Goal: Task Accomplishment & Management: Use online tool/utility

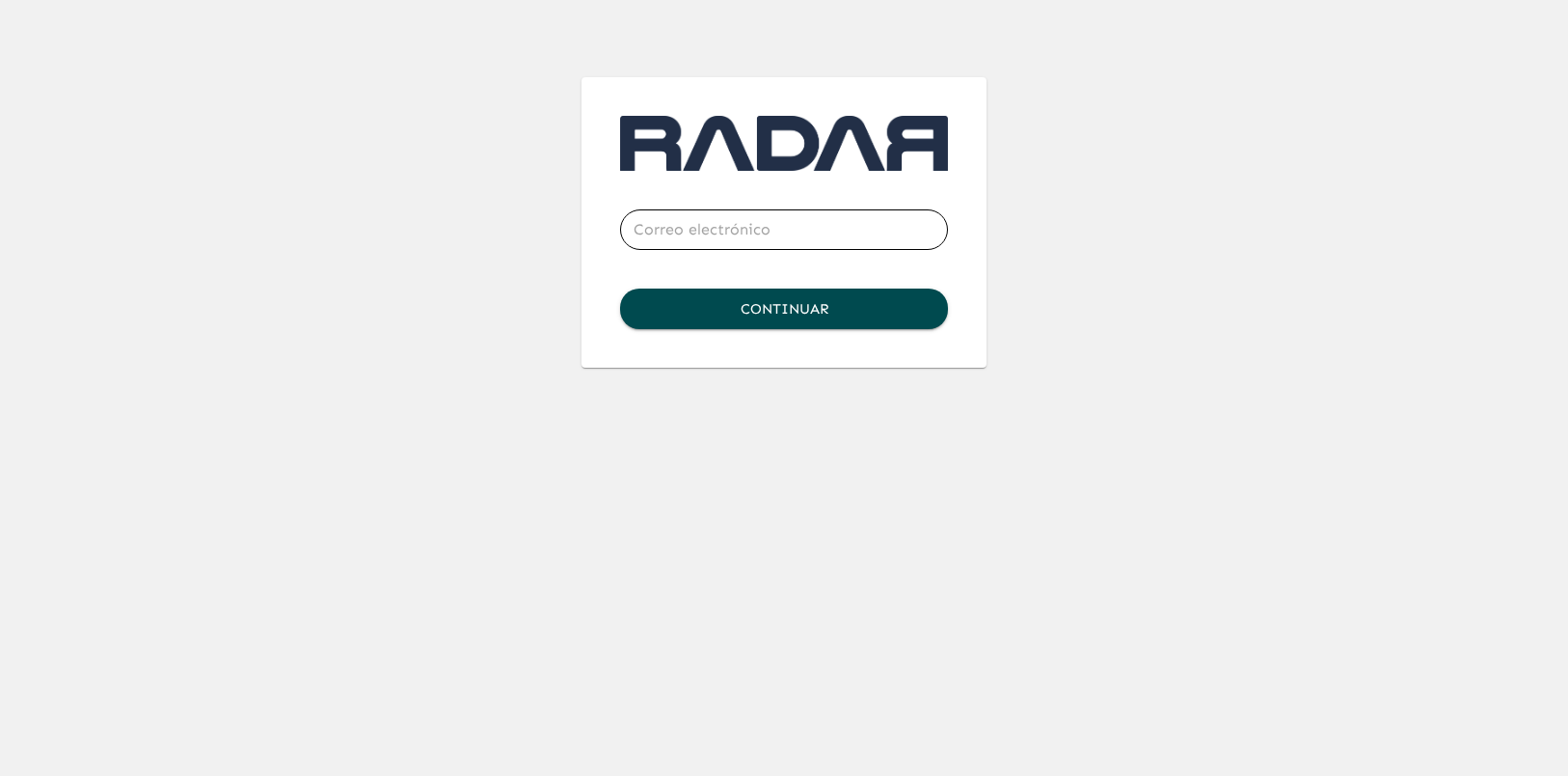
click at [693, 237] on input "email" at bounding box center [784, 229] width 328 height 54
type input "[PERSON_NAME][EMAIL_ADDRESS][DOMAIN_NAME]"
click button "Continuar" at bounding box center [784, 309] width 328 height 40
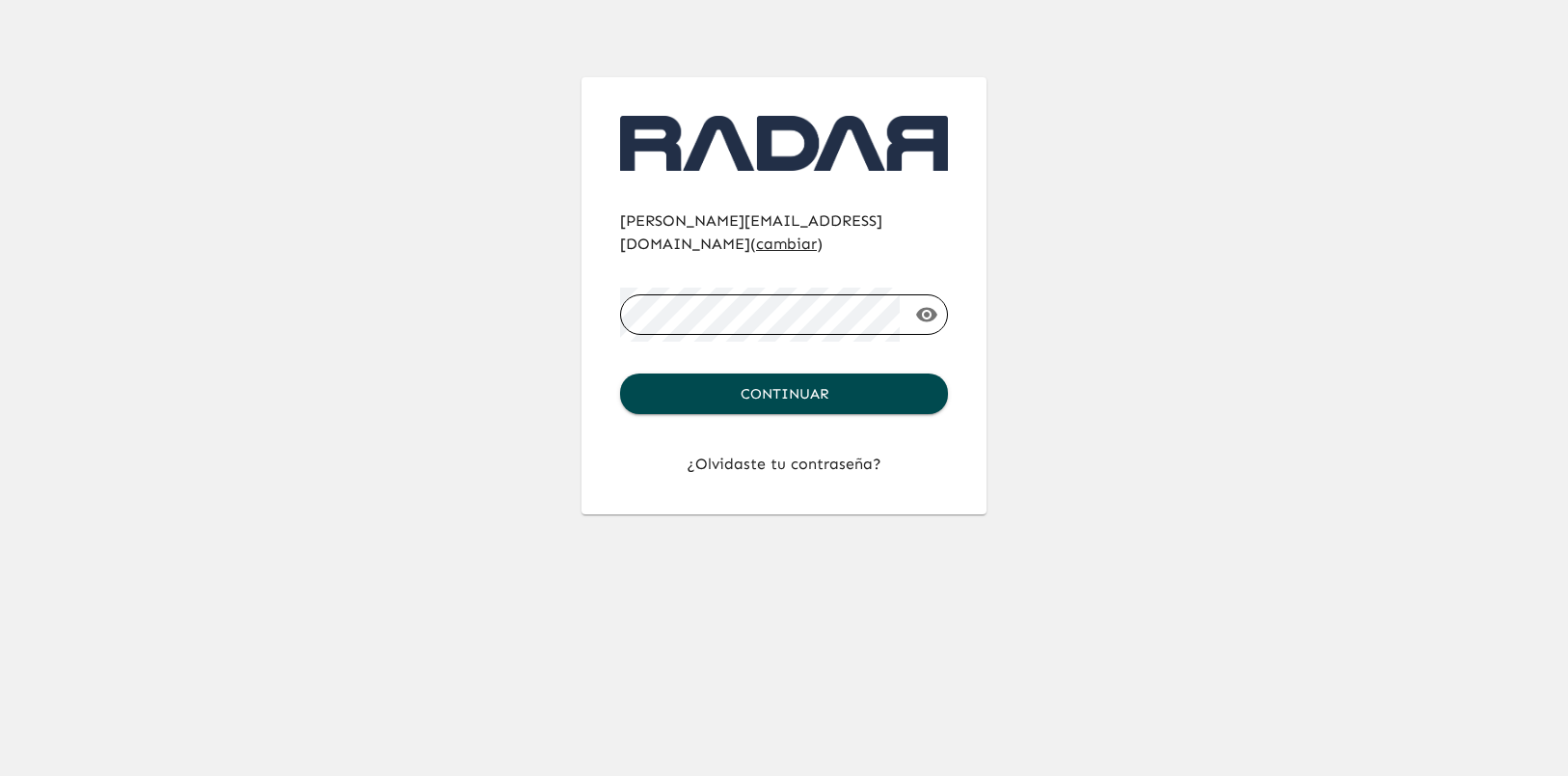
click at [620, 374] on button "Continuar" at bounding box center [784, 393] width 328 height 40
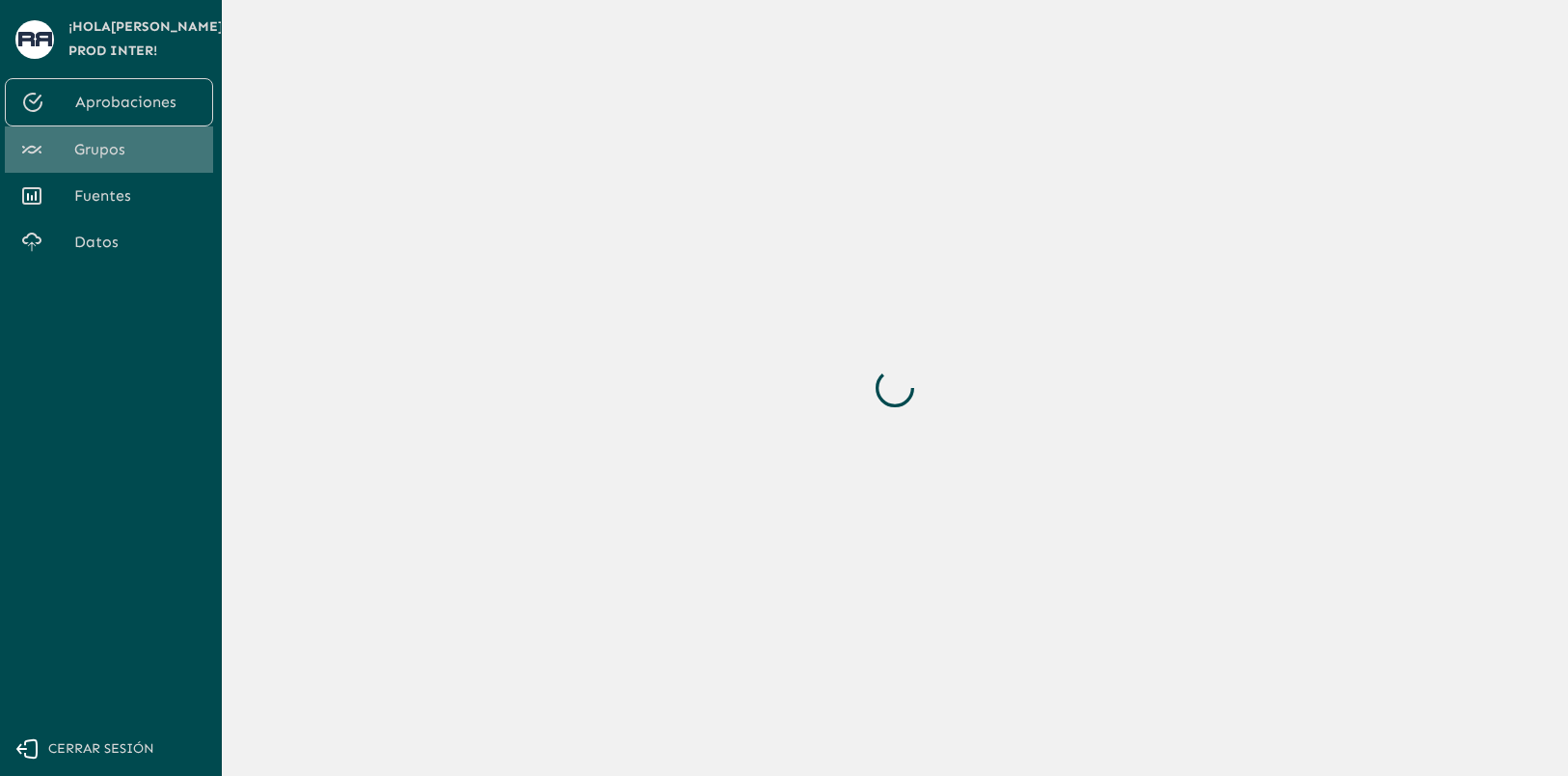
click at [135, 139] on span "Grupos" at bounding box center [135, 149] width 123 height 23
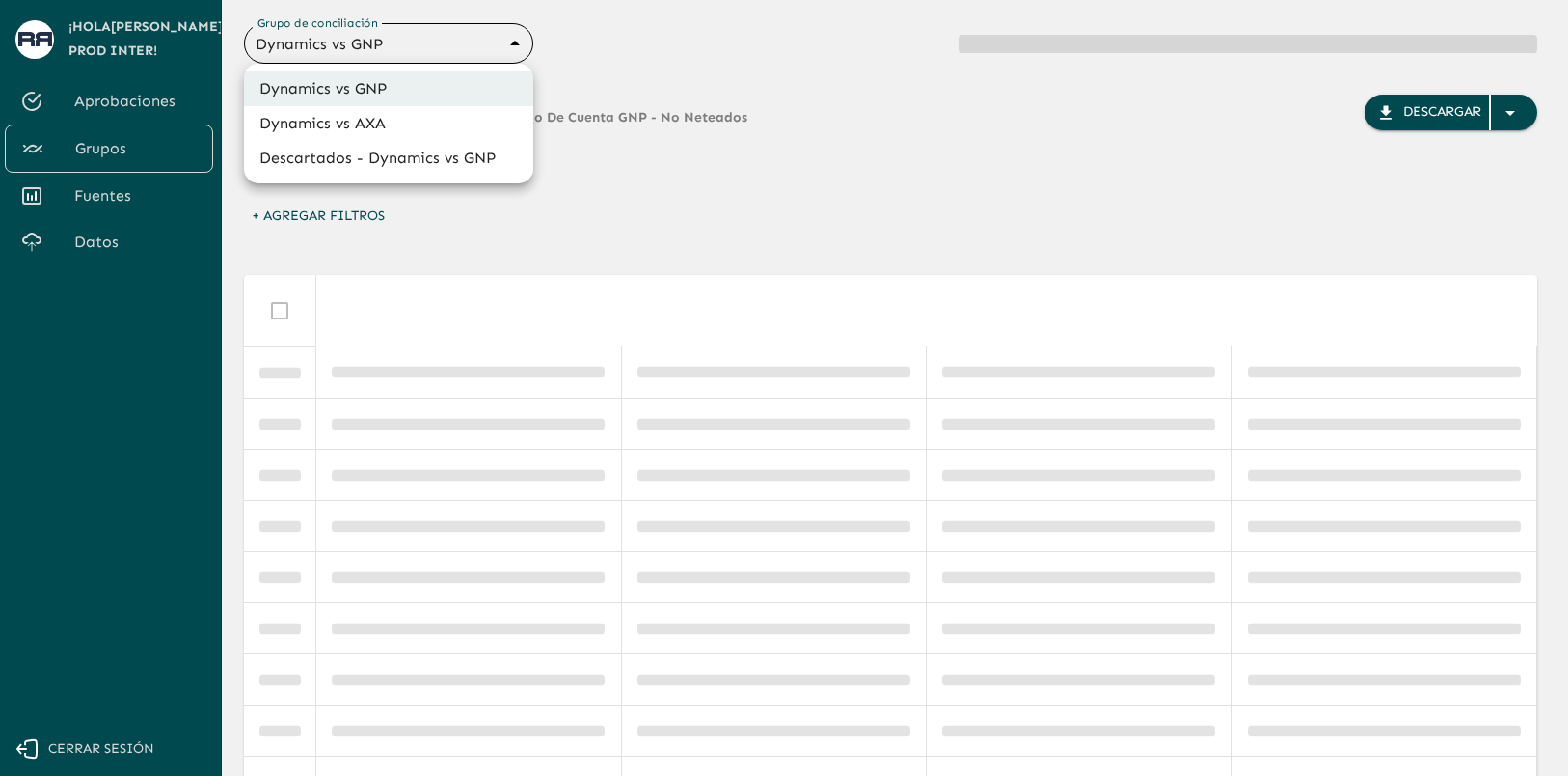
click at [496, 56] on body "Se están procesando los movimientos. Algunas acciones permanecerán deshabilitad…" at bounding box center [784, 388] width 1568 height 776
click at [408, 115] on li "Dynamics vs AXA" at bounding box center [388, 123] width 289 height 35
type input "688d0fb445366dcf85fc95f2"
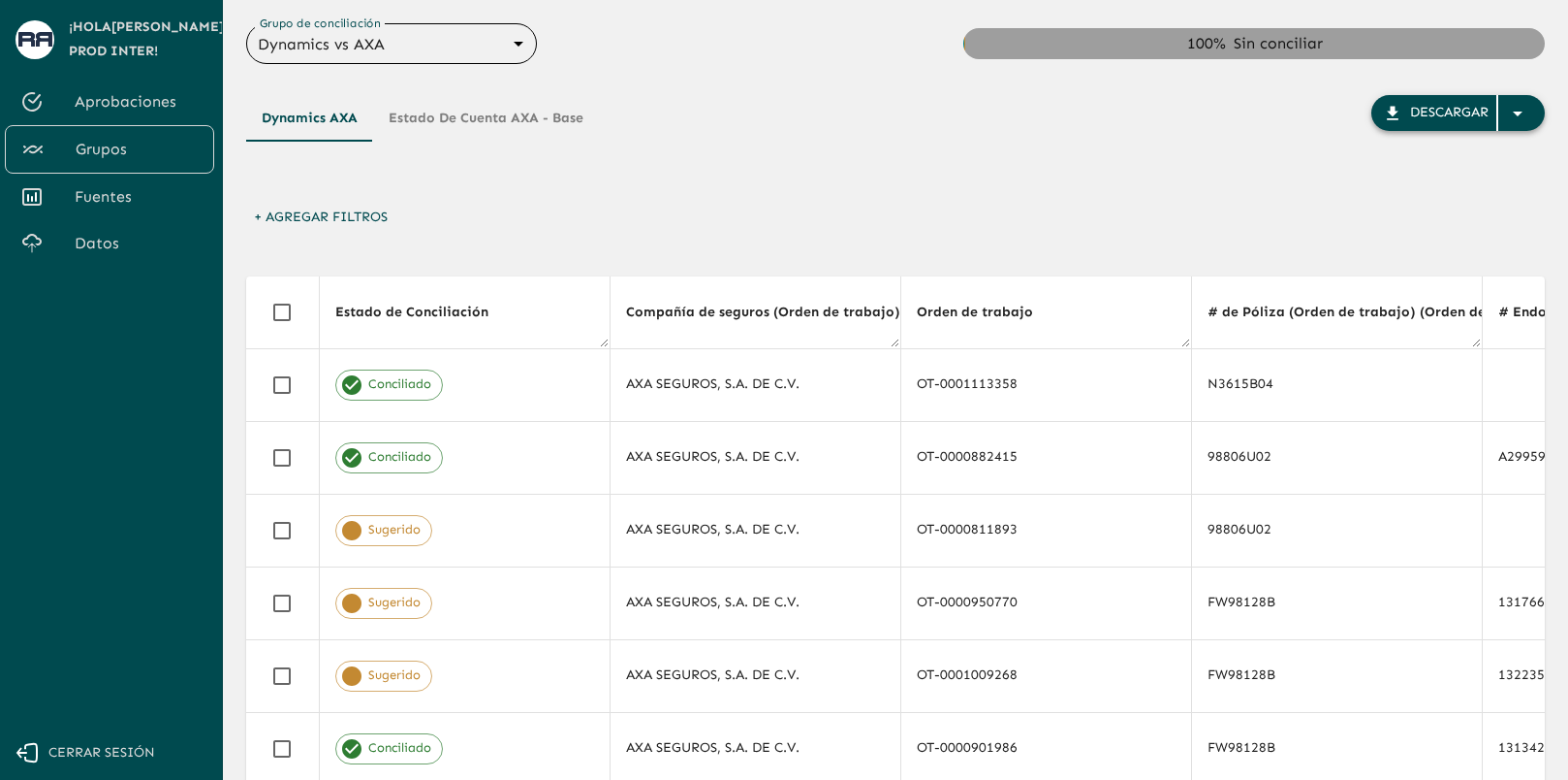
click at [1522, 118] on icon "button" at bounding box center [1516, 113] width 23 height 23
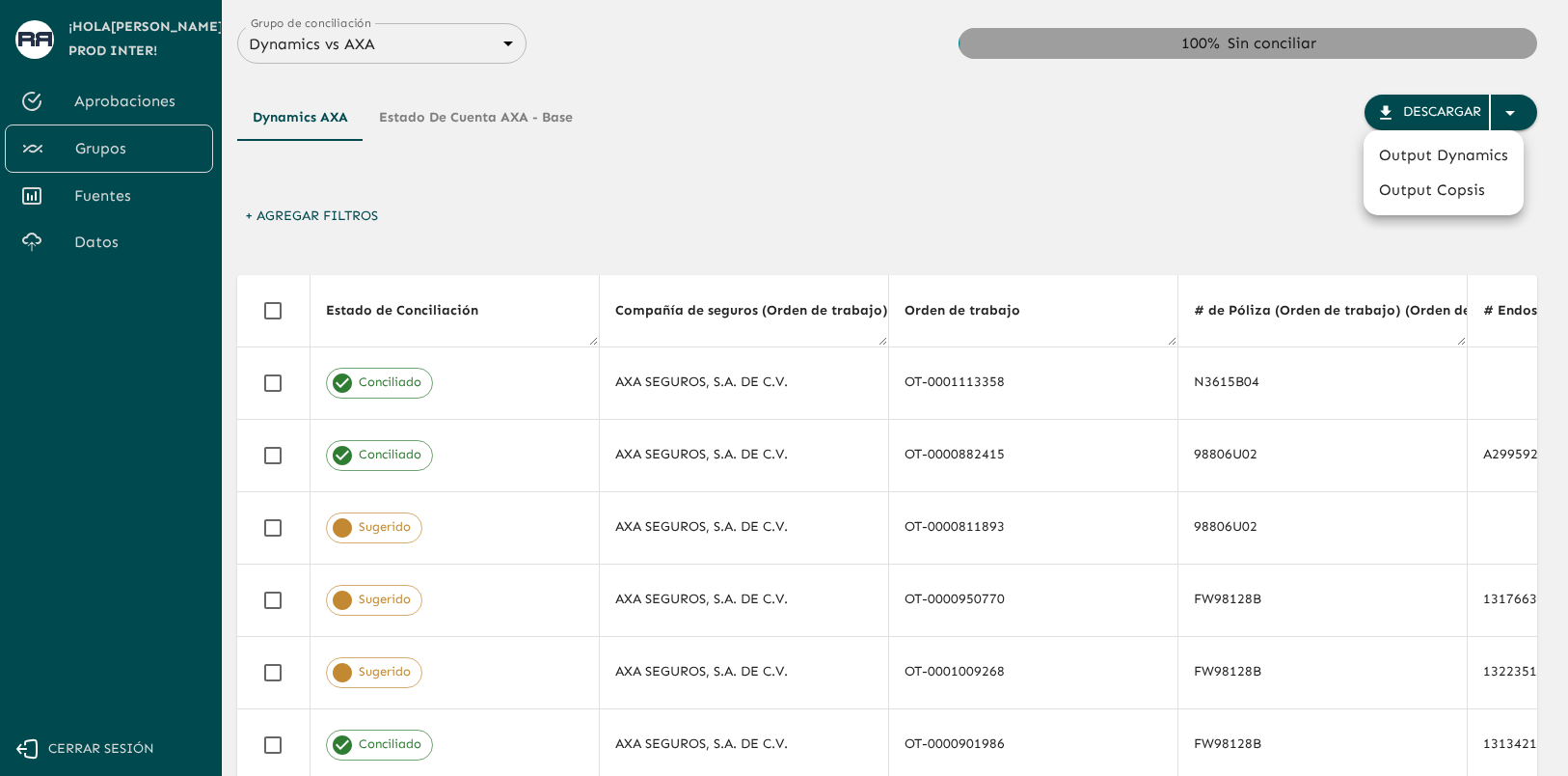
click at [1472, 150] on li "Output Dynamics" at bounding box center [1443, 155] width 160 height 35
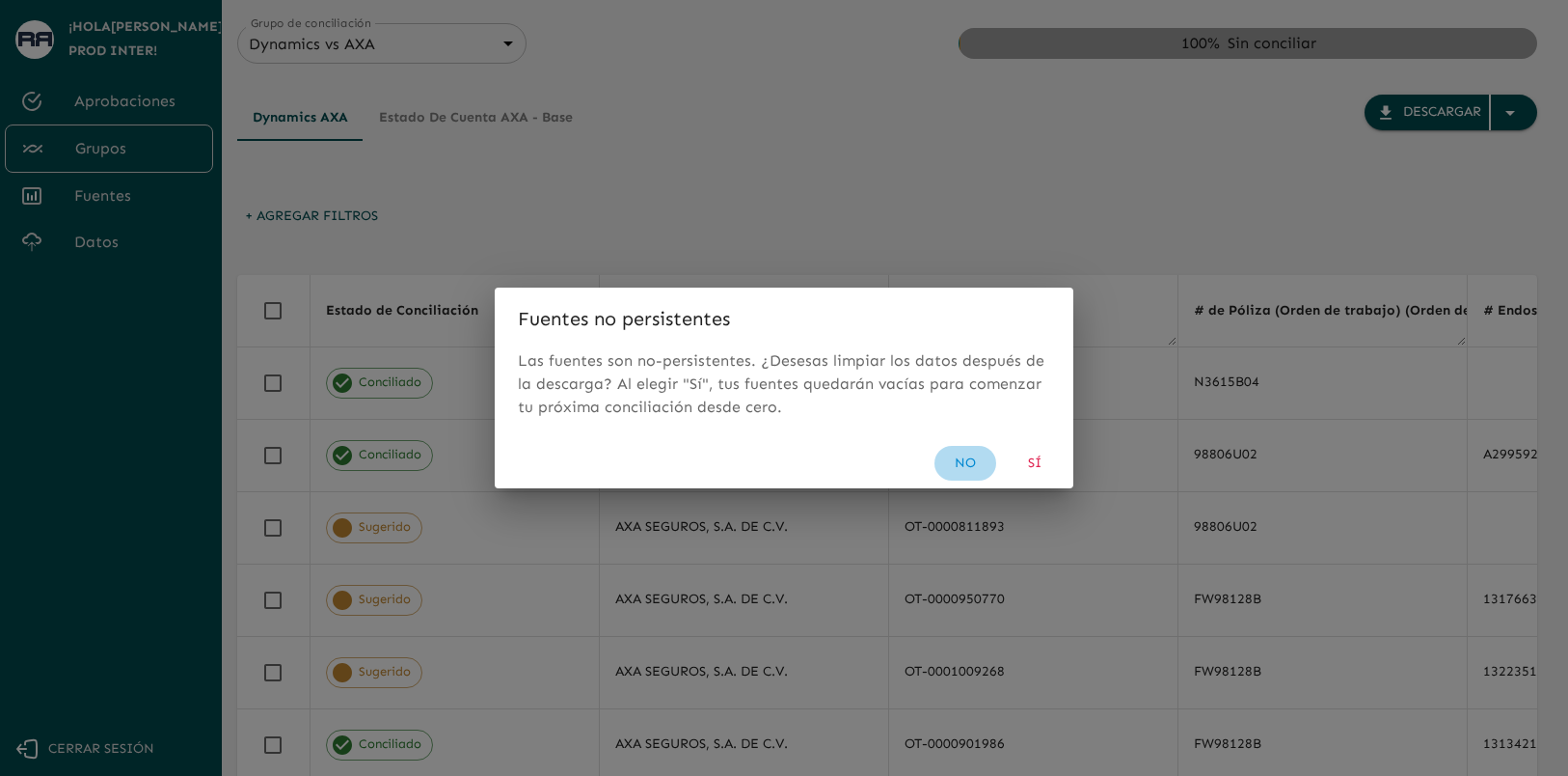
click at [951, 466] on button "No" at bounding box center [965, 463] width 62 height 35
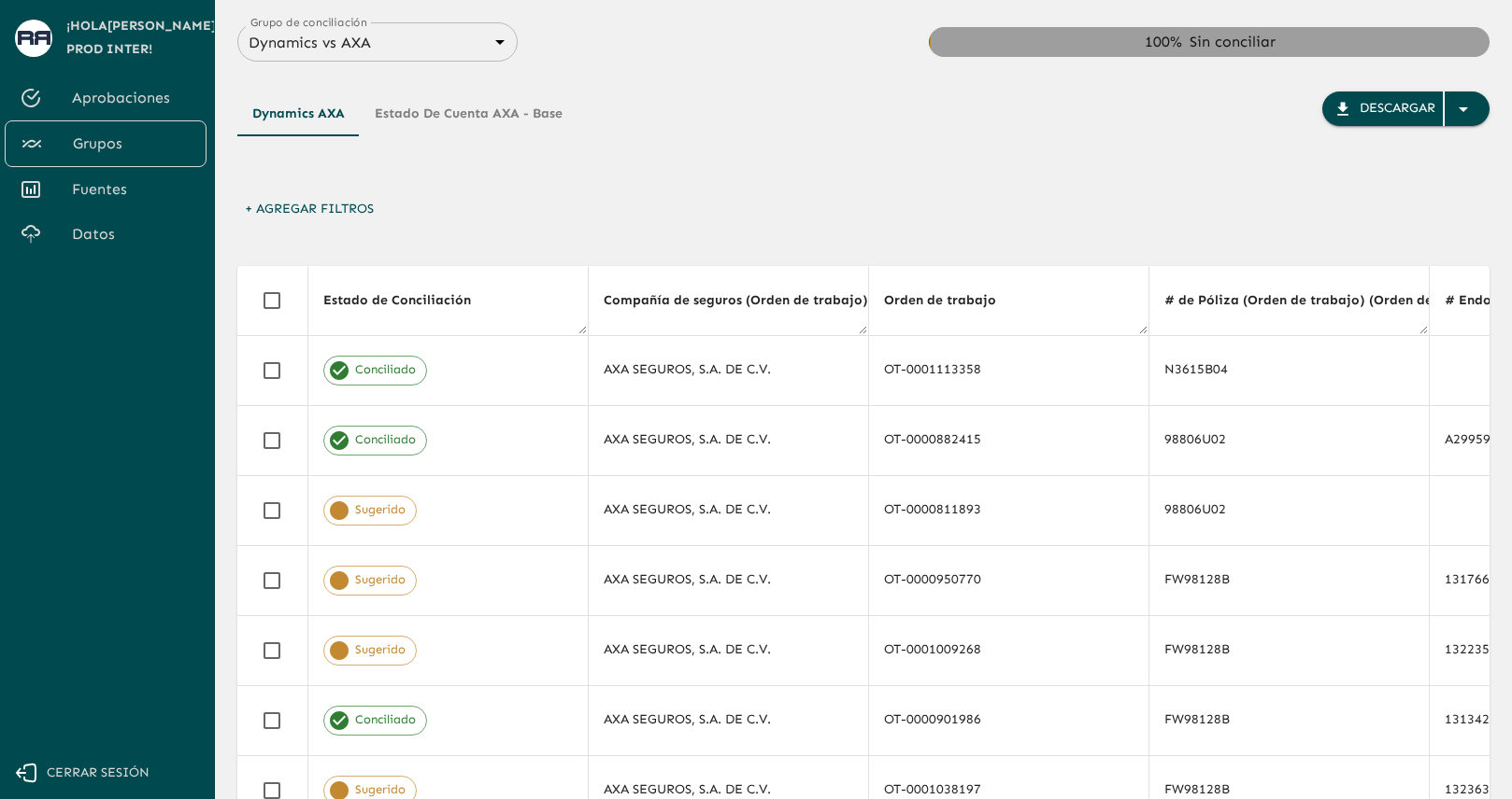
click at [340, 221] on button "+ Agregar Filtros" at bounding box center [309, 210] width 144 height 34
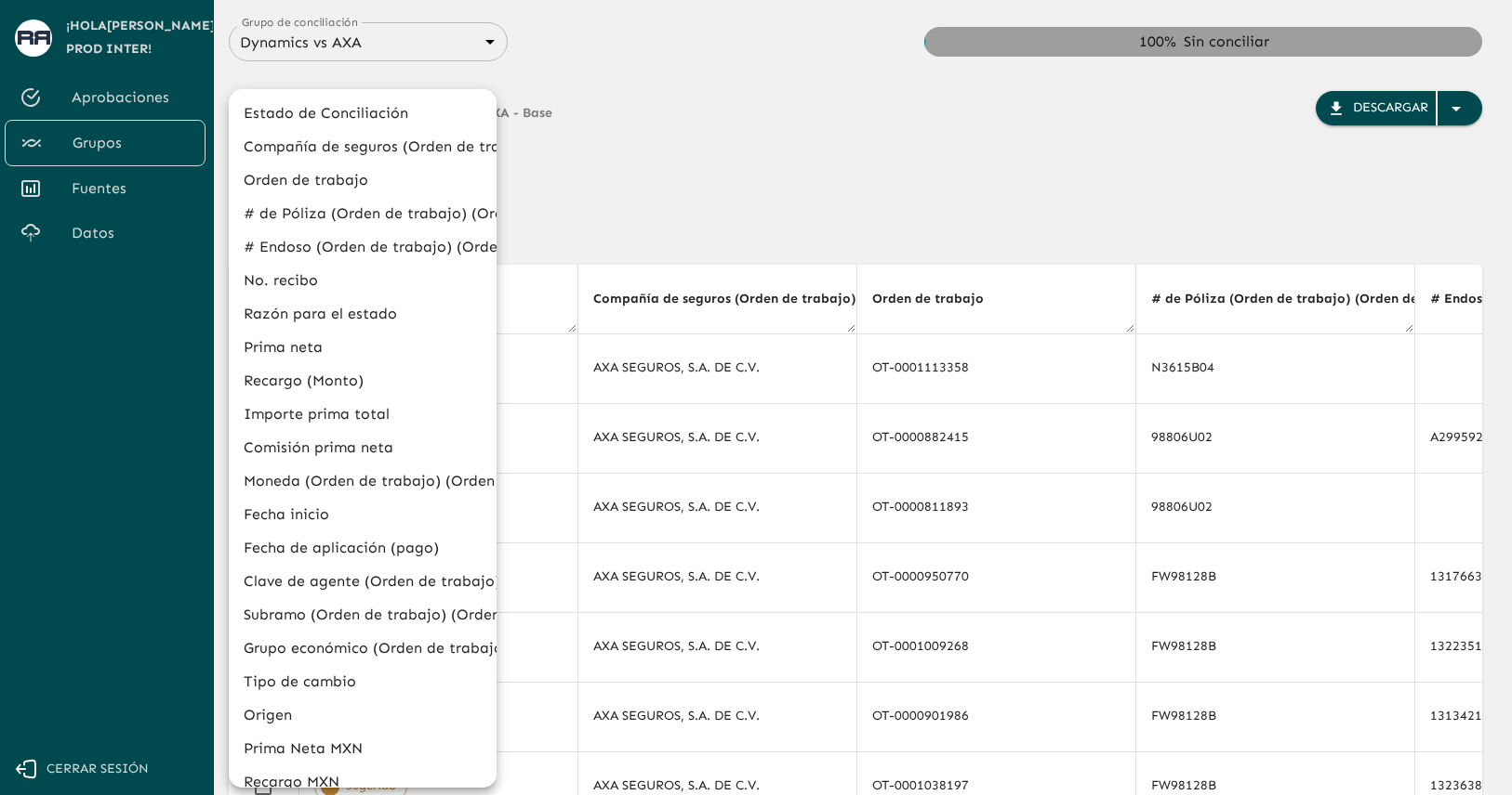
click at [361, 176] on li "Orden de trabajo" at bounding box center [363, 180] width 268 height 33
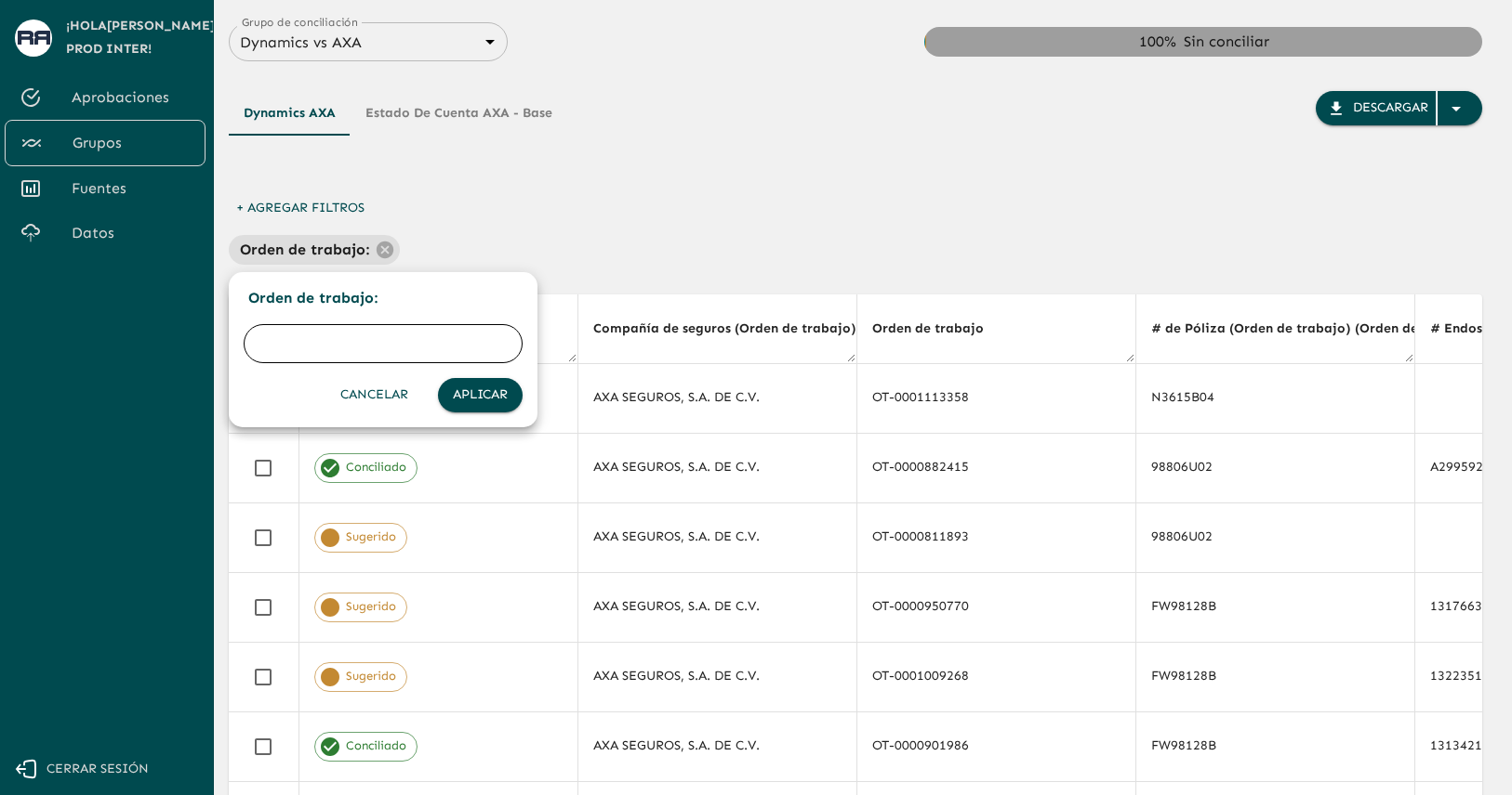
paste input "OT-0000753593"
type input "OT-0000753593"
click at [475, 399] on button "Aplicar" at bounding box center [480, 395] width 85 height 34
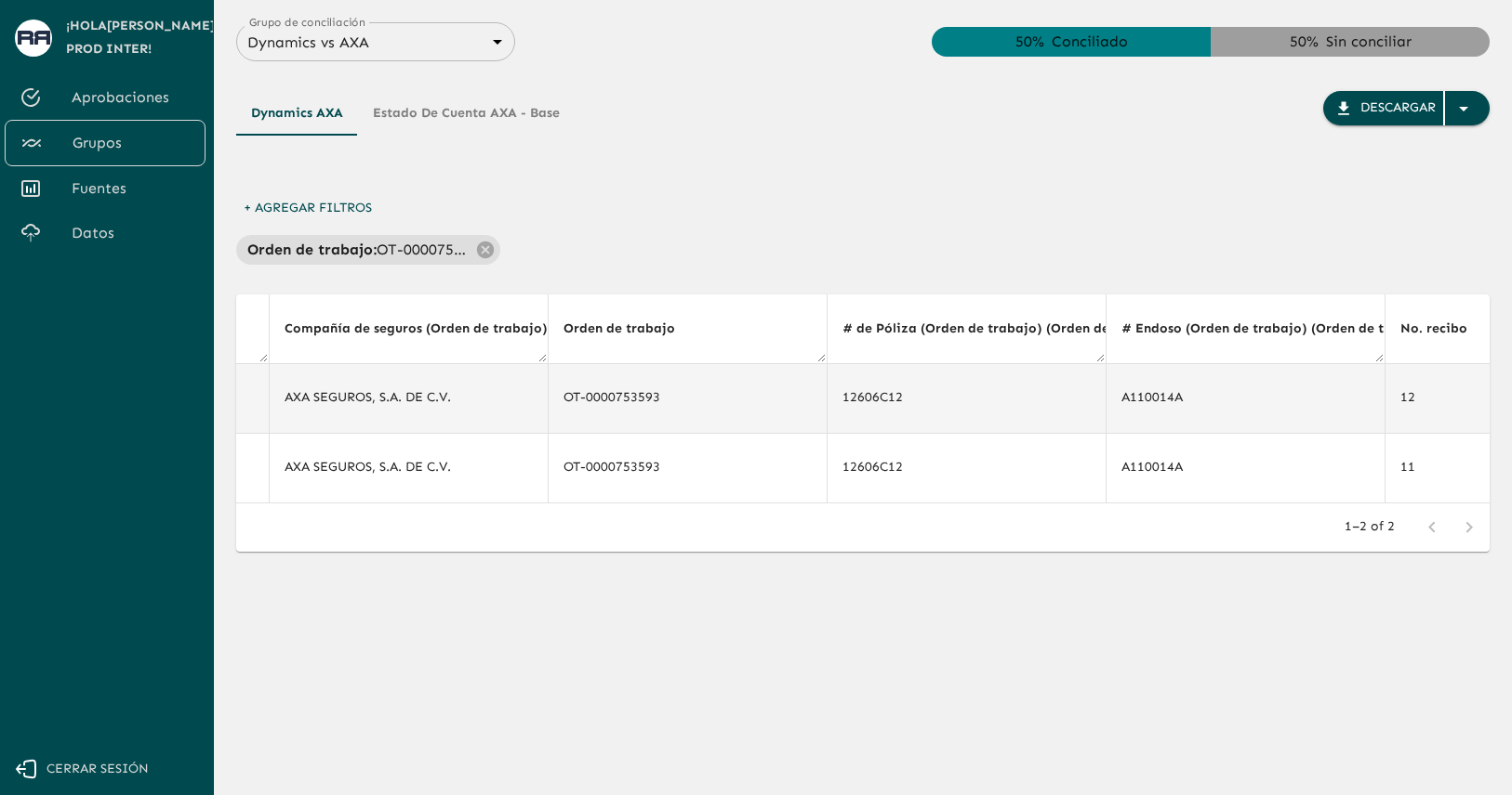
scroll to position [0, 171]
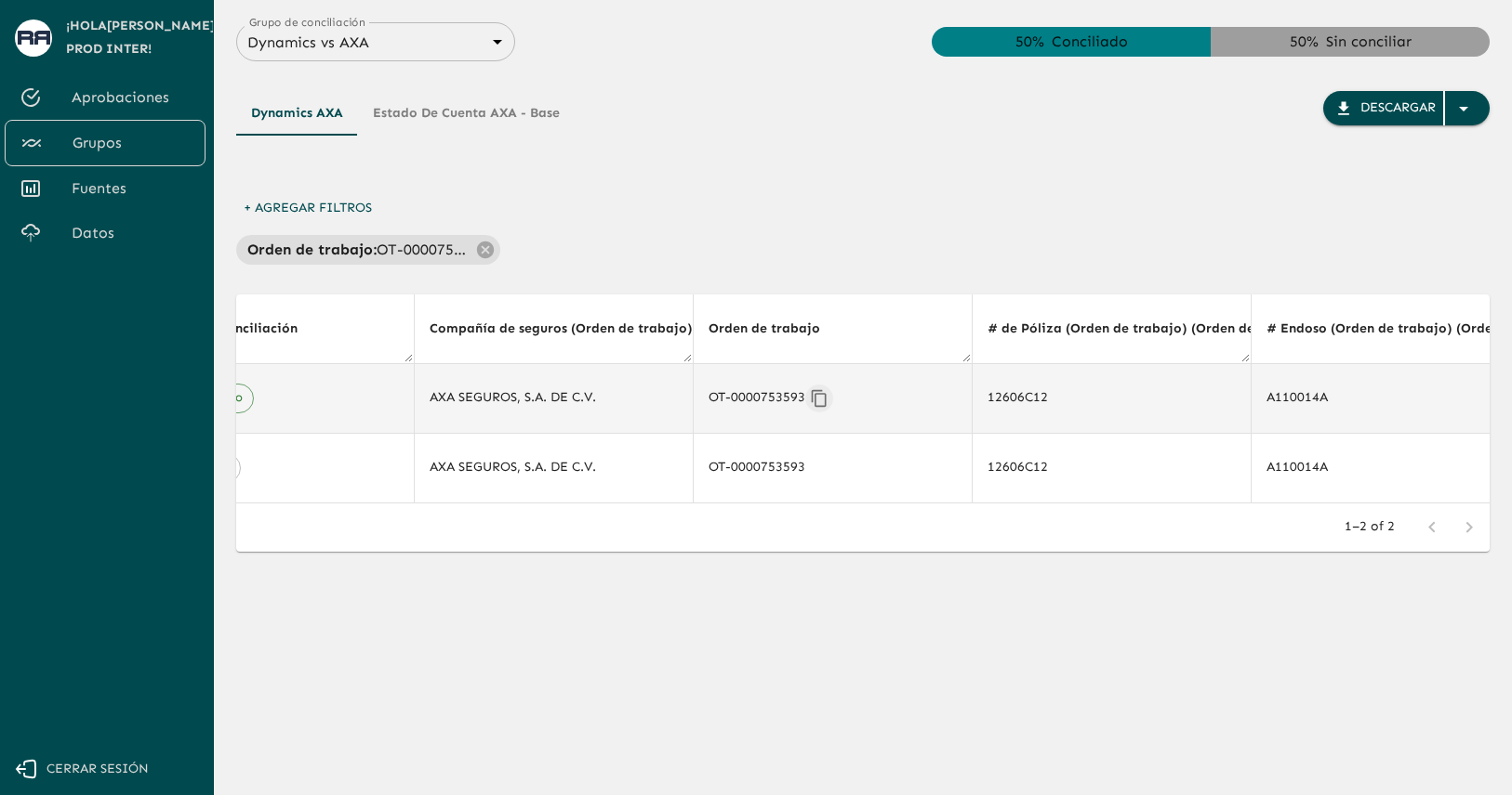
click at [818, 394] on icon "Copiar" at bounding box center [818, 398] width 15 height 17
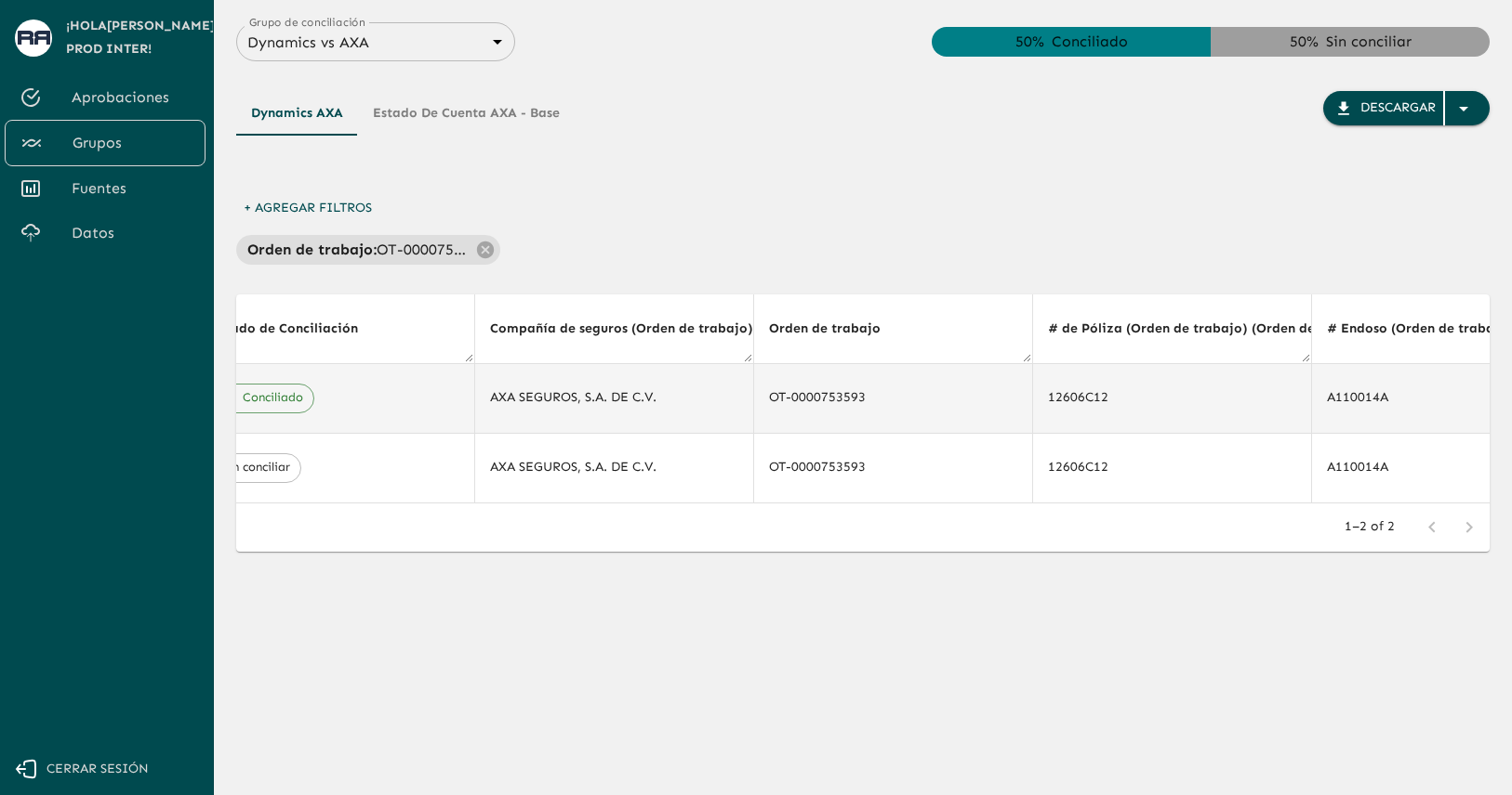
scroll to position [0, 0]
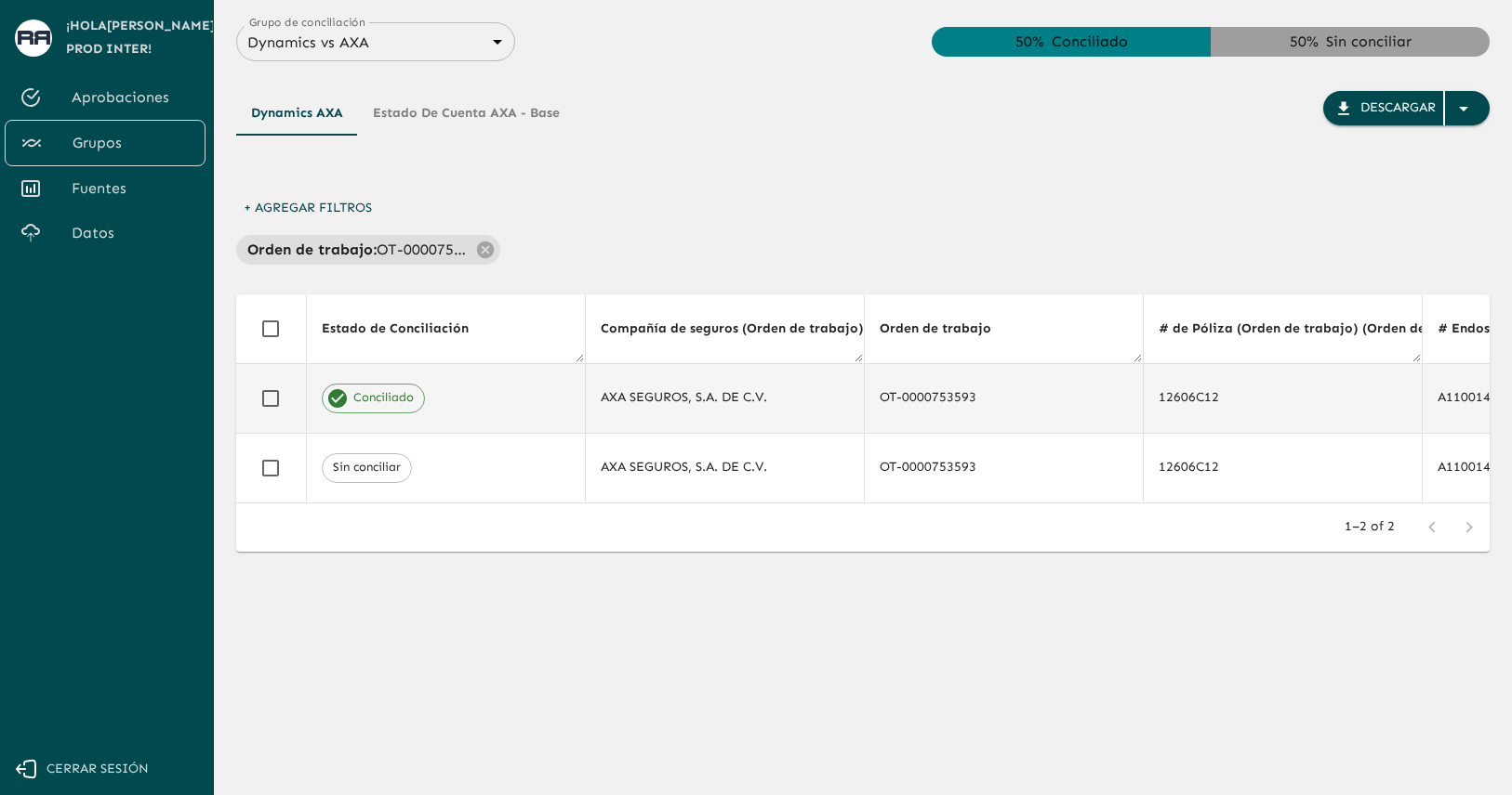
click at [848, 239] on div "Orden de trabajo : OT-0000753593" at bounding box center [862, 250] width 1254 height 29
click at [556, 411] on div "Conciliado" at bounding box center [445, 398] width 248 height 29
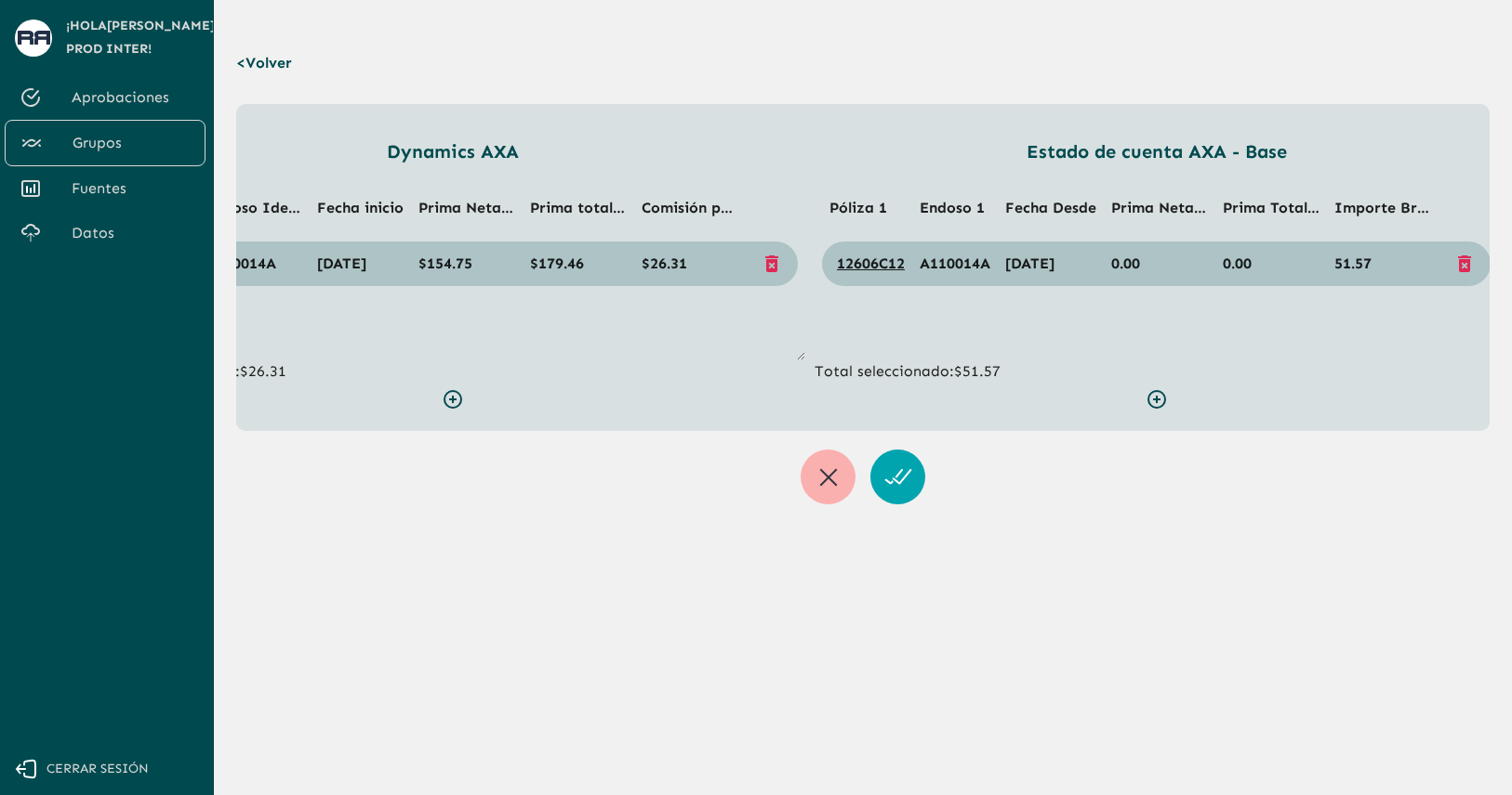
scroll to position [0, 158]
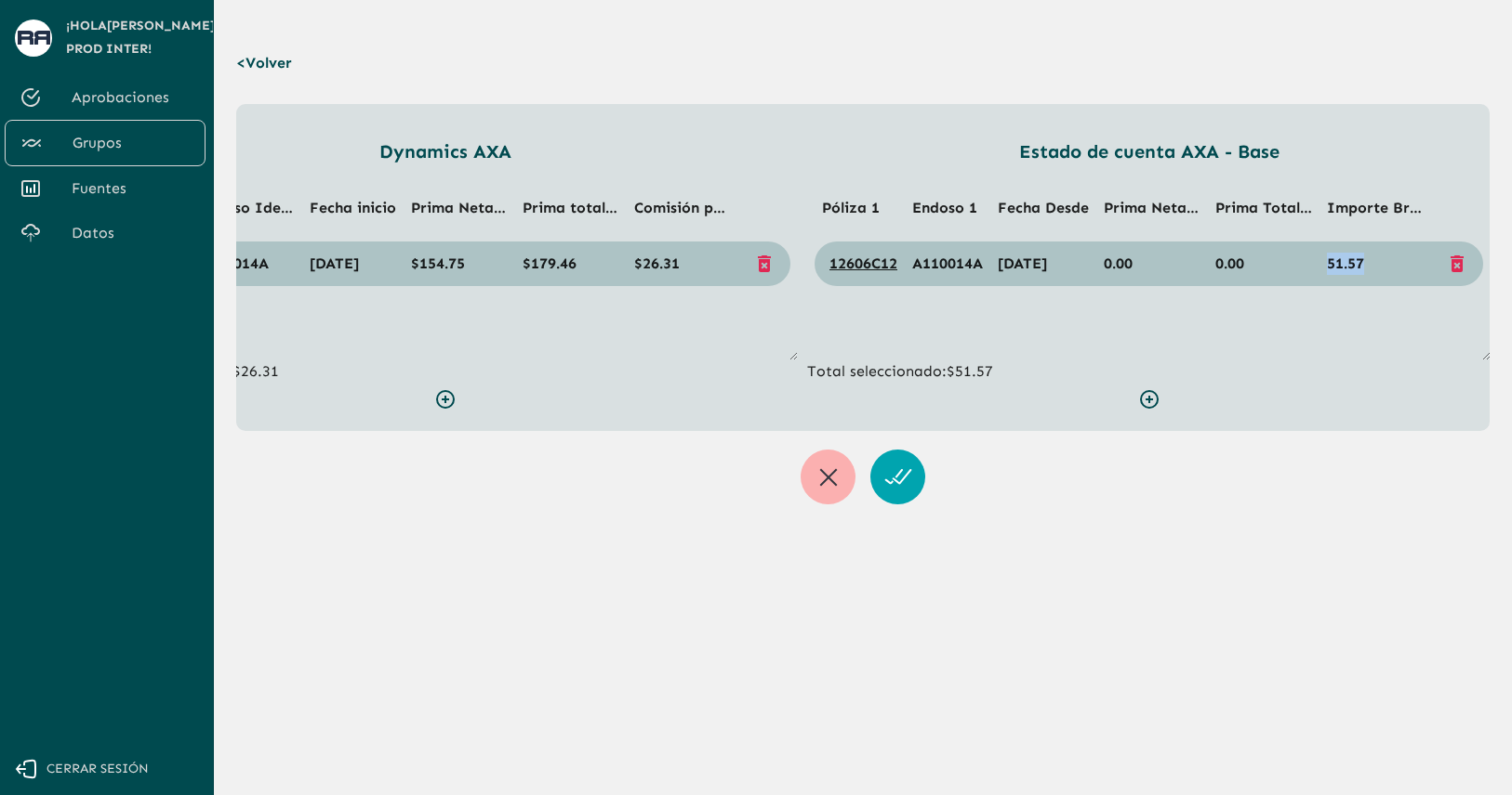
drag, startPoint x: 1326, startPoint y: 261, endPoint x: 1374, endPoint y: 267, distance: 48.4
click at [1374, 267] on td "51.57" at bounding box center [1374, 263] width 111 height 45
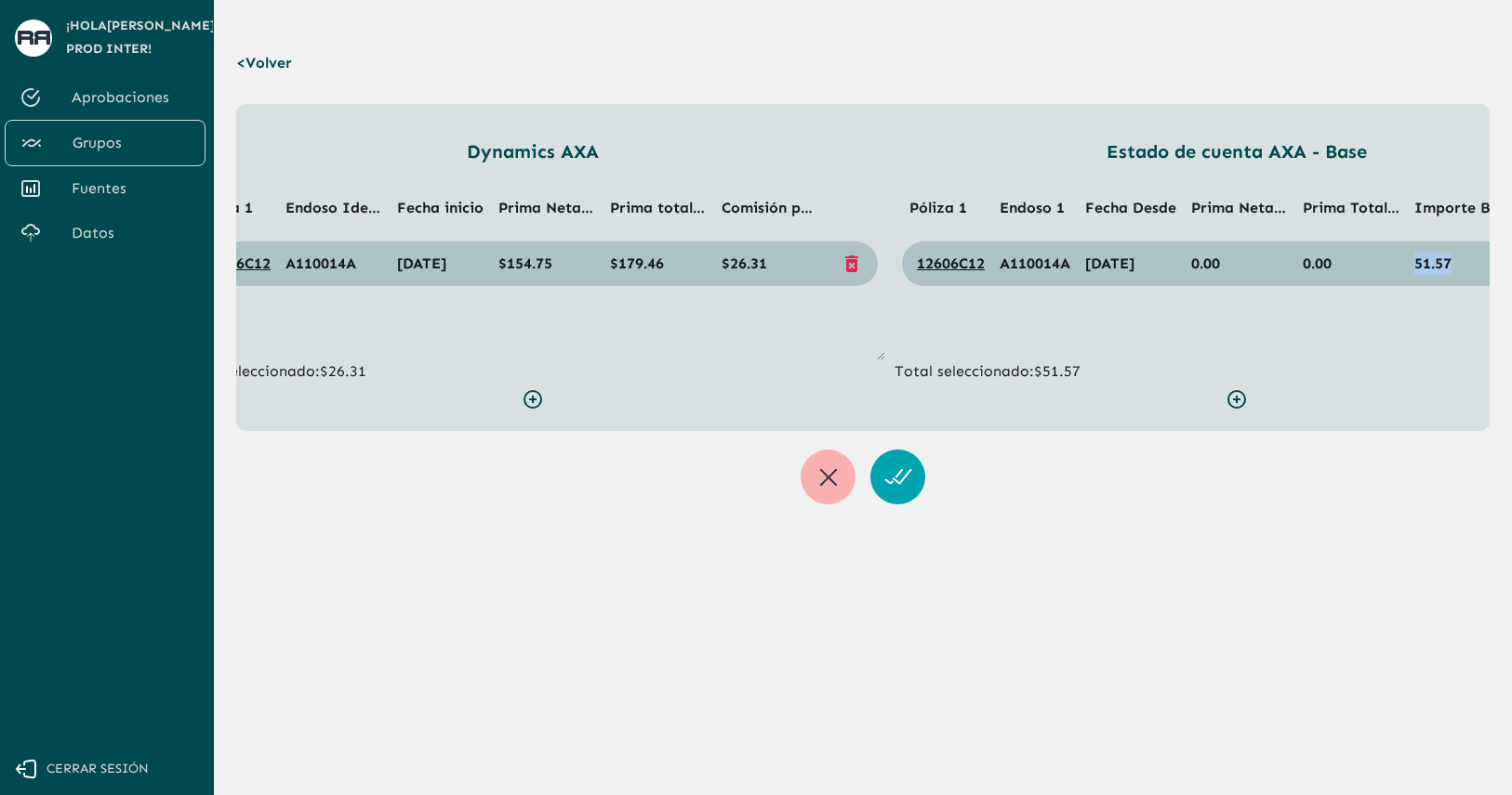
scroll to position [0, 0]
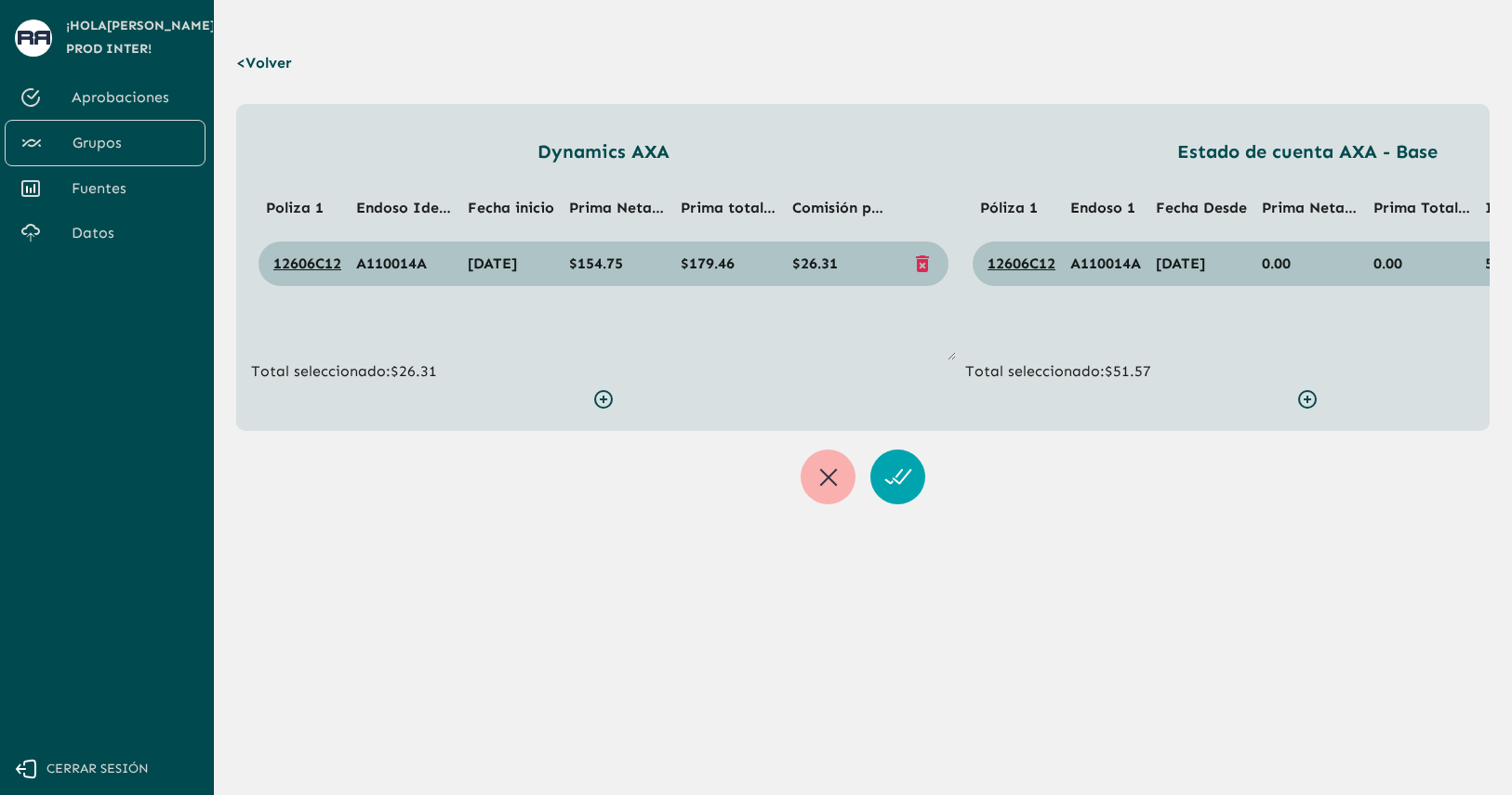
click at [265, 62] on p "< Volver" at bounding box center [268, 63] width 65 height 52
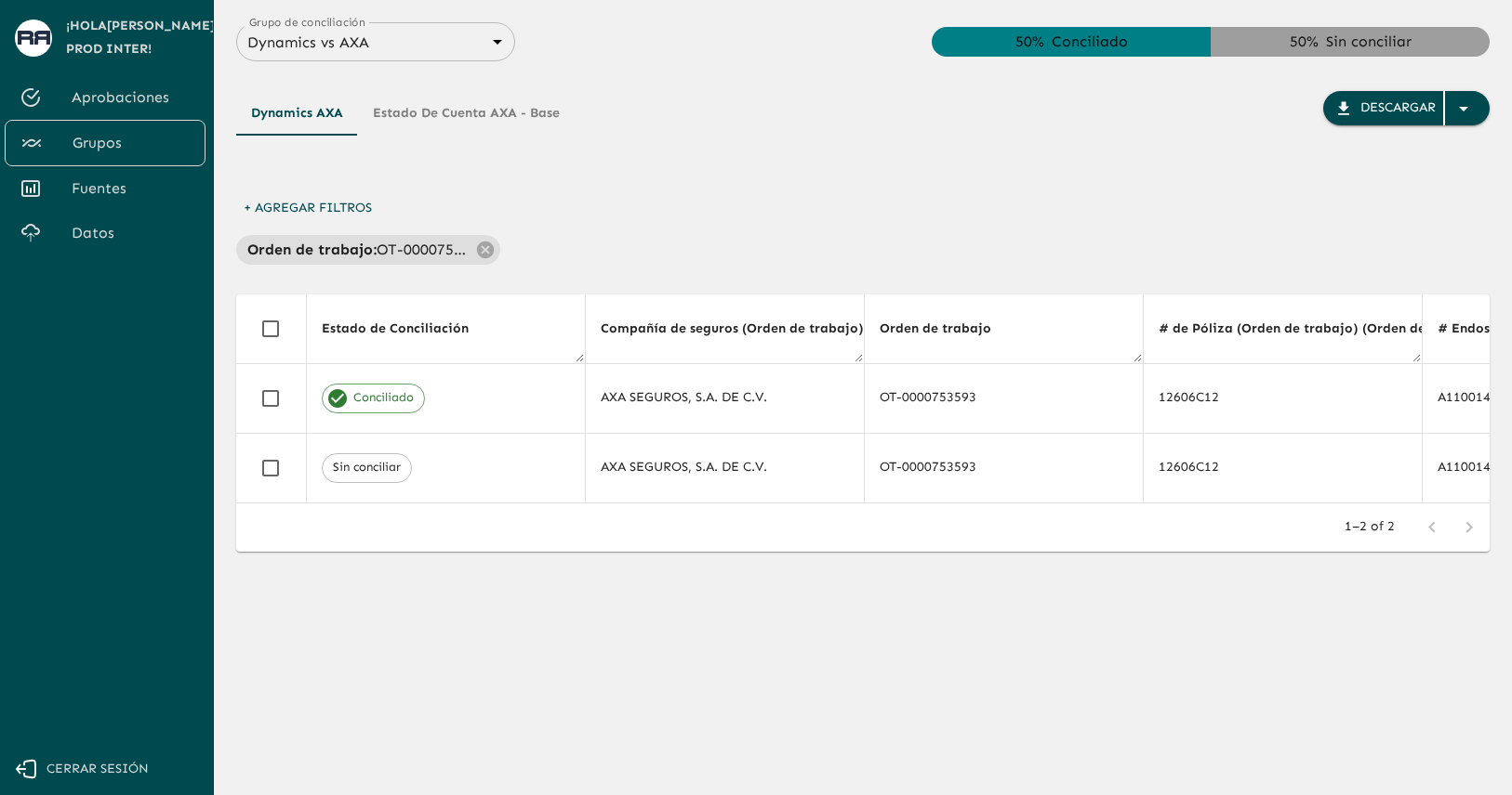
click at [478, 90] on div "Dynamics AXA Estado de cuenta AXA - Base Descargar" at bounding box center [862, 126] width 1254 height 130
click at [482, 117] on button "Estado de cuenta AXA - Base" at bounding box center [467, 113] width 217 height 45
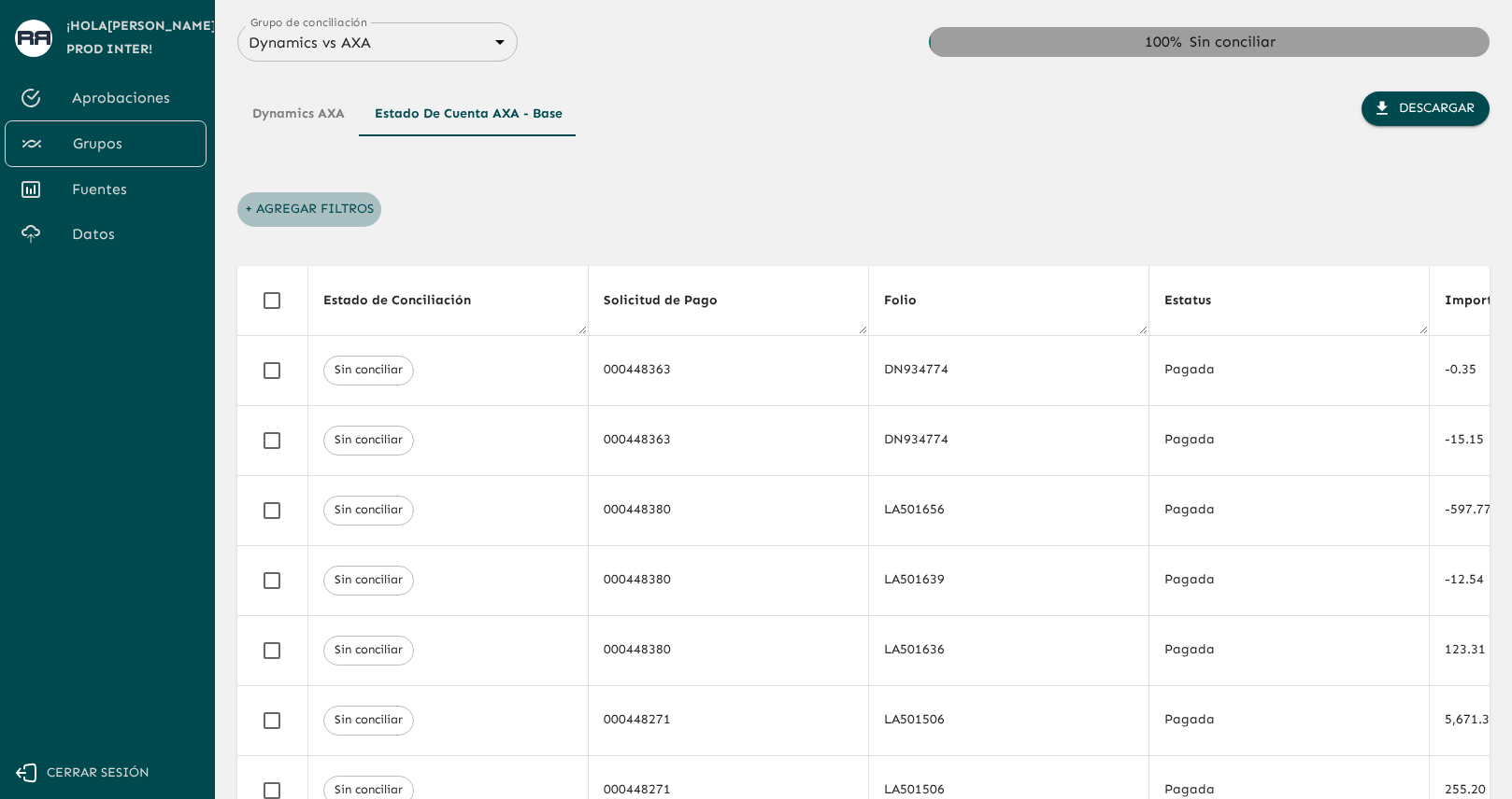
click at [327, 200] on button "+ Agregar Filtros" at bounding box center [309, 210] width 144 height 34
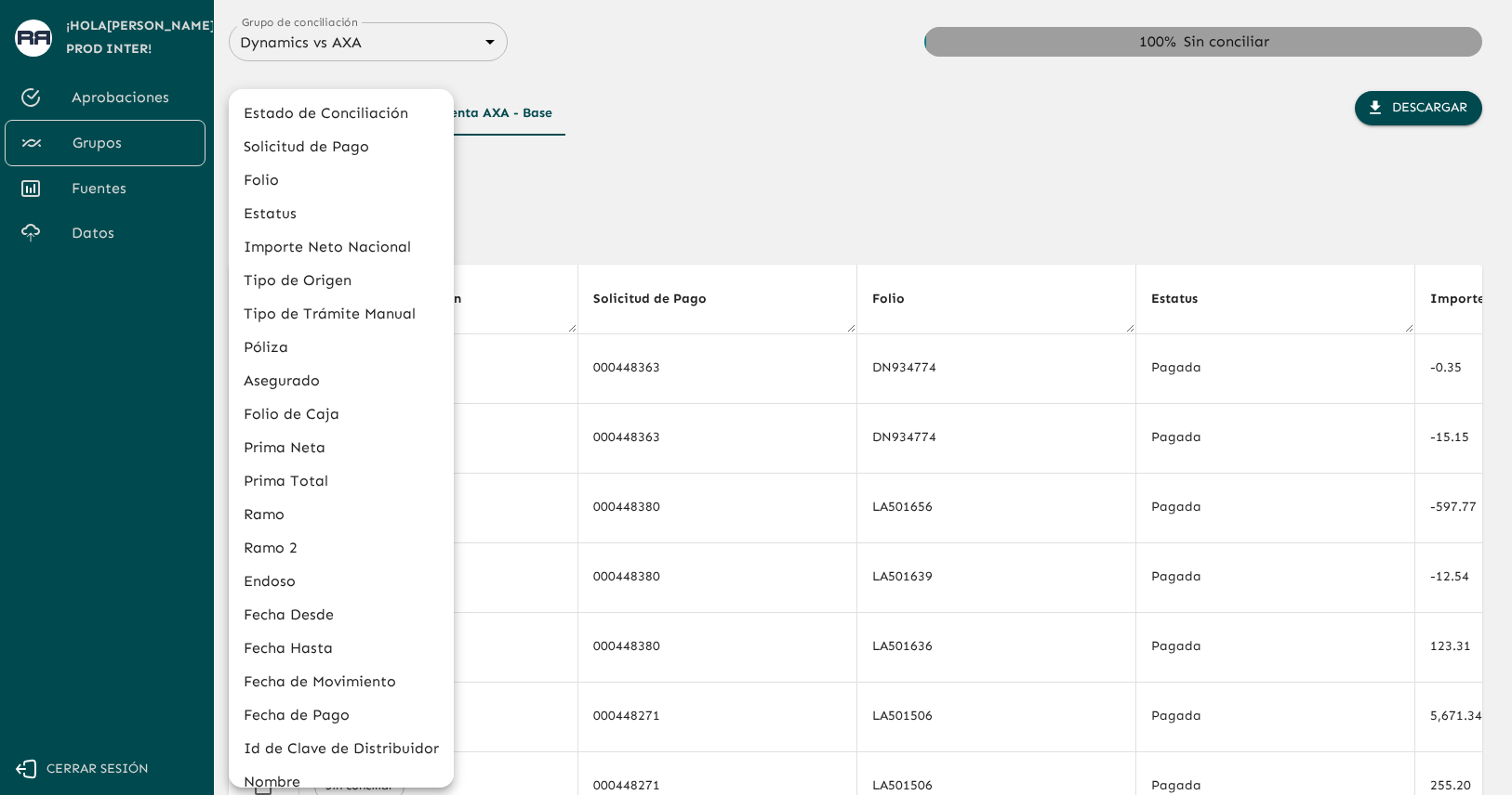
click at [556, 222] on div at bounding box center [756, 397] width 1512 height 795
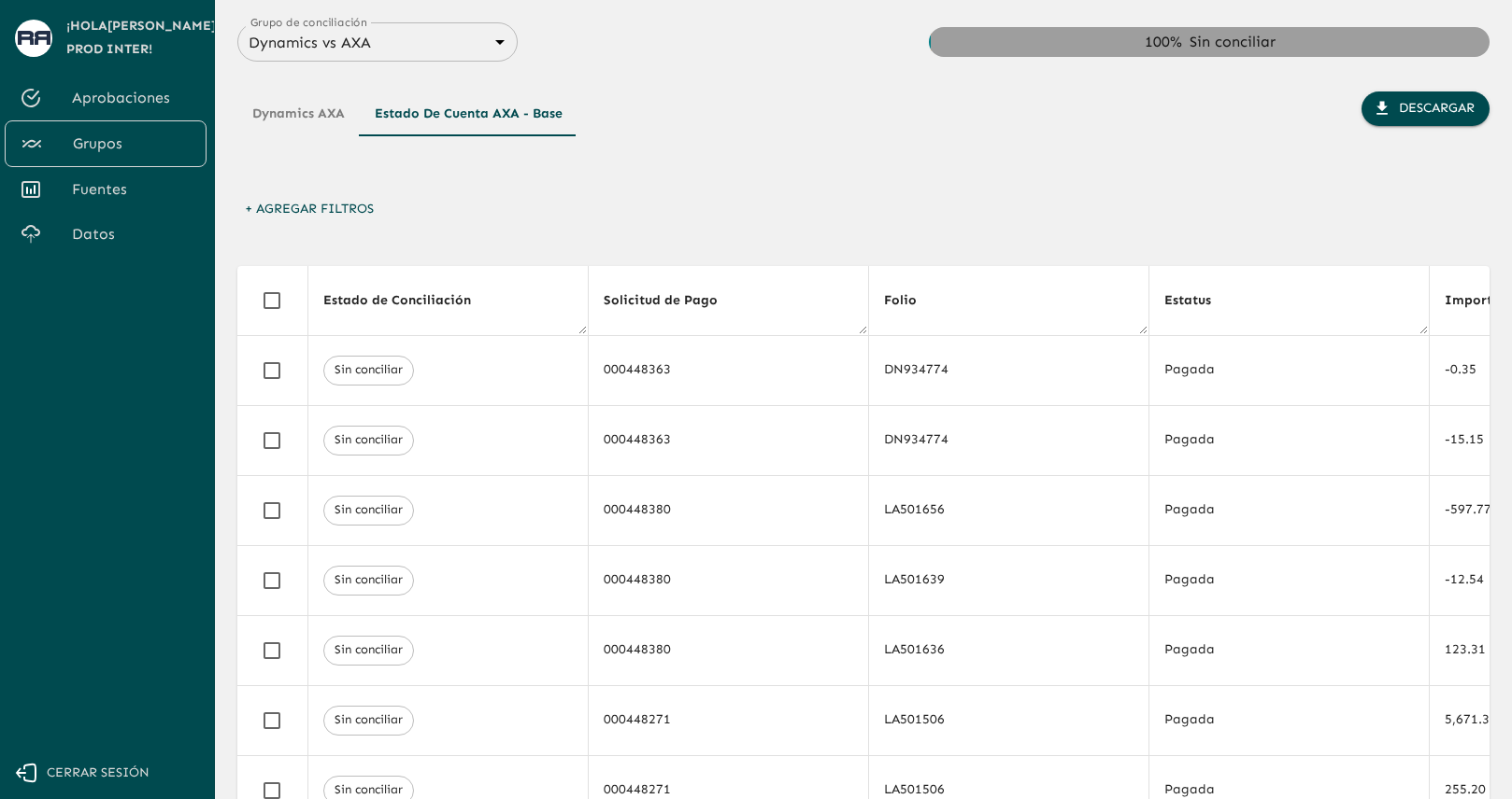
click at [309, 117] on button "Dynamics AXA" at bounding box center [298, 114] width 122 height 45
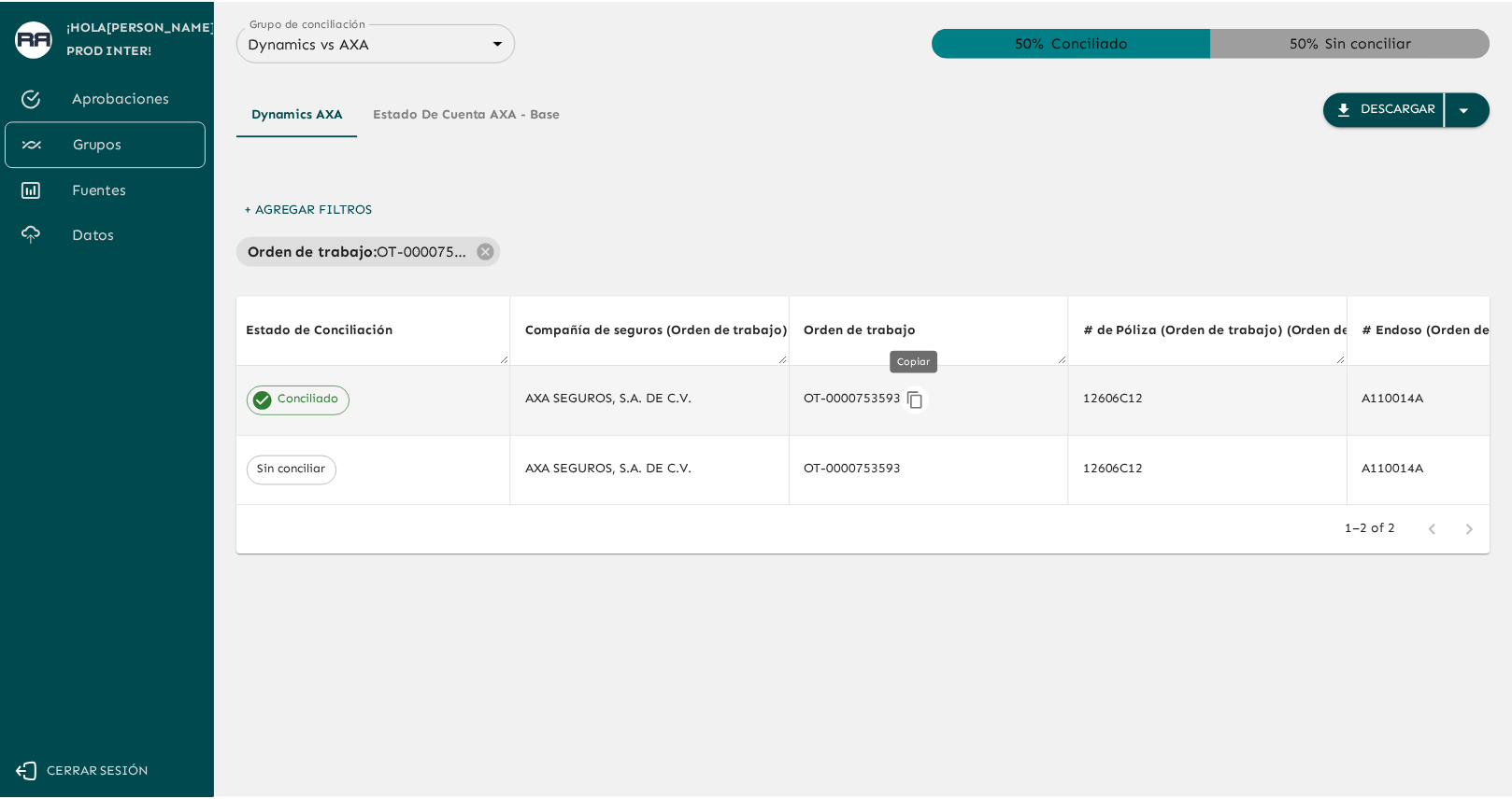
scroll to position [0, 76]
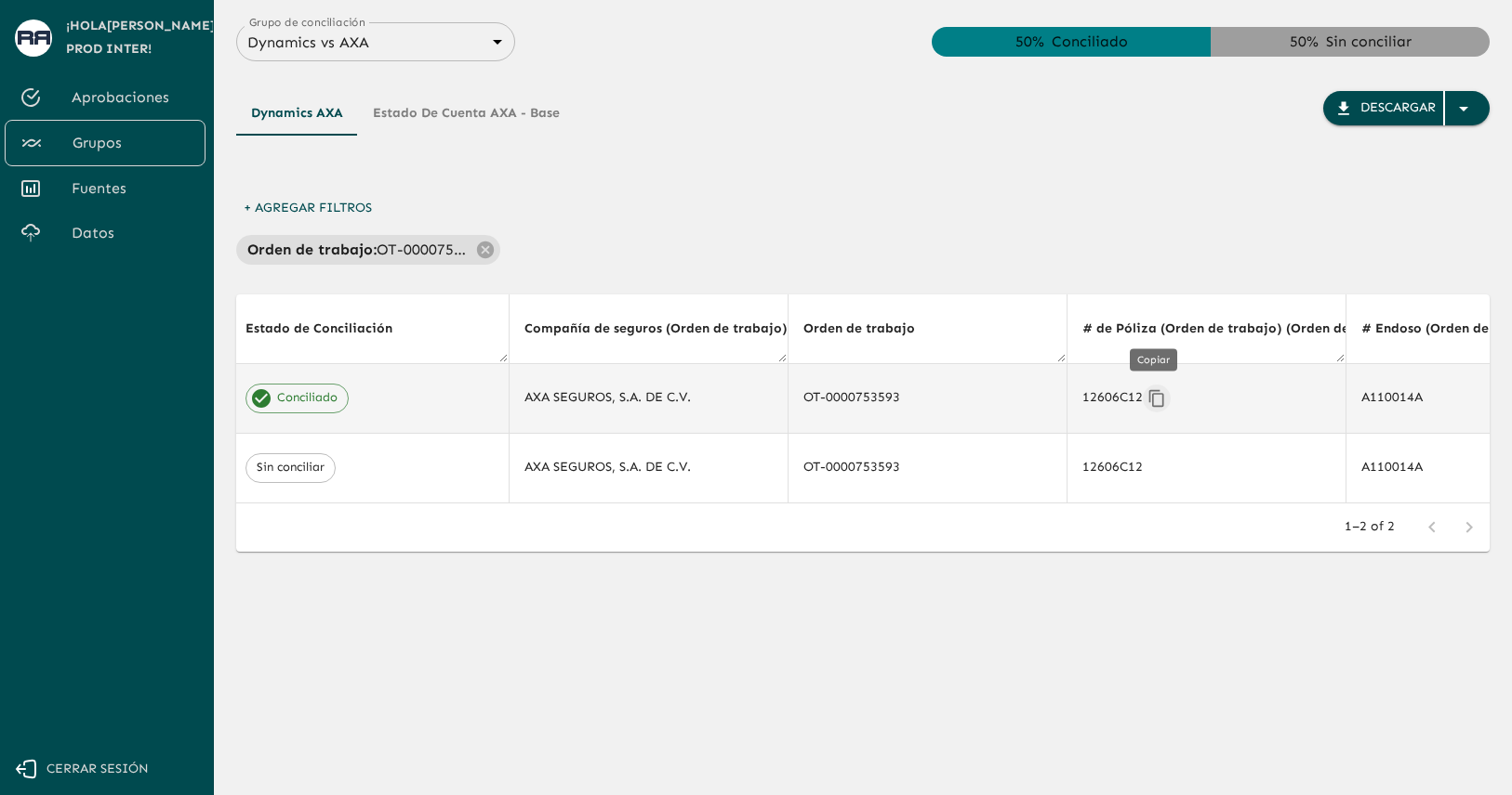
click at [1160, 399] on icon "Copiar" at bounding box center [1157, 399] width 19 height 19
click at [506, 91] on button "Estado de cuenta AXA - Base" at bounding box center [467, 113] width 217 height 45
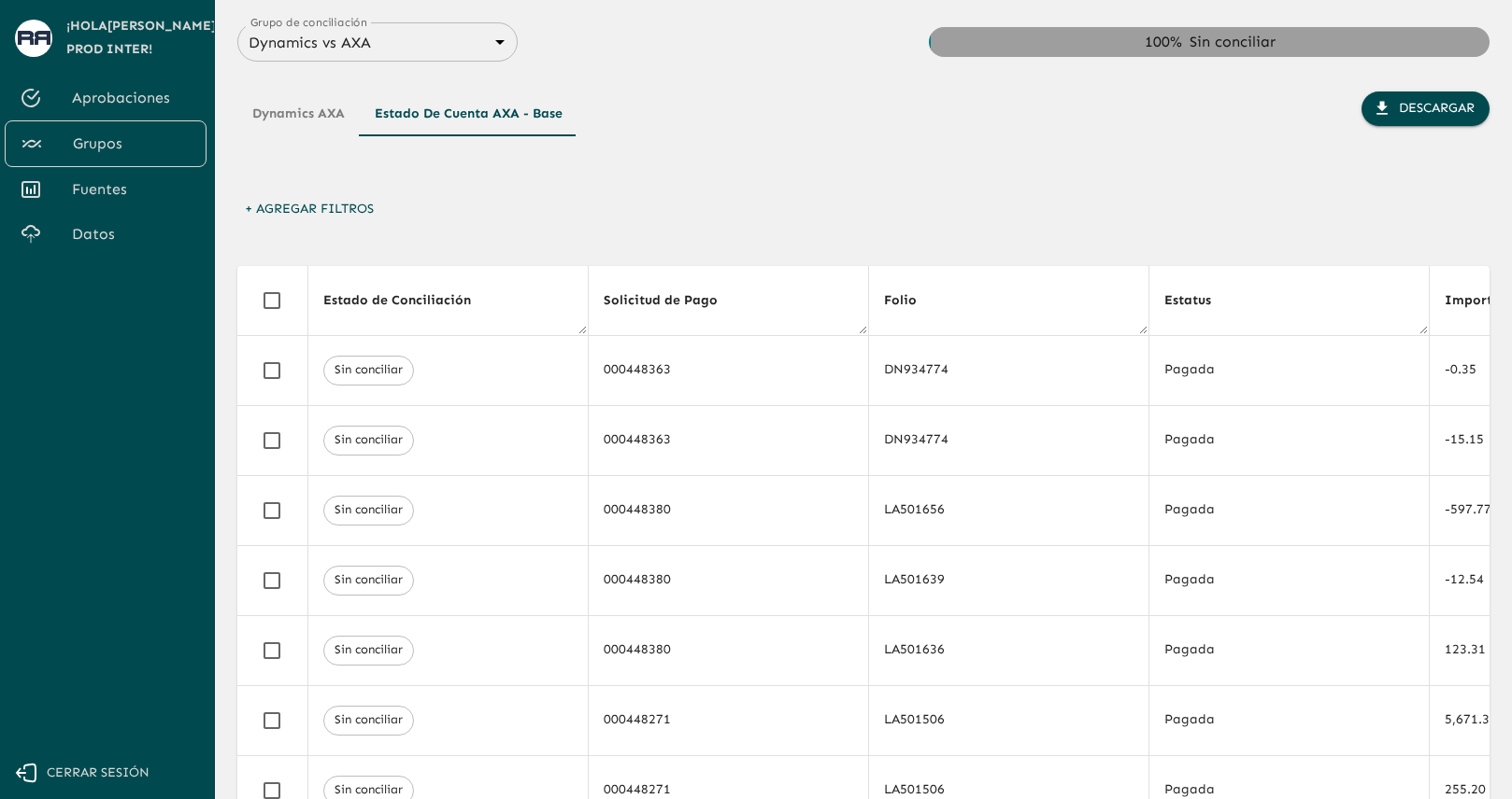
click at [340, 204] on button "+ Agregar Filtros" at bounding box center [309, 210] width 144 height 34
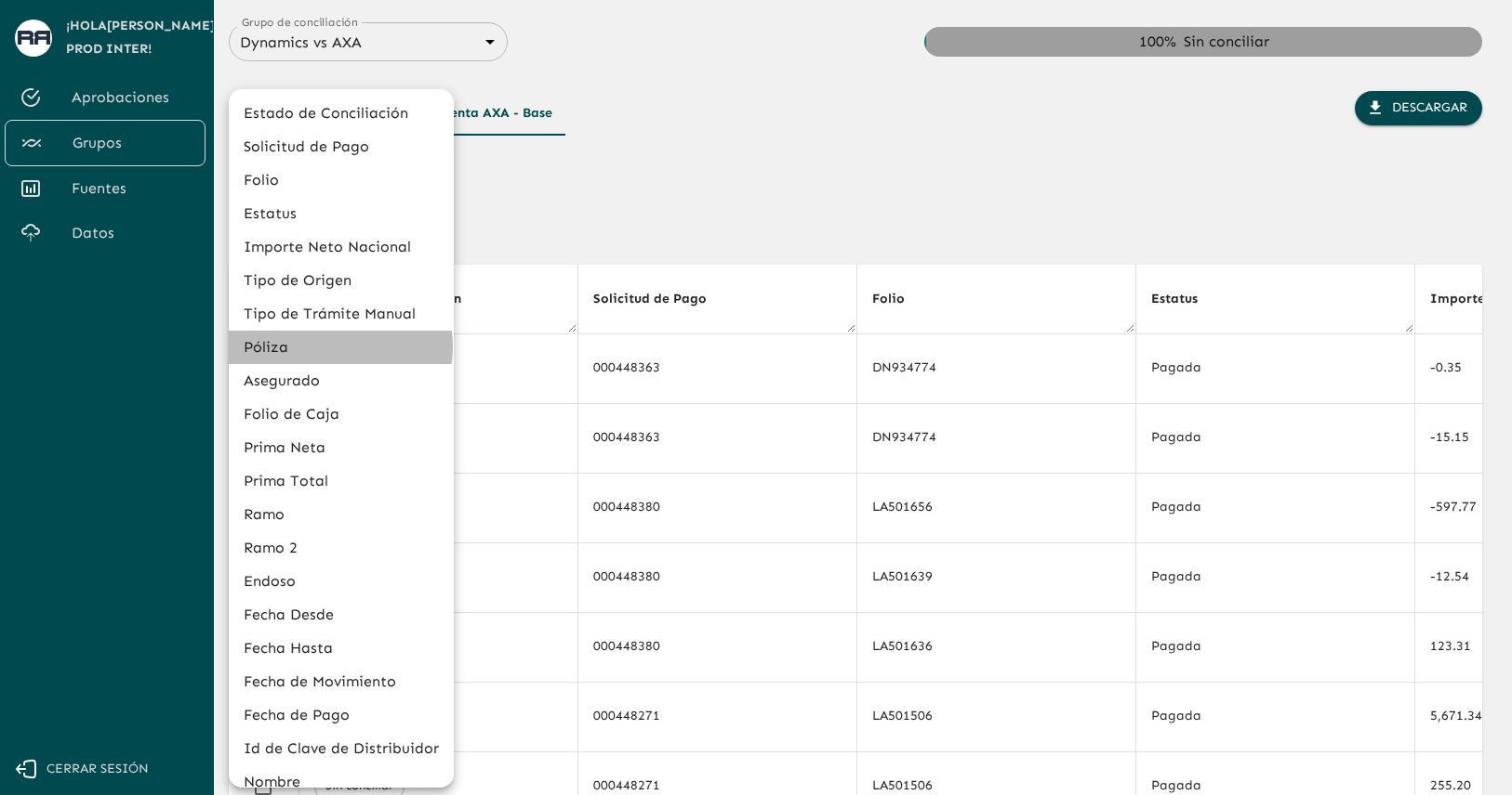
click at [335, 347] on li "Póliza" at bounding box center [341, 347] width 225 height 33
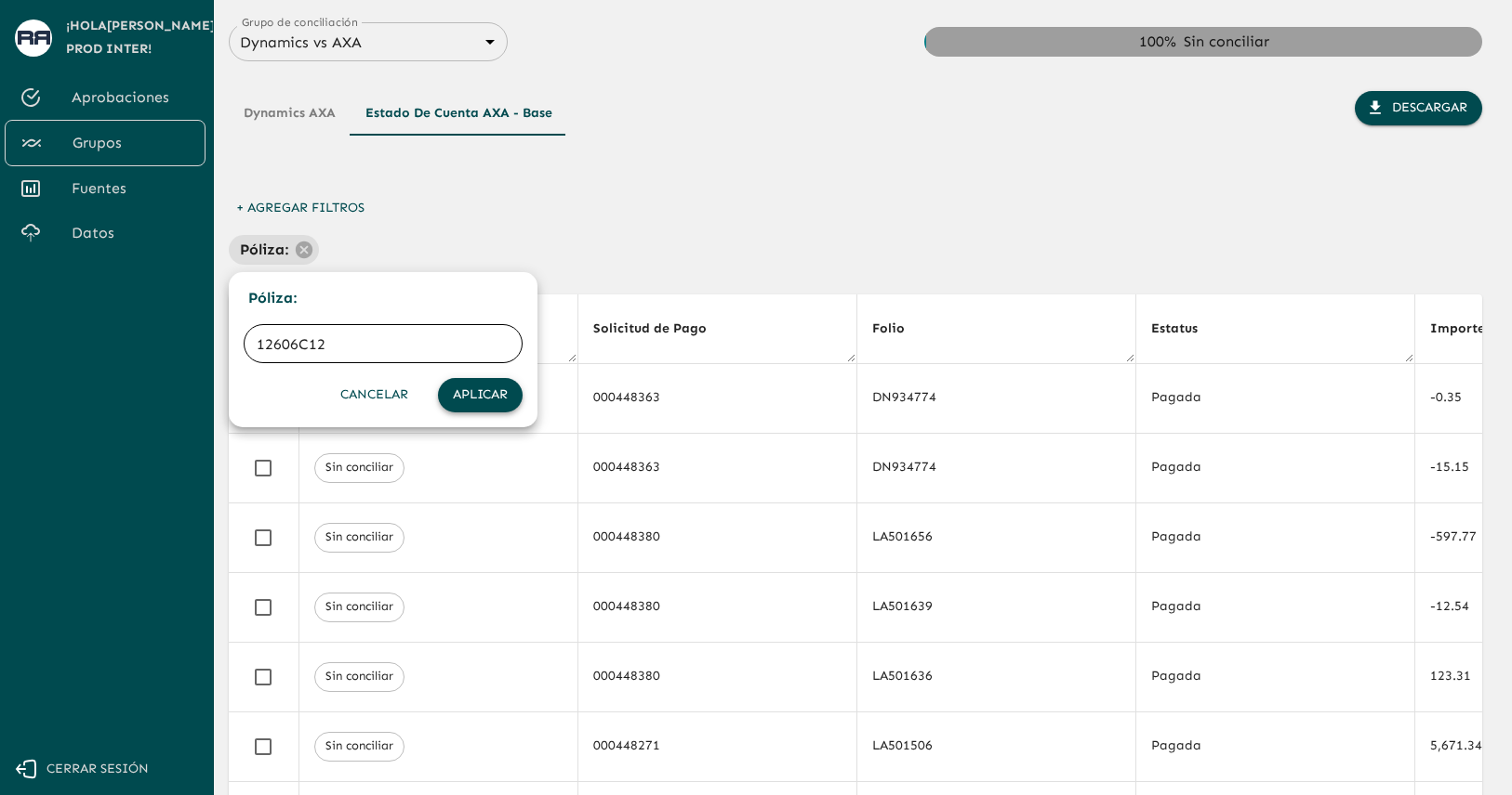
type input "12606C12"
click at [493, 398] on button "Aplicar" at bounding box center [480, 395] width 85 height 34
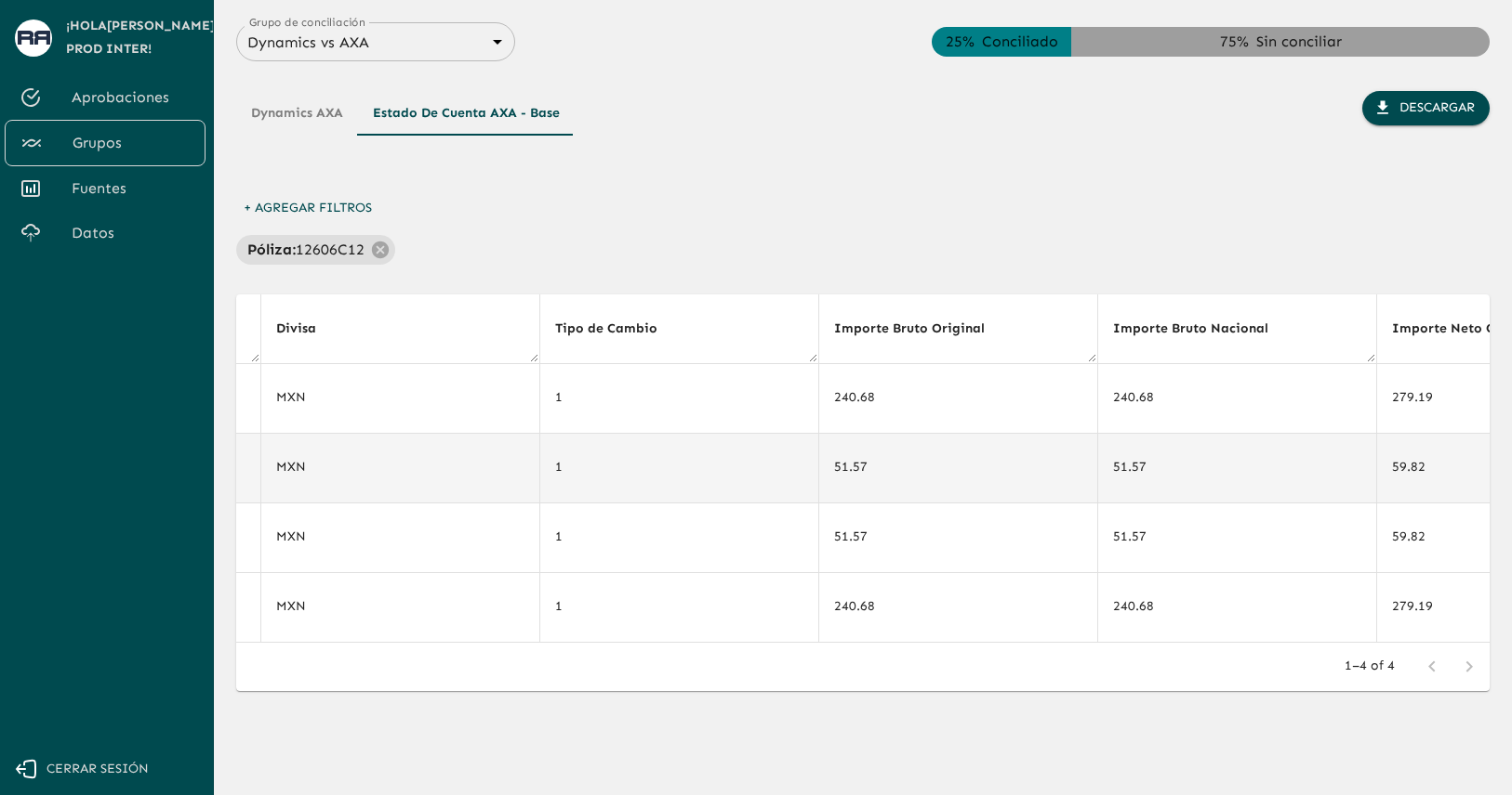
scroll to position [0, 10632]
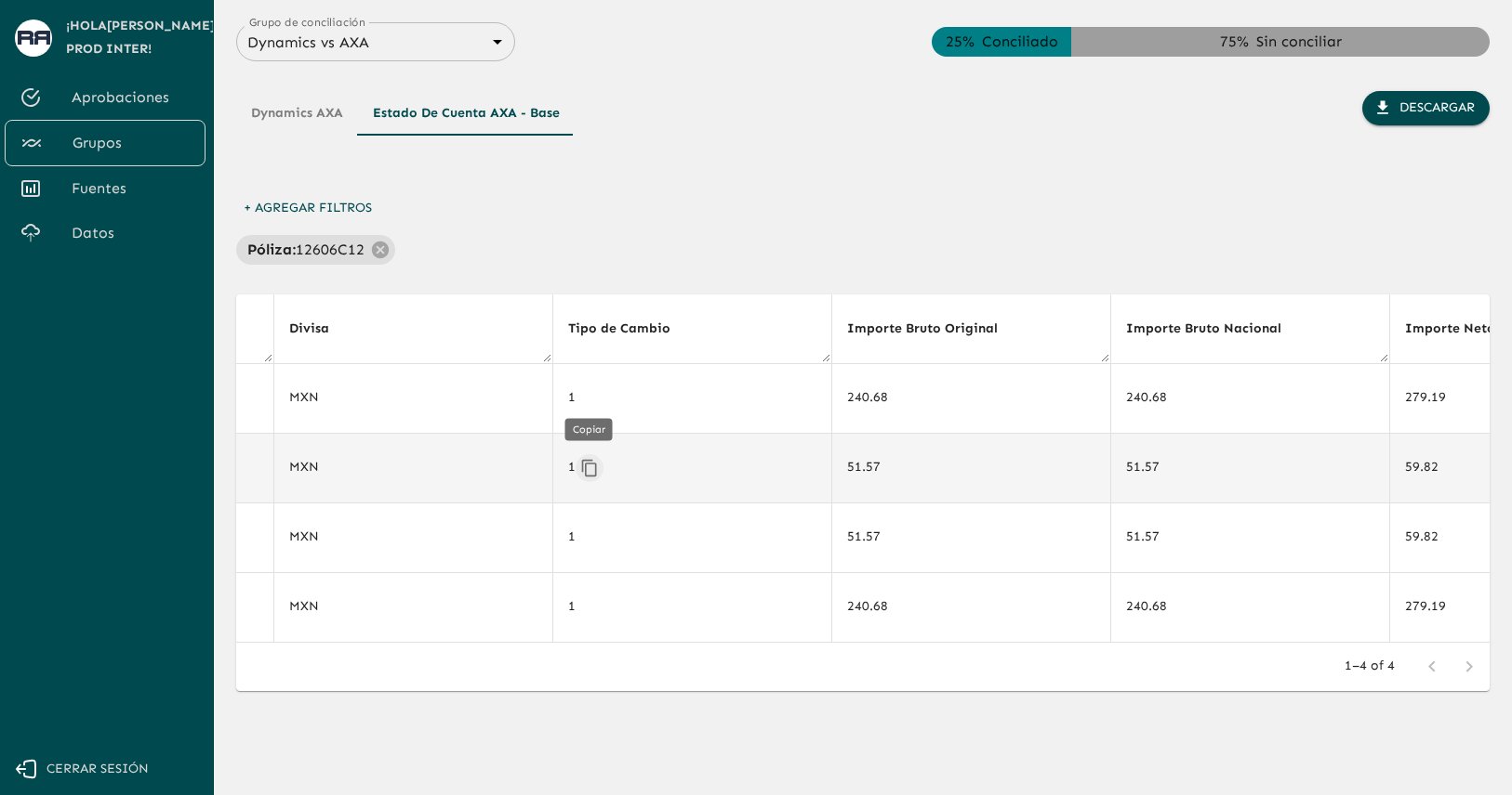
click at [585, 467] on icon "Copiar" at bounding box center [589, 468] width 19 height 19
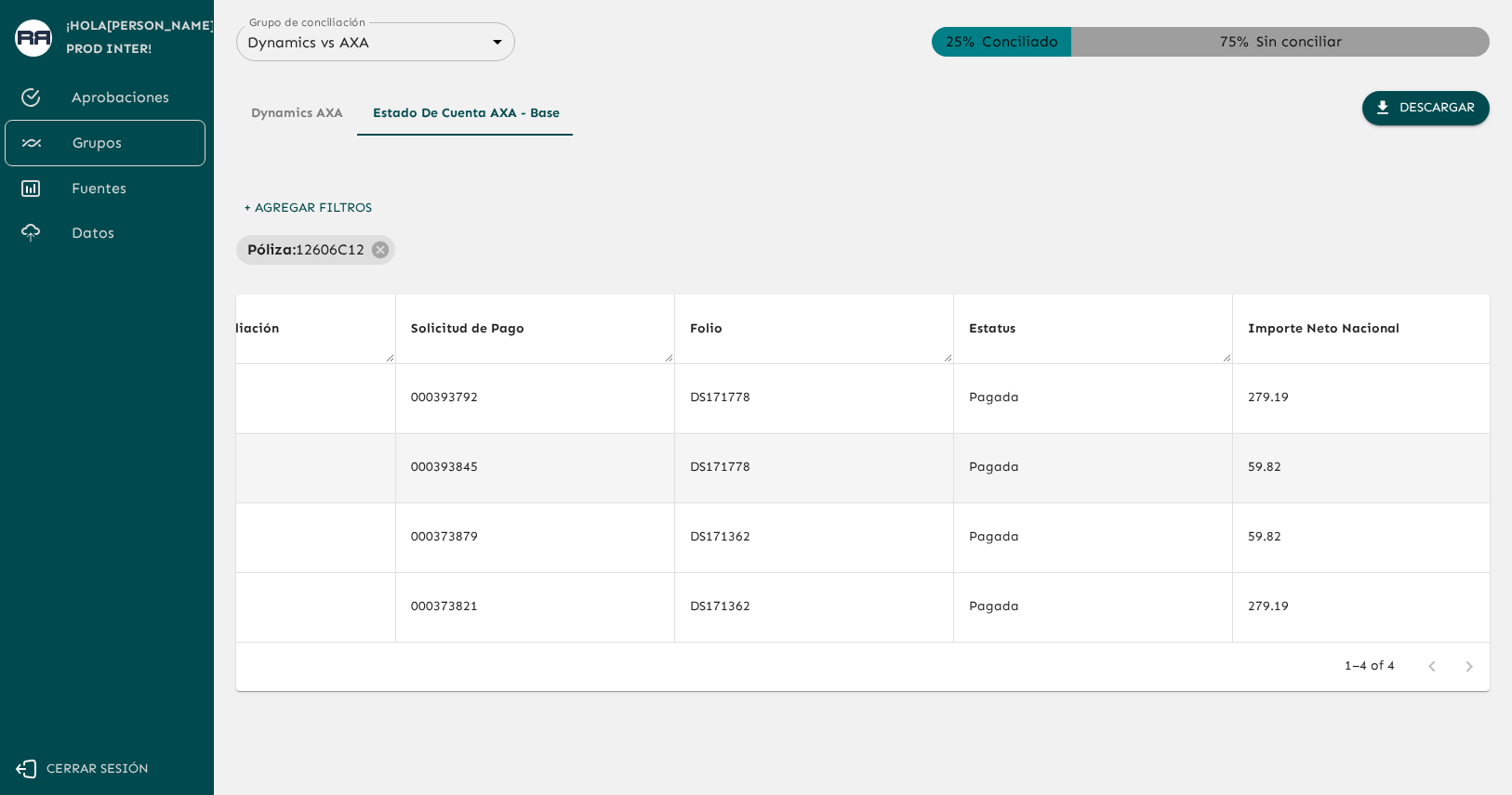
scroll to position [0, 0]
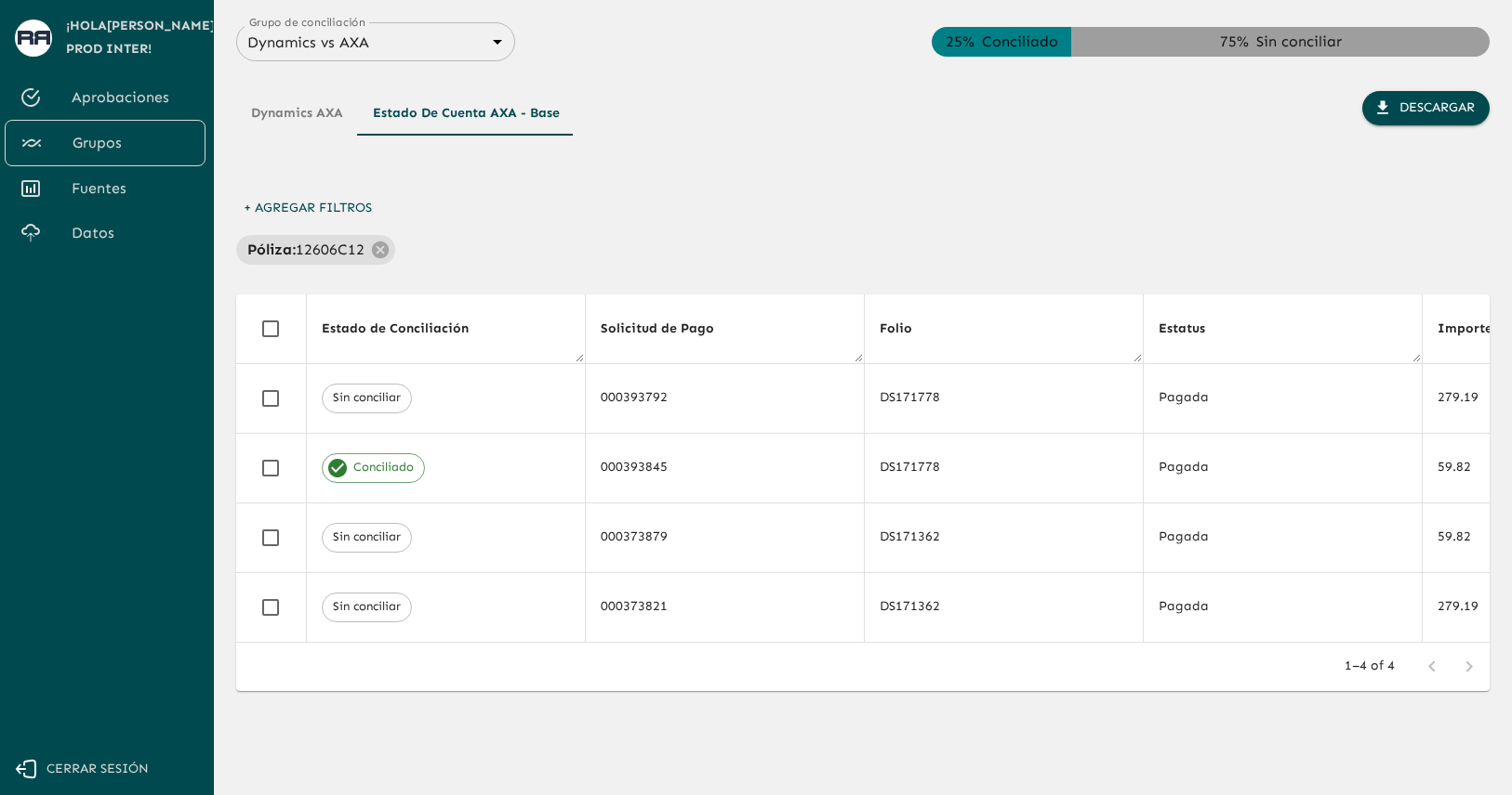
click at [1253, 217] on div "+ Agregar Filtros Póliza : 12606C12" at bounding box center [862, 228] width 1254 height 73
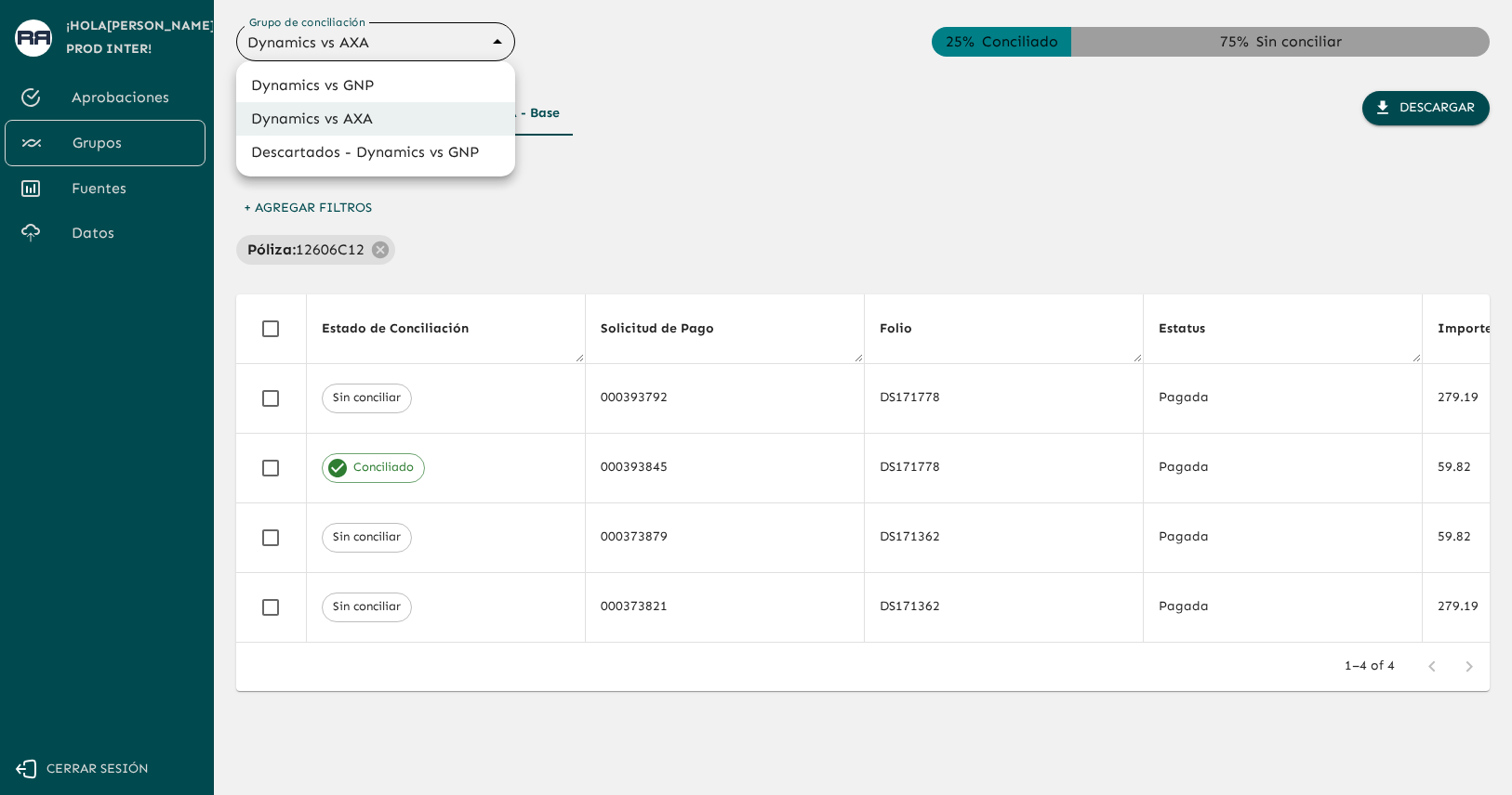
click at [464, 46] on body "Se están procesando los movimientos. Algunas acciones permanecerán deshabilitad…" at bounding box center [756, 397] width 1512 height 795
click at [464, 83] on li "Dynamics vs GNP" at bounding box center [374, 85] width 278 height 33
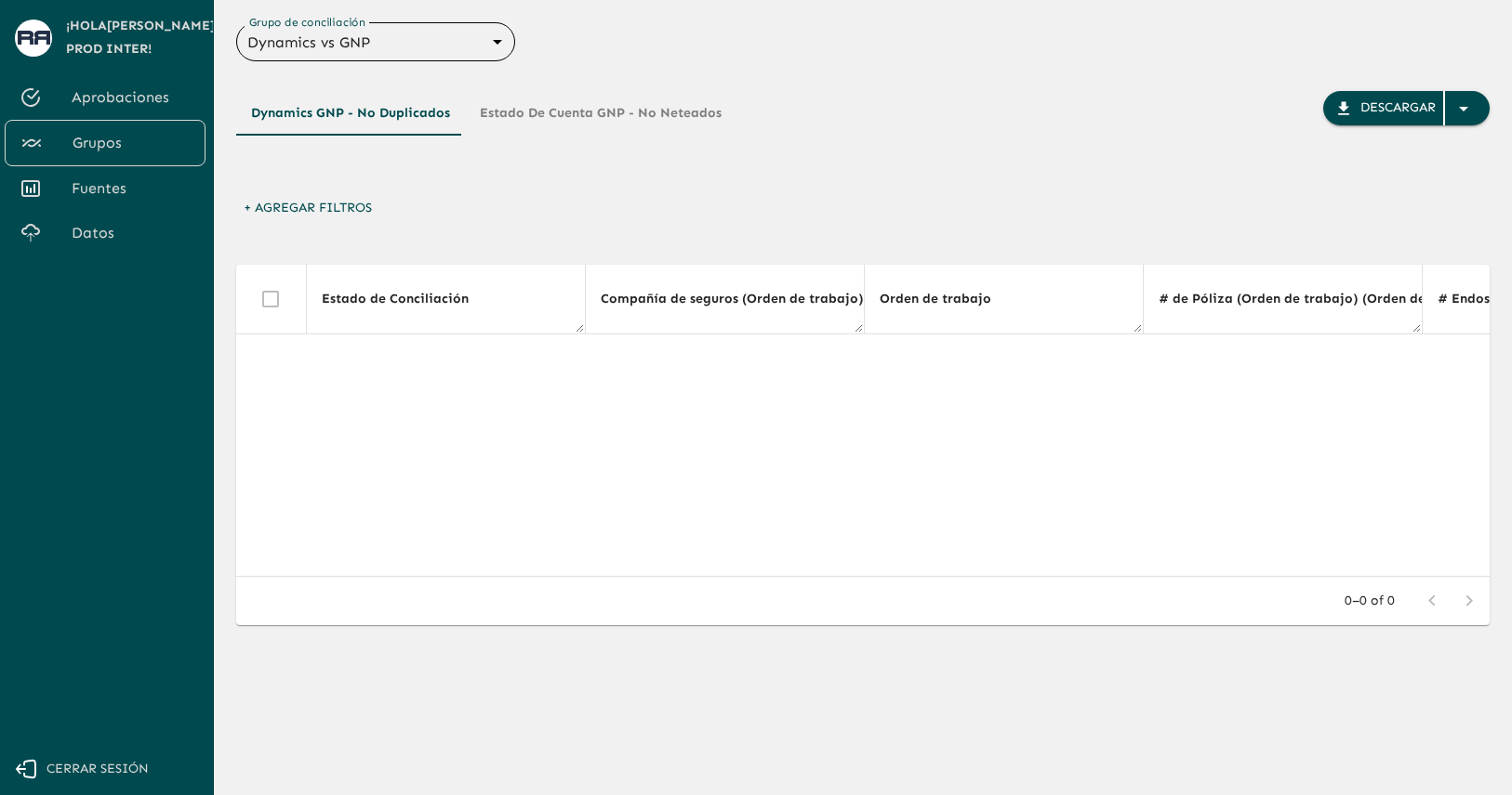
click at [544, 113] on button "Estado de Cuenta GNP - No Neteados" at bounding box center [601, 113] width 272 height 45
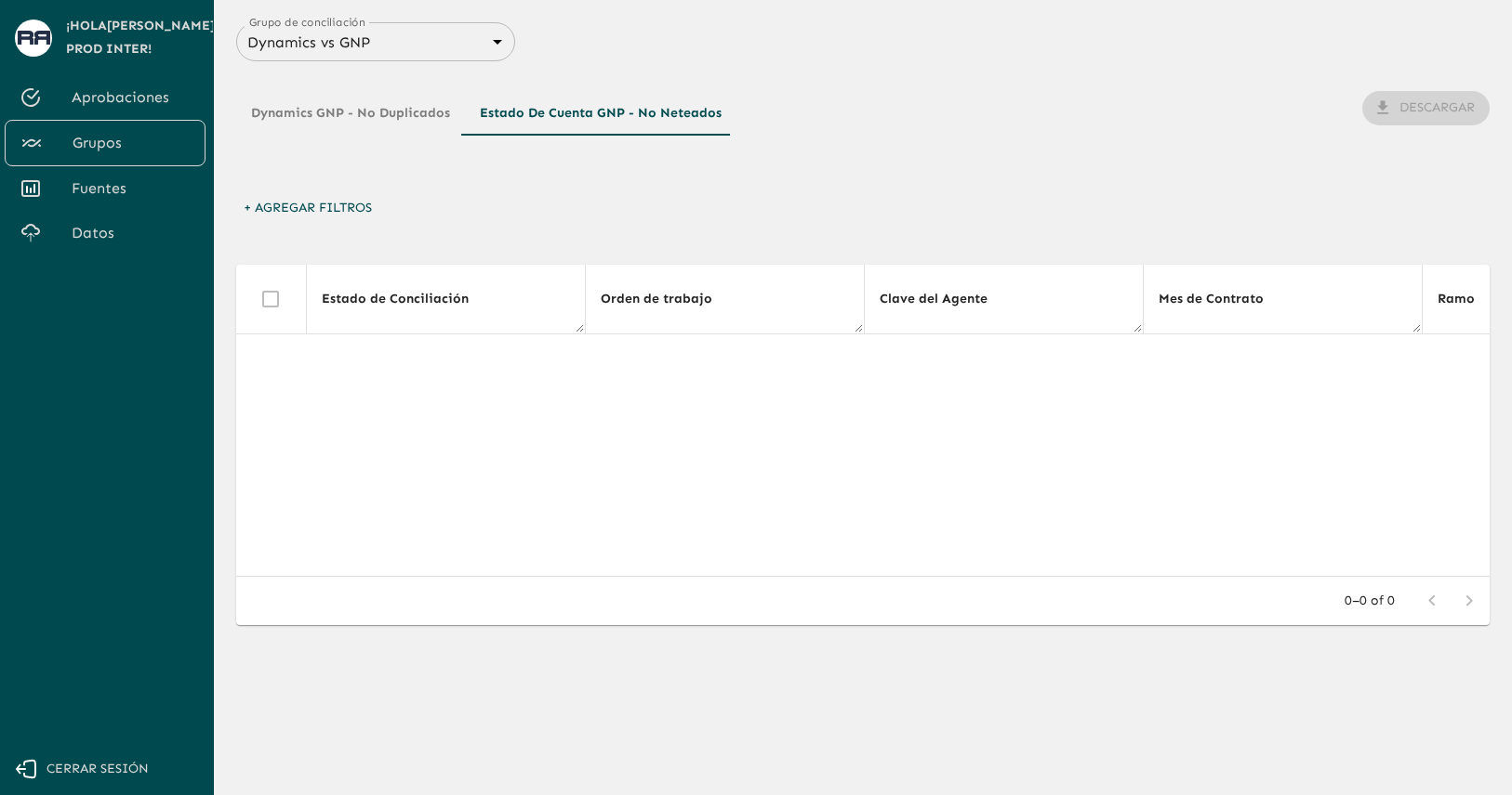
click at [437, 98] on button "Dynamics GNP - No Duplicados" at bounding box center [350, 113] width 229 height 45
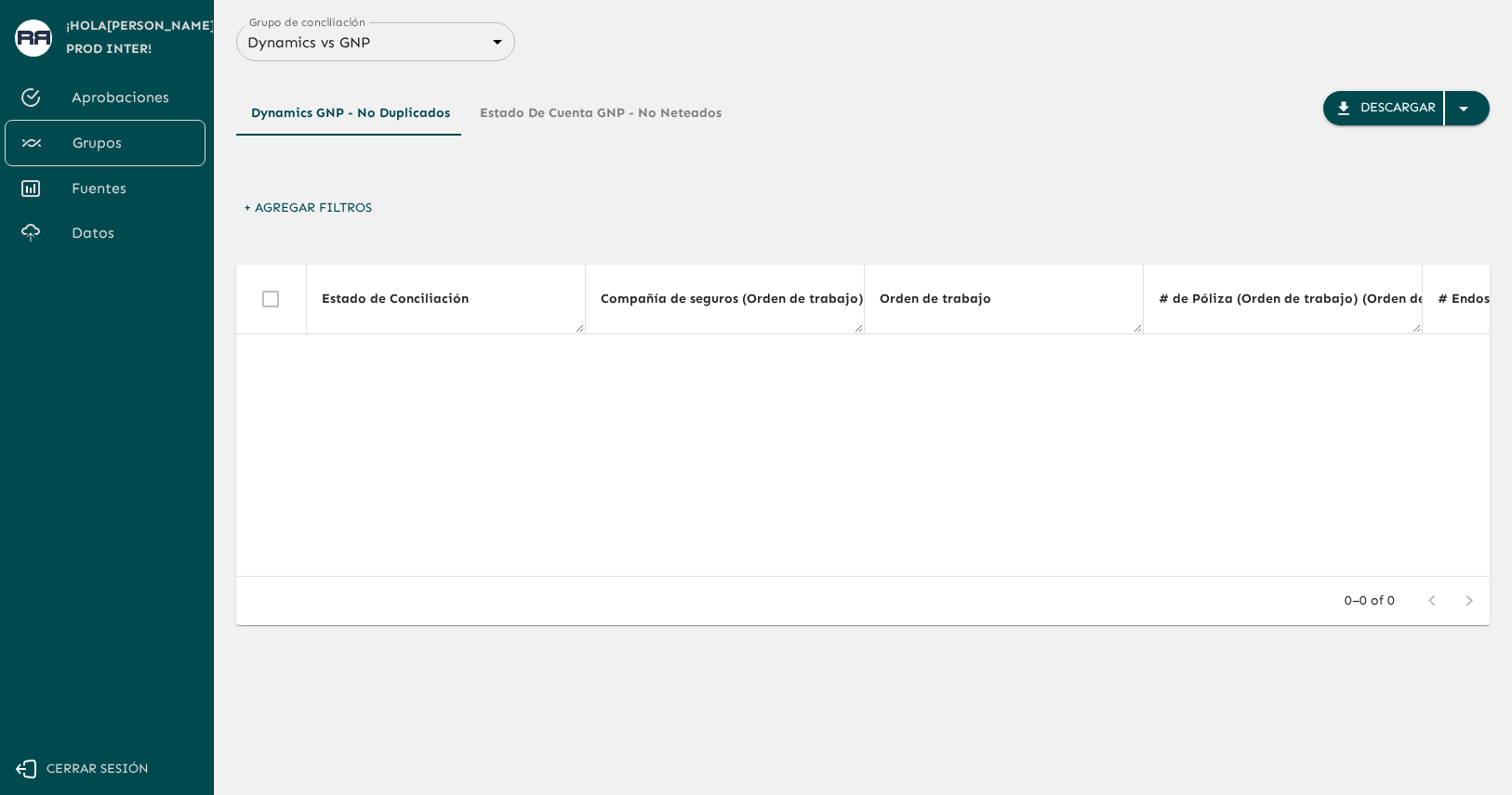
click at [488, 49] on body "Se están procesando los movimientos. Algunas acciones permanecerán deshabilitad…" at bounding box center [756, 397] width 1512 height 795
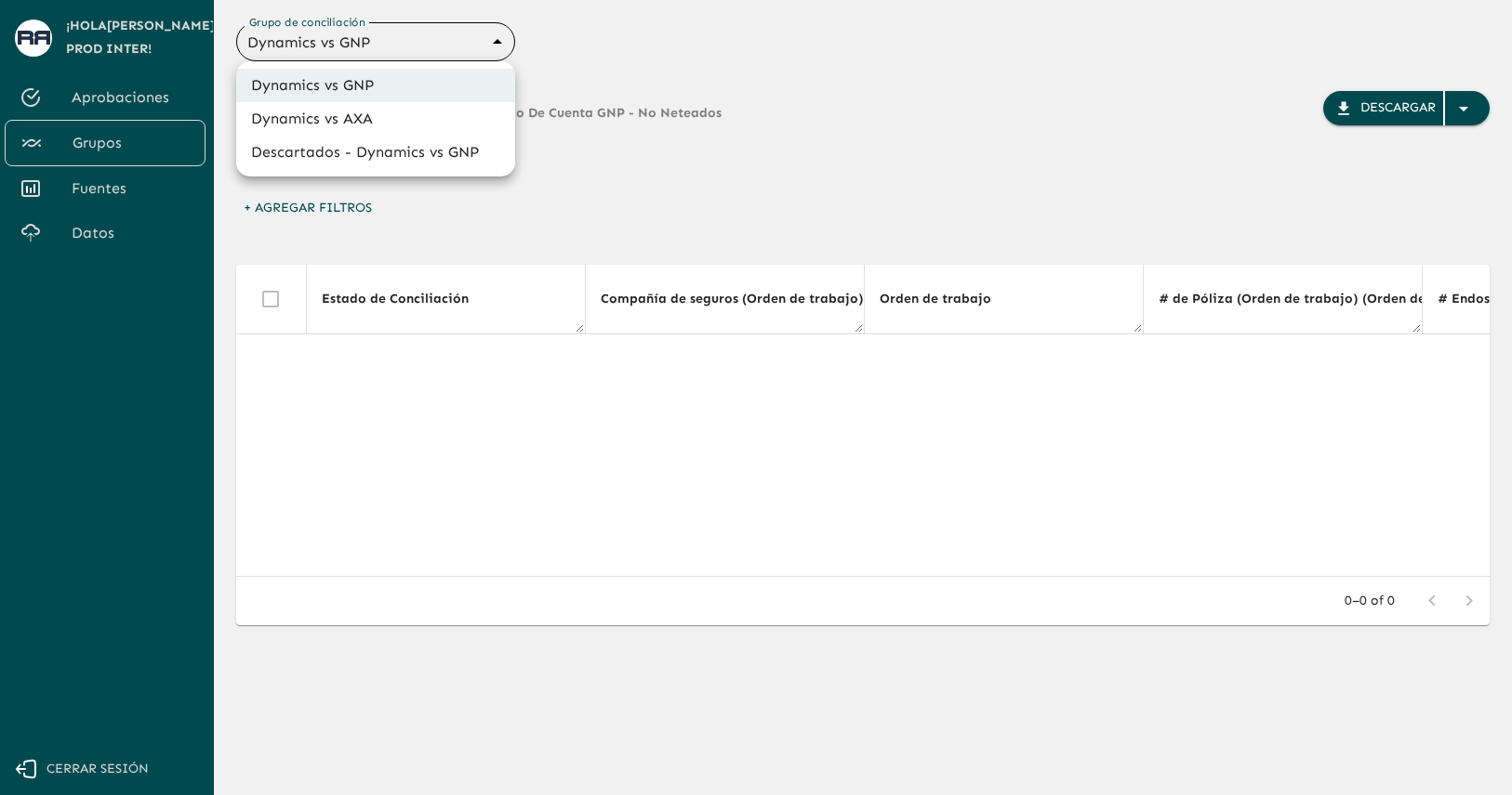
click at [473, 129] on li "Dynamics vs AXA" at bounding box center [374, 119] width 278 height 33
type input "688d0fb445366dcf85fc95f2"
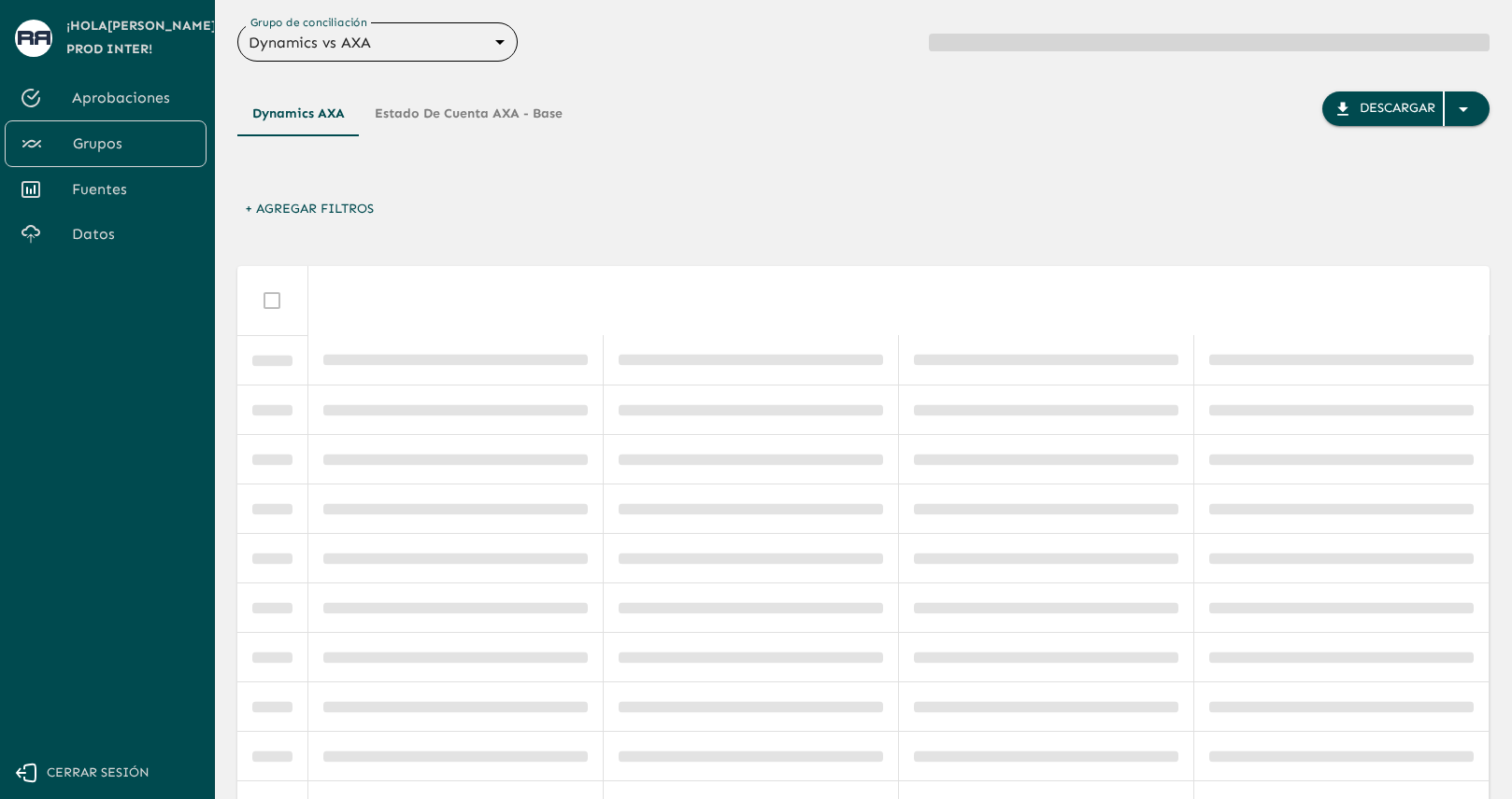
click at [857, 150] on div "Dynamics AXA Estado de cuenta AXA - Base Descargar" at bounding box center [862, 142] width 1252 height 101
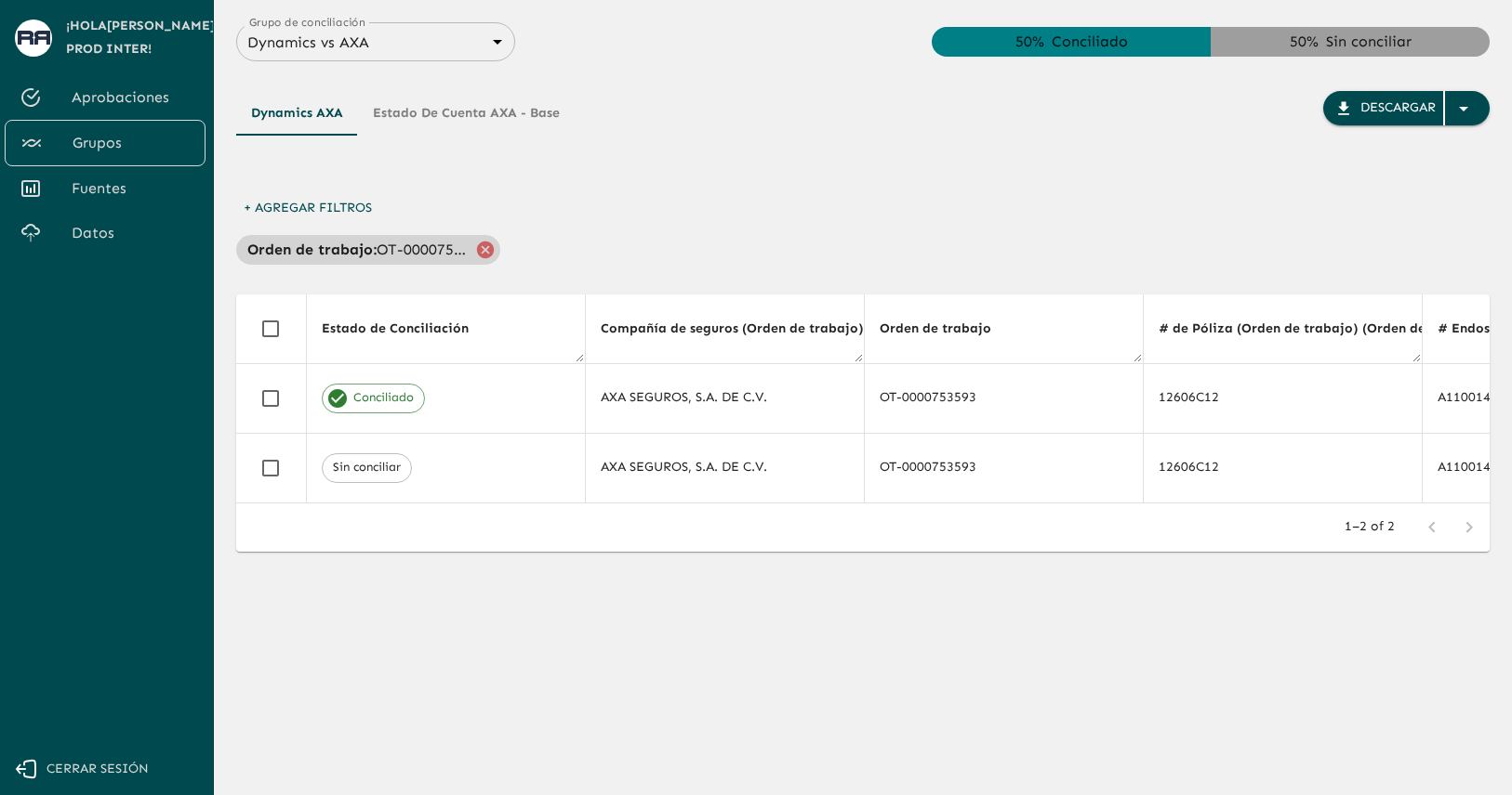
click at [489, 249] on icon at bounding box center [486, 249] width 17 height 17
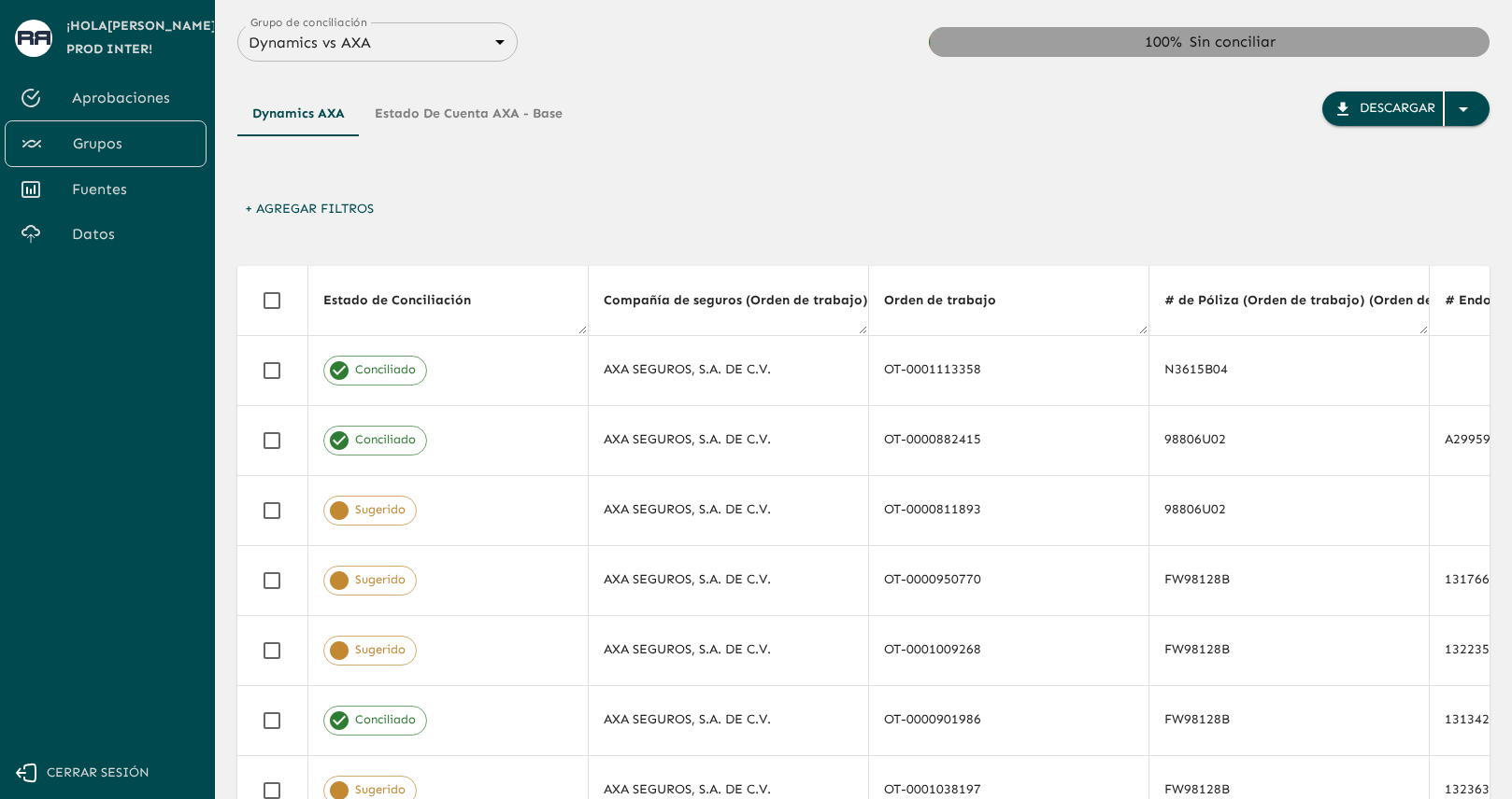
click at [855, 231] on div "+ Agregar Filtros" at bounding box center [862, 215] width 1252 height 44
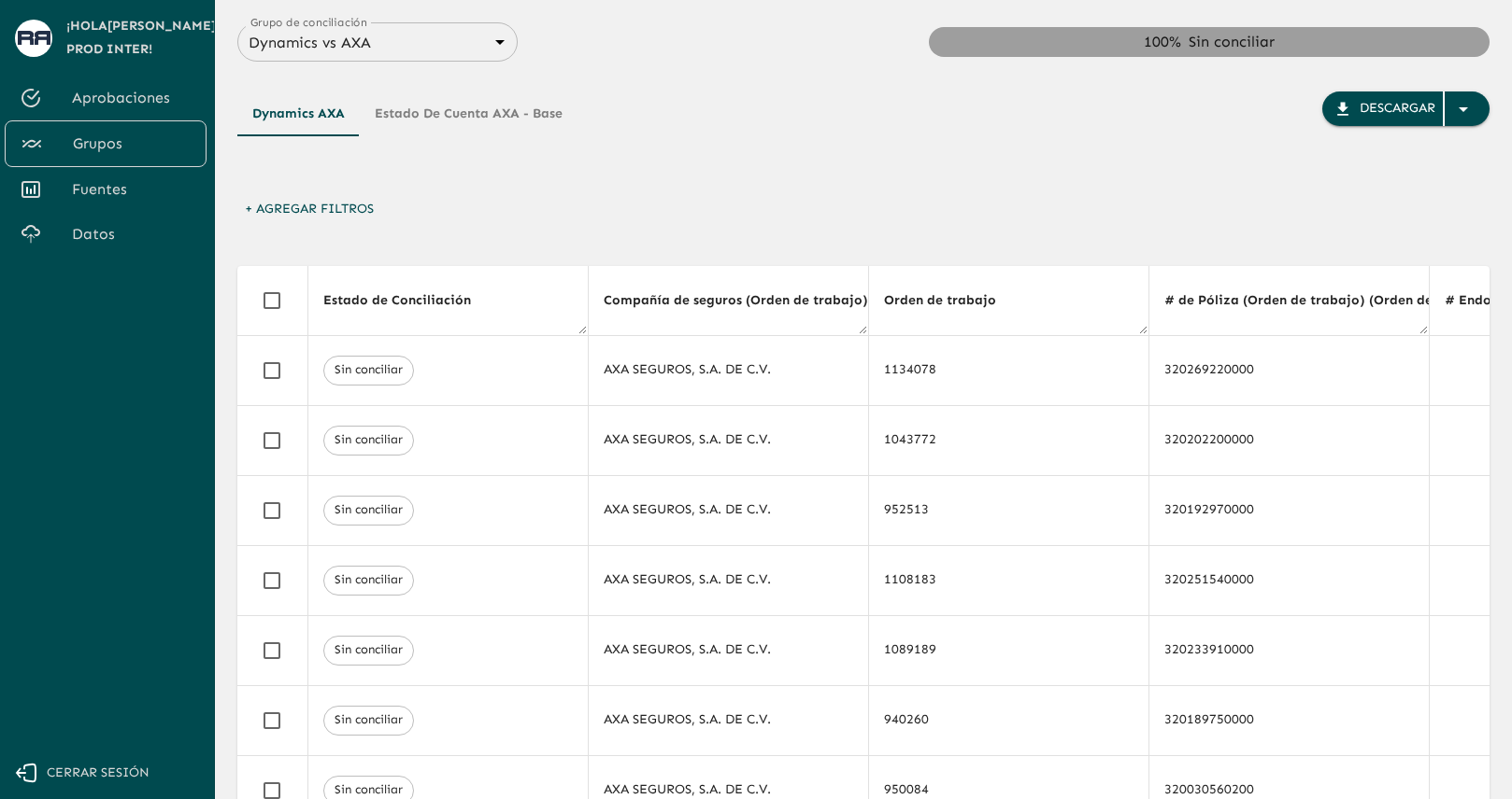
click at [998, 144] on div "Dynamics AXA Estado de cuenta AXA - Base Descargar" at bounding box center [862, 142] width 1252 height 101
click at [164, 111] on link "Aprobaciones" at bounding box center [105, 97] width 202 height 45
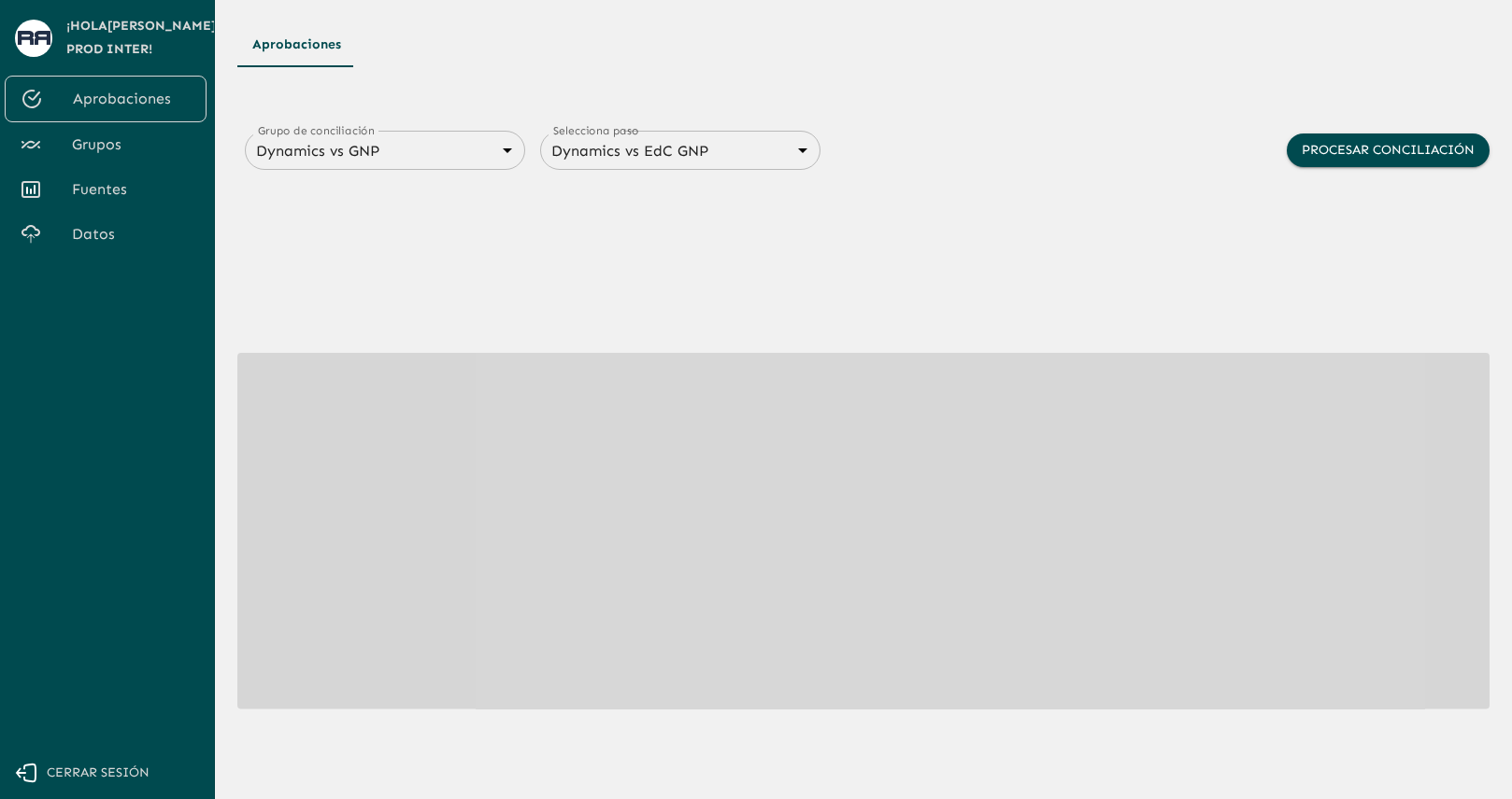
click at [373, 165] on div "Dynamics vs GNP 6848843415205559d9cb70b5 Grupo de conciliación" at bounding box center [384, 150] width 280 height 39
click at [460, 146] on body "Se están procesando los movimientos. Algunas acciones permanecerán deshabilitad…" at bounding box center [756, 399] width 1512 height 799
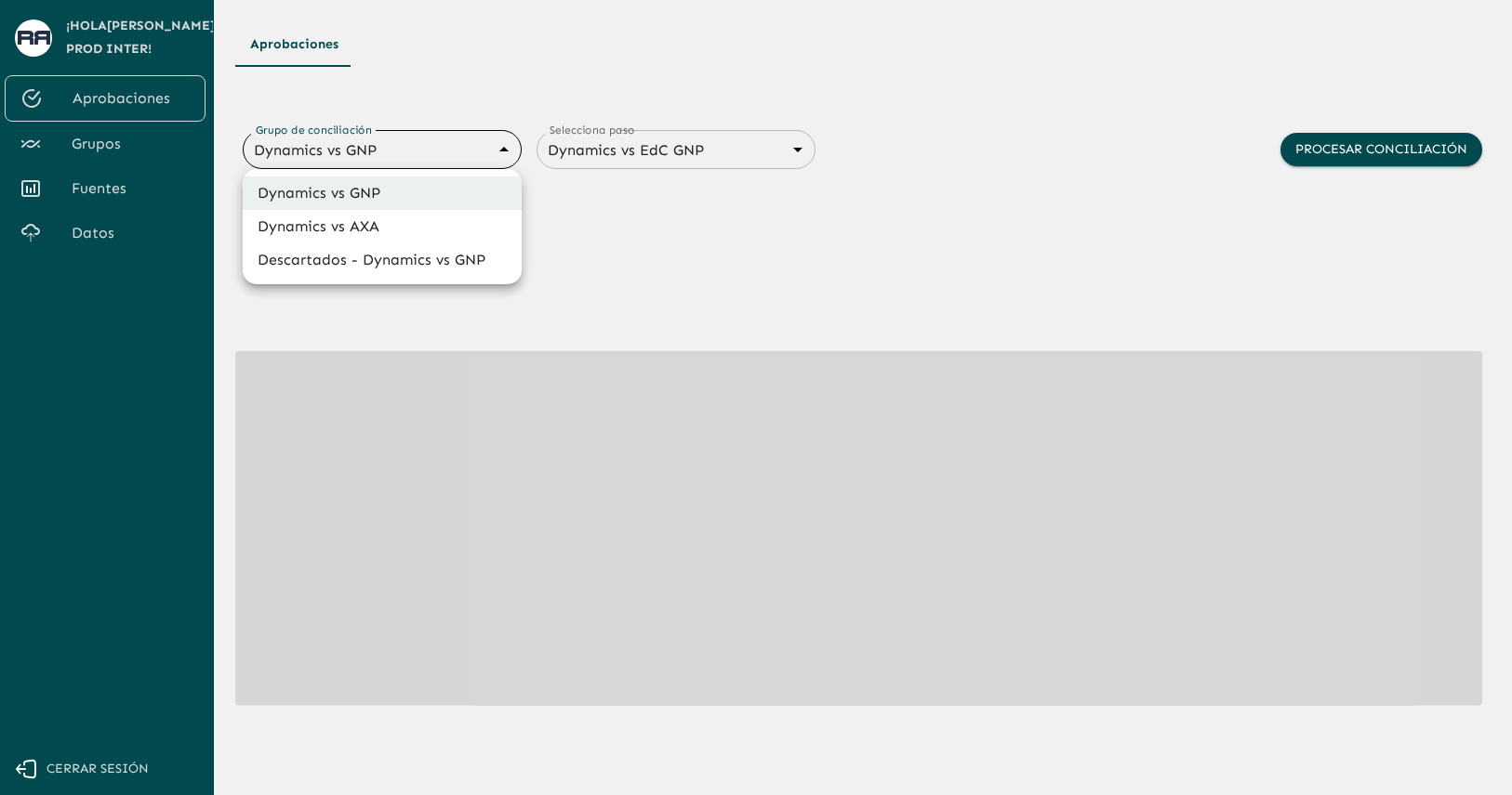
click at [380, 224] on li "Dynamics vs AXA" at bounding box center [381, 226] width 278 height 33
type input "688d0fb445366dcf85fc95f2"
type input "688d222080ad215155b0dc6c"
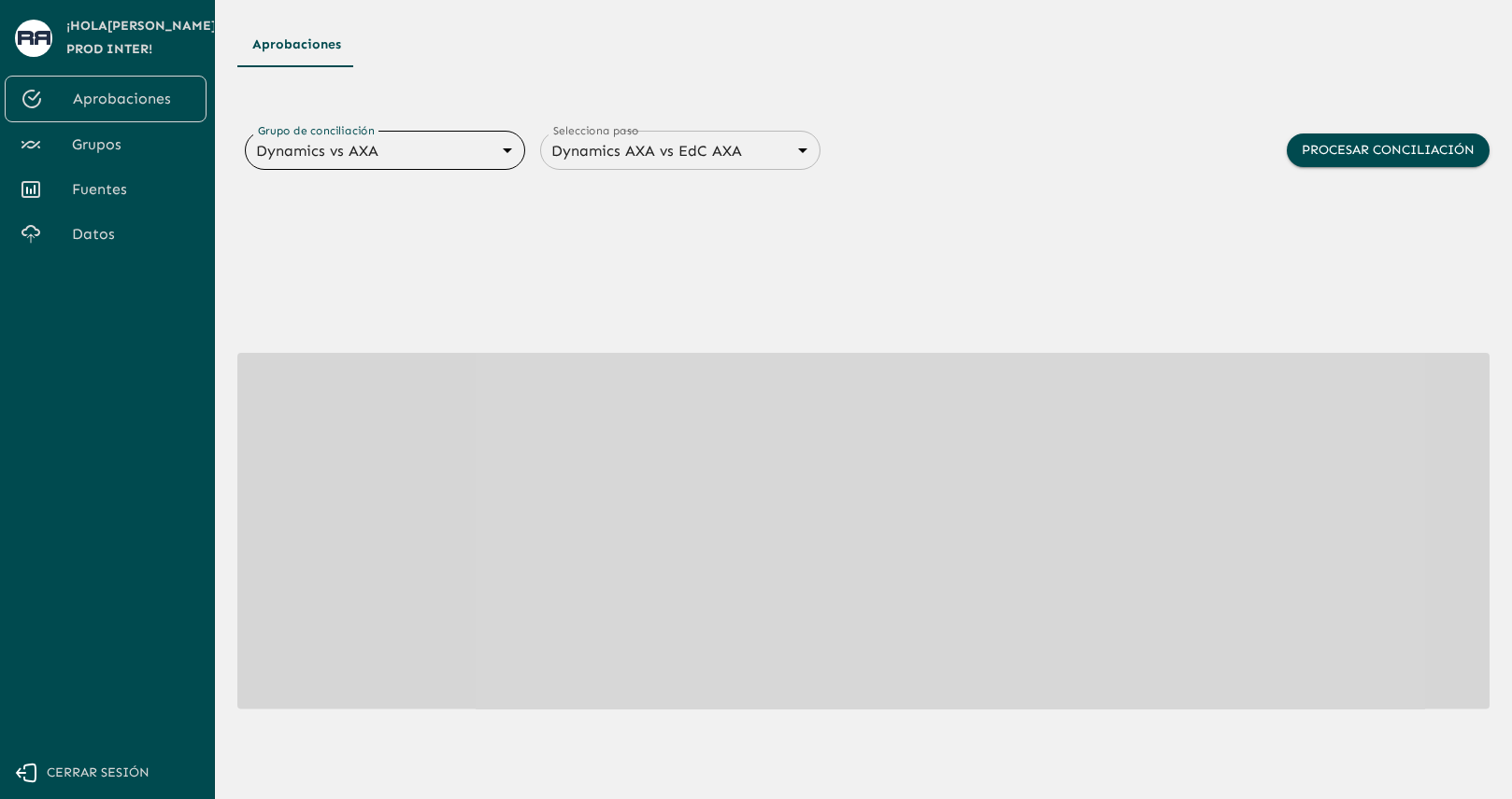
click at [944, 40] on div "Aprobaciones" at bounding box center [862, 44] width 1252 height 45
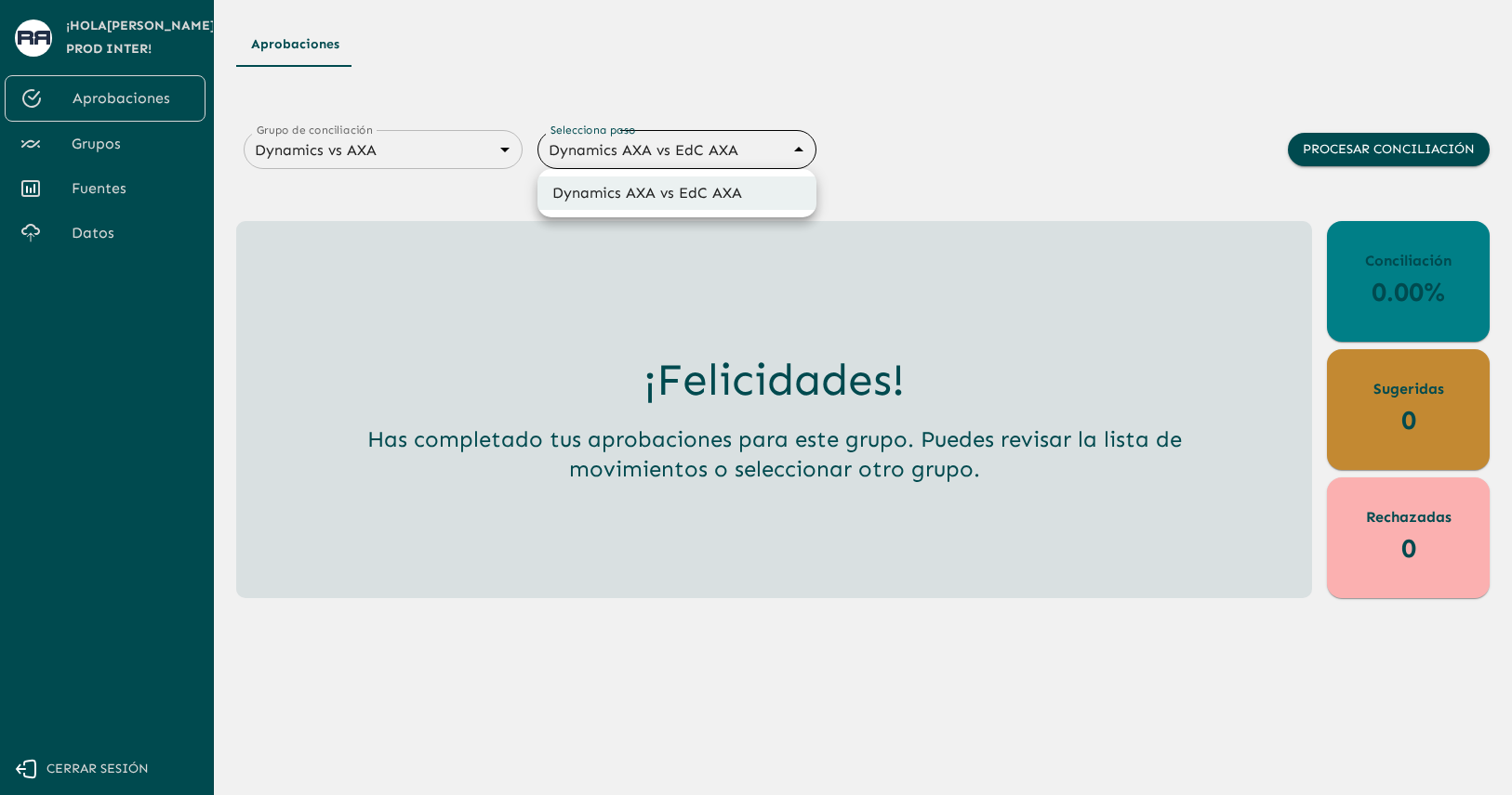
click at [735, 142] on body "Se están procesando los movimientos. Algunas acciones permanecerán deshabilitad…" at bounding box center [756, 397] width 1512 height 795
click at [1004, 117] on div at bounding box center [756, 397] width 1512 height 795
click at [1316, 144] on button "Procesar conciliación" at bounding box center [1388, 150] width 201 height 34
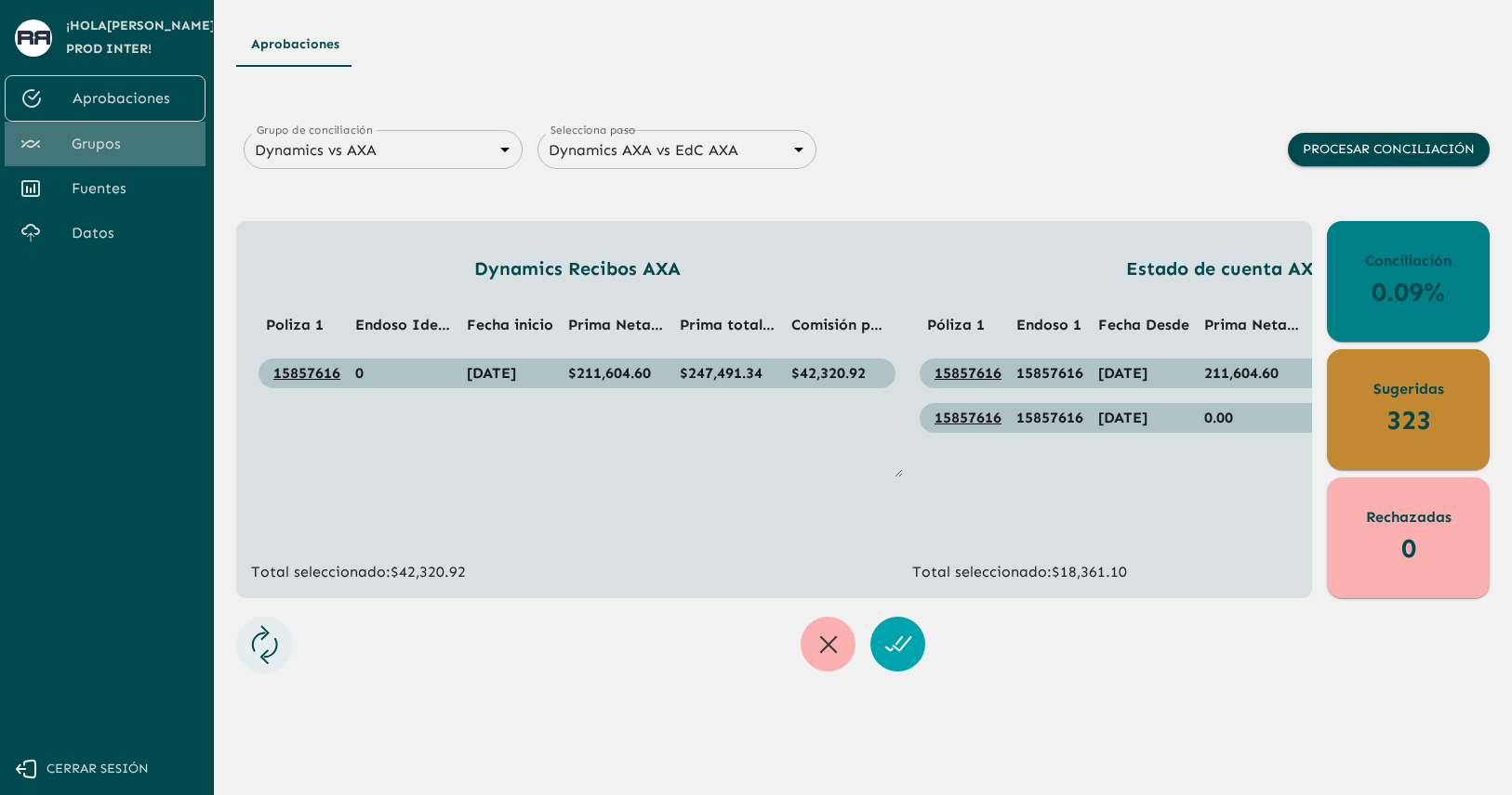
click at [86, 142] on span "Grupos" at bounding box center [130, 143] width 119 height 22
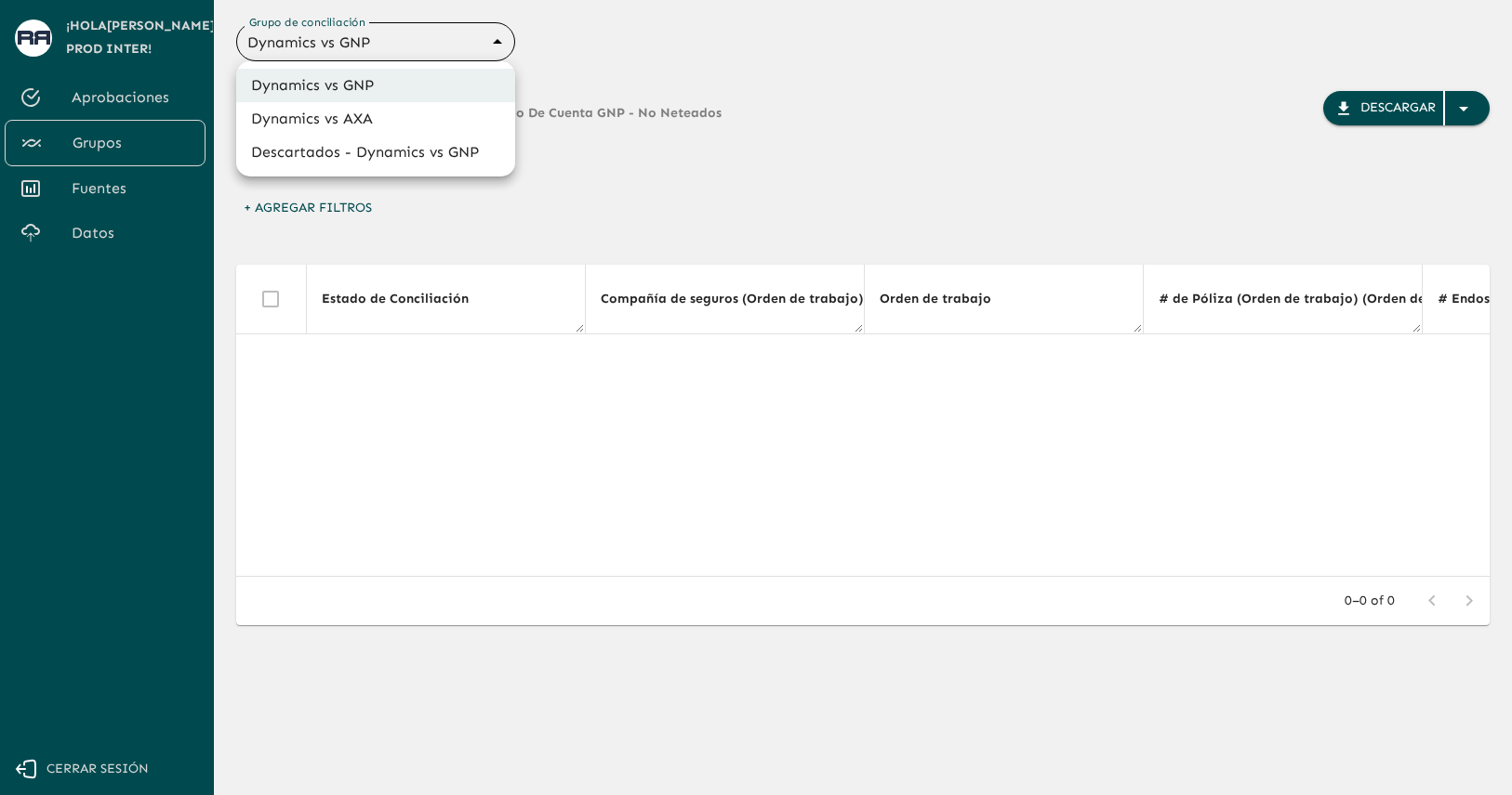
click at [465, 47] on body "Se están procesando los movimientos. Algunas acciones permanecerán deshabilitad…" at bounding box center [756, 397] width 1512 height 795
click at [374, 114] on li "Dynamics vs AXA" at bounding box center [374, 119] width 278 height 33
type input "688d0fb445366dcf85fc95f2"
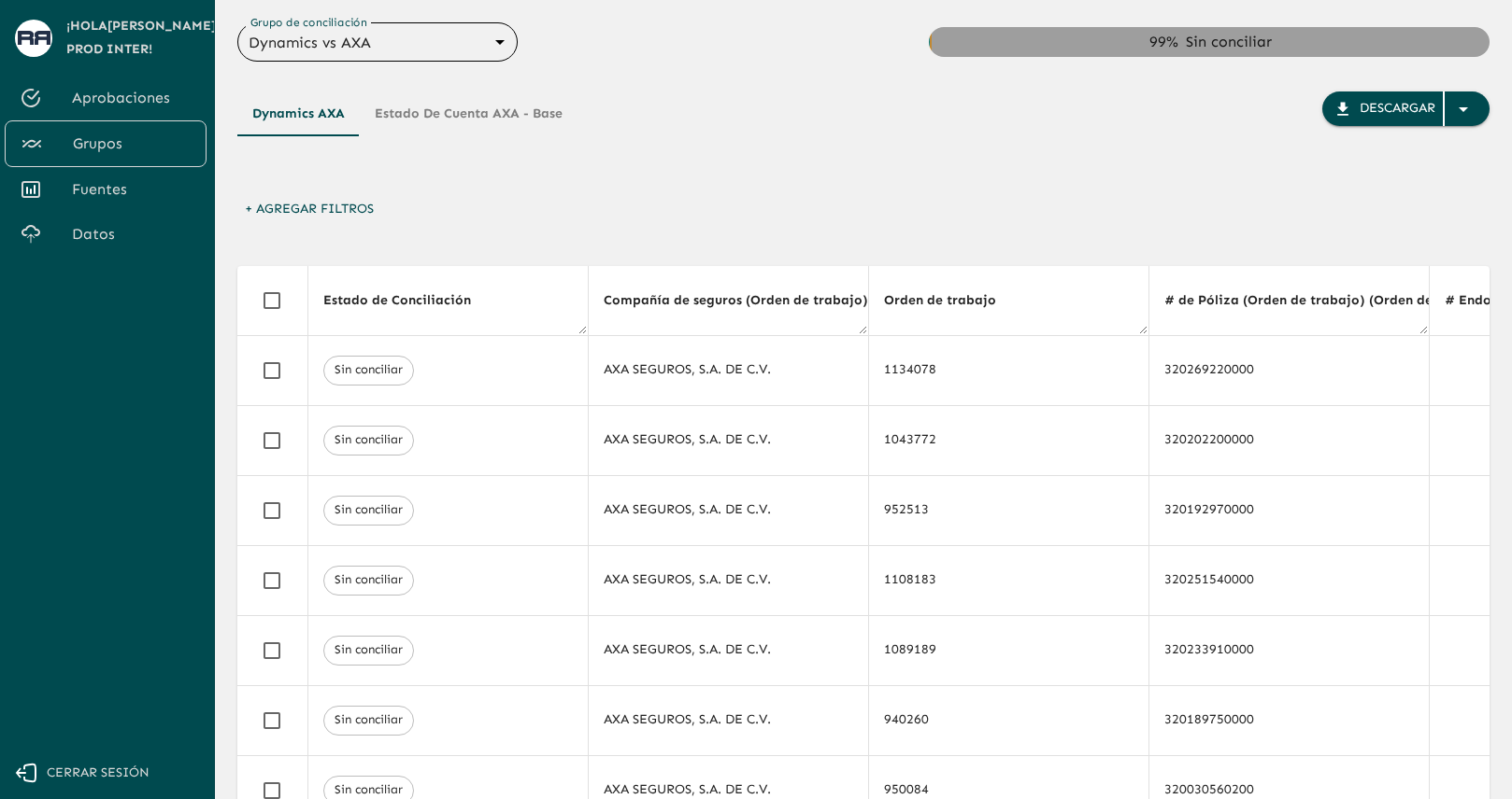
click at [345, 215] on button "+ Agregar Filtros" at bounding box center [309, 210] width 144 height 34
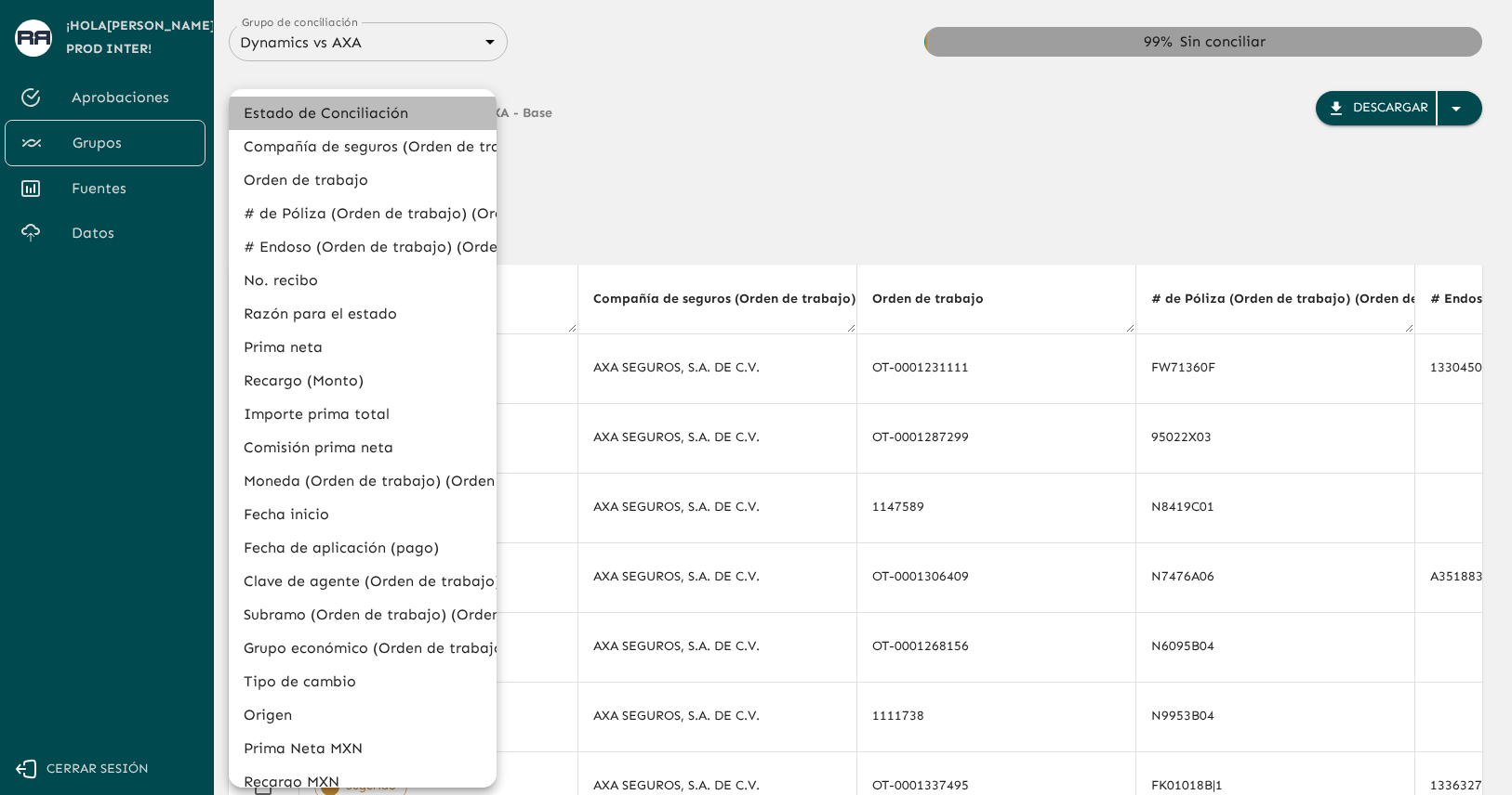
click at [398, 105] on li "Estado de Conciliación" at bounding box center [363, 113] width 268 height 33
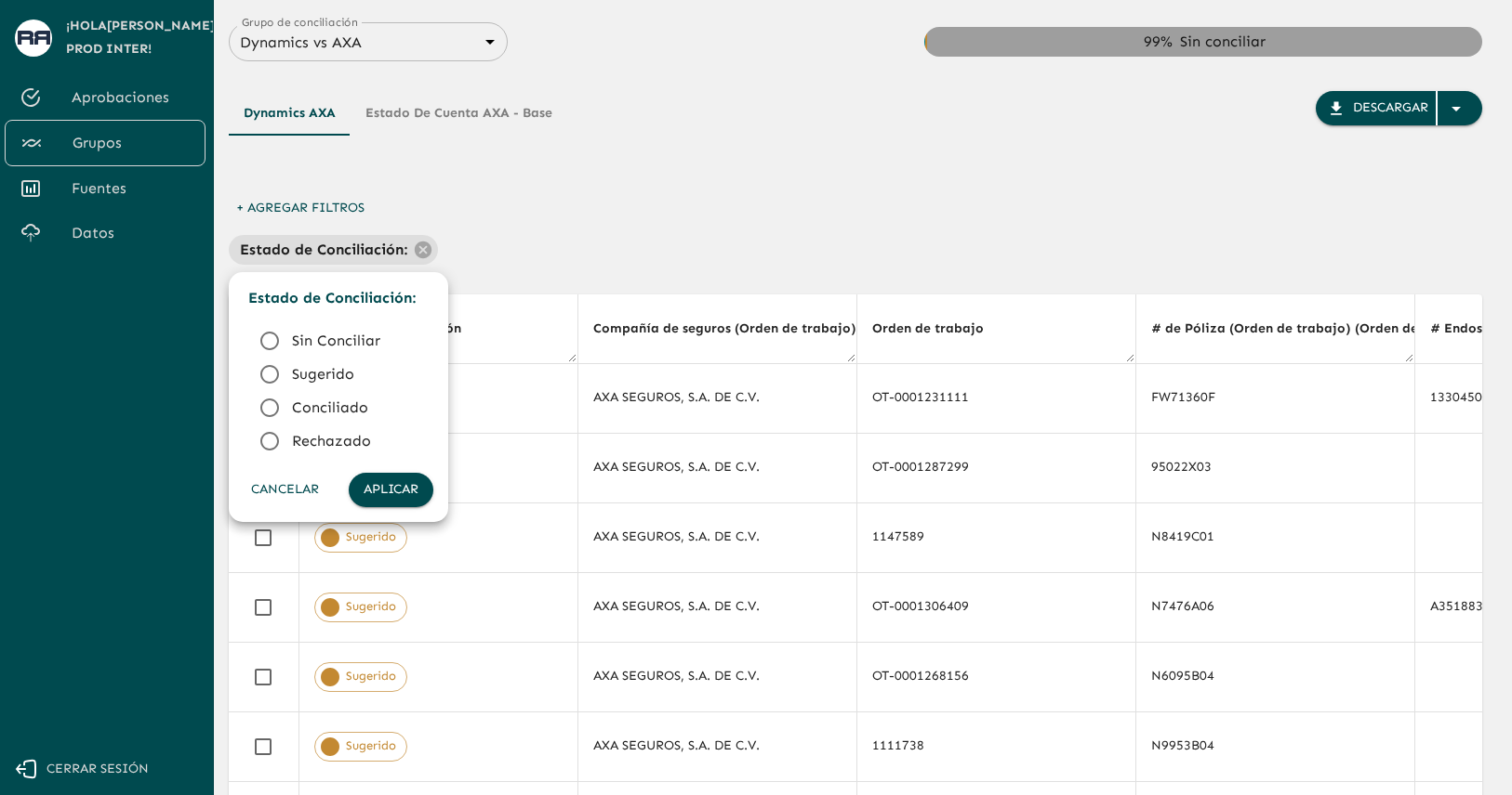
click at [659, 238] on div at bounding box center [756, 397] width 1512 height 795
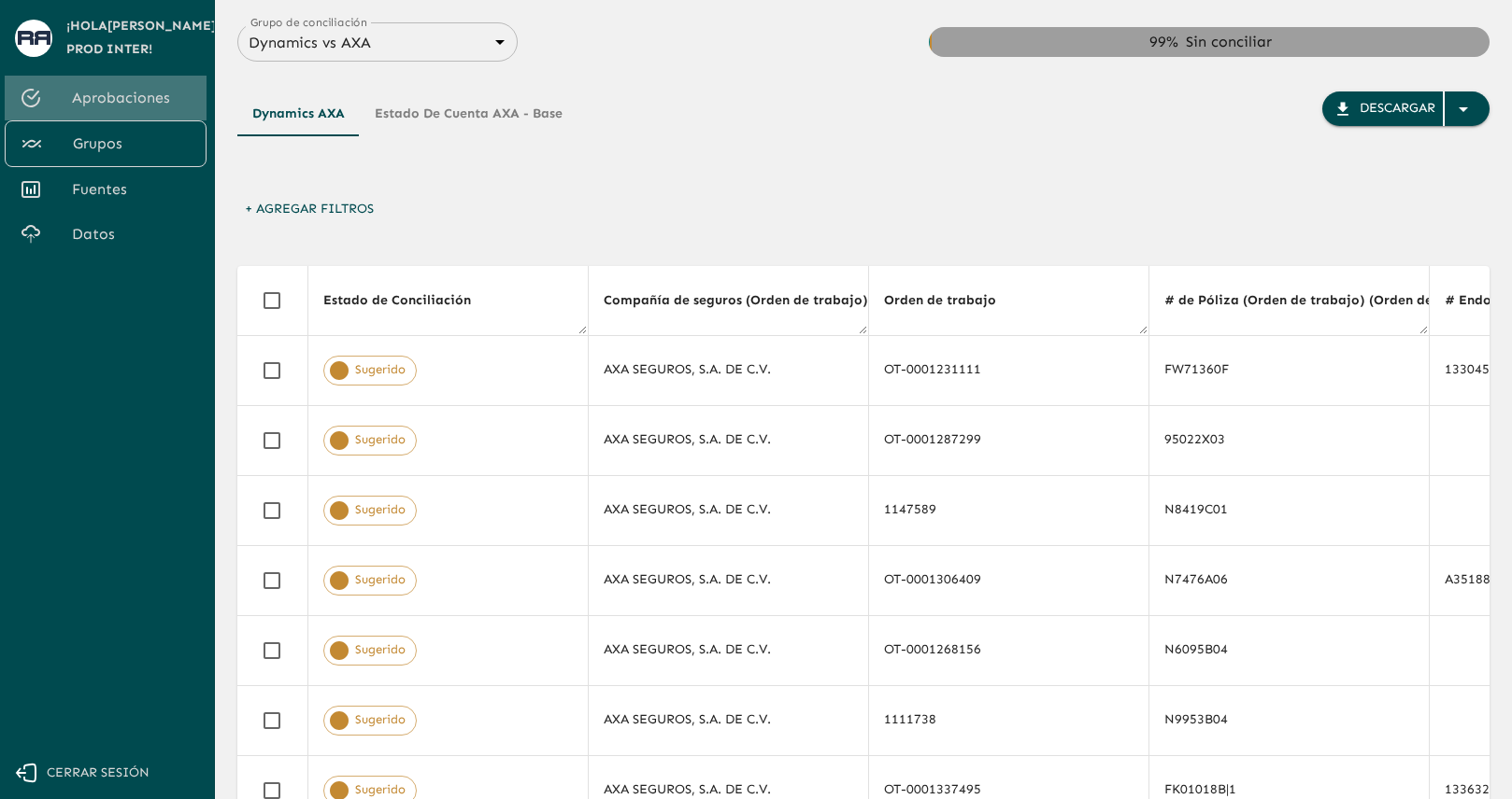
click at [143, 99] on span "Aprobaciones" at bounding box center [131, 97] width 119 height 22
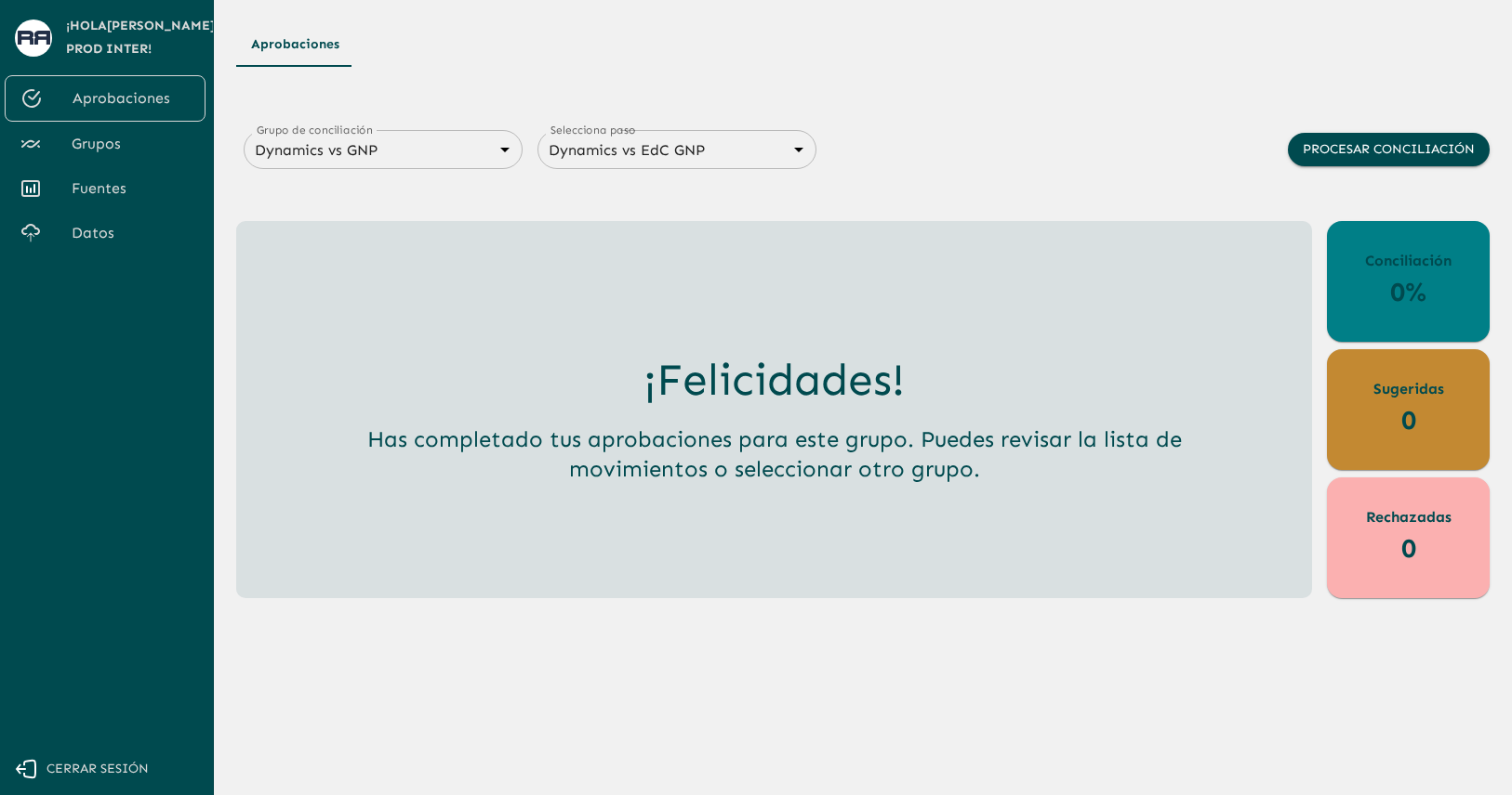
click at [437, 136] on body "Se están procesando los movimientos. Algunas acciones permanecerán deshabilitad…" at bounding box center [756, 397] width 1512 height 795
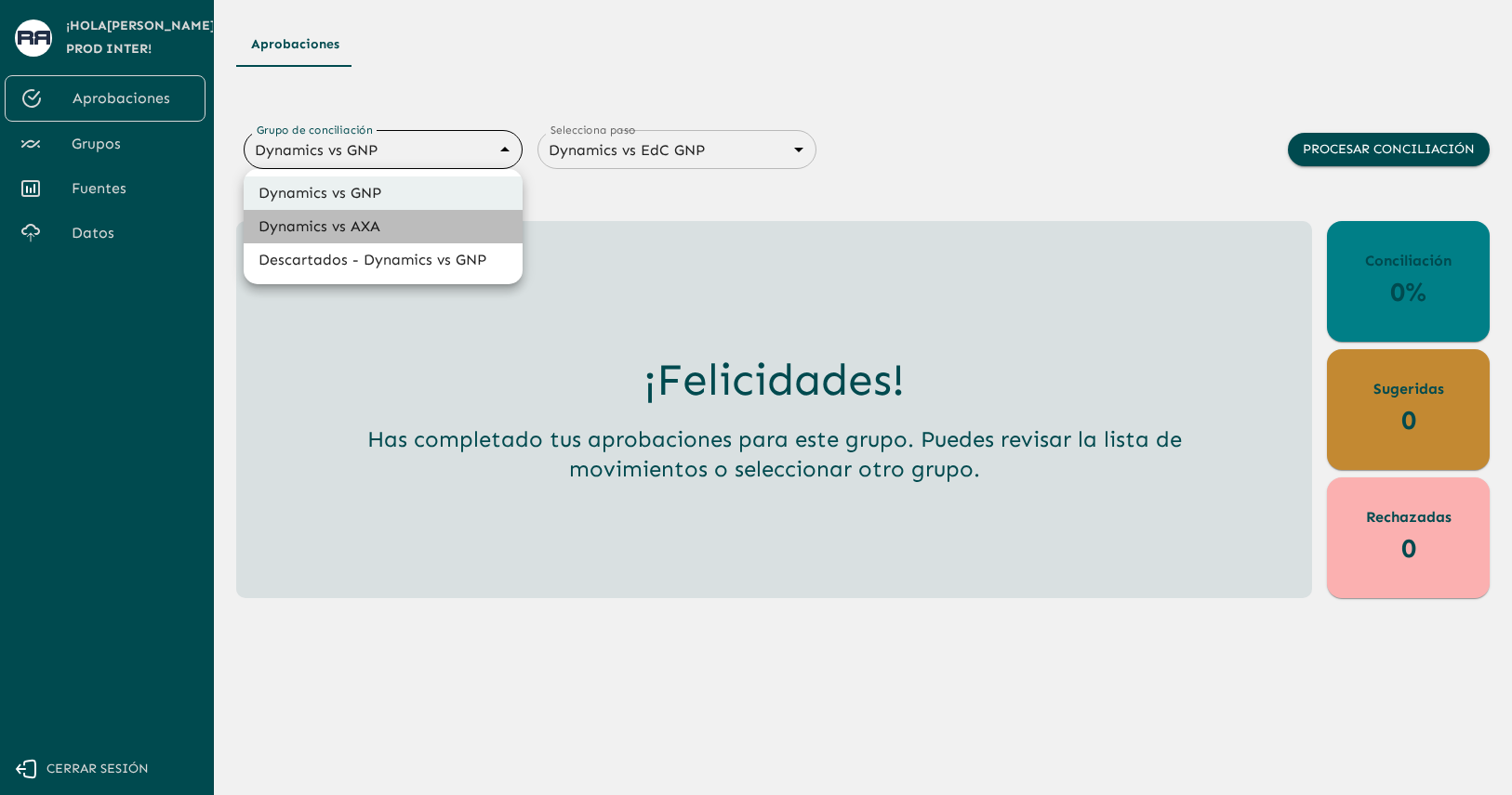
click at [384, 229] on li "Dynamics vs AXA" at bounding box center [382, 226] width 278 height 33
type input "688d0fb445366dcf85fc95f2"
type input "688d222080ad215155b0dc6c"
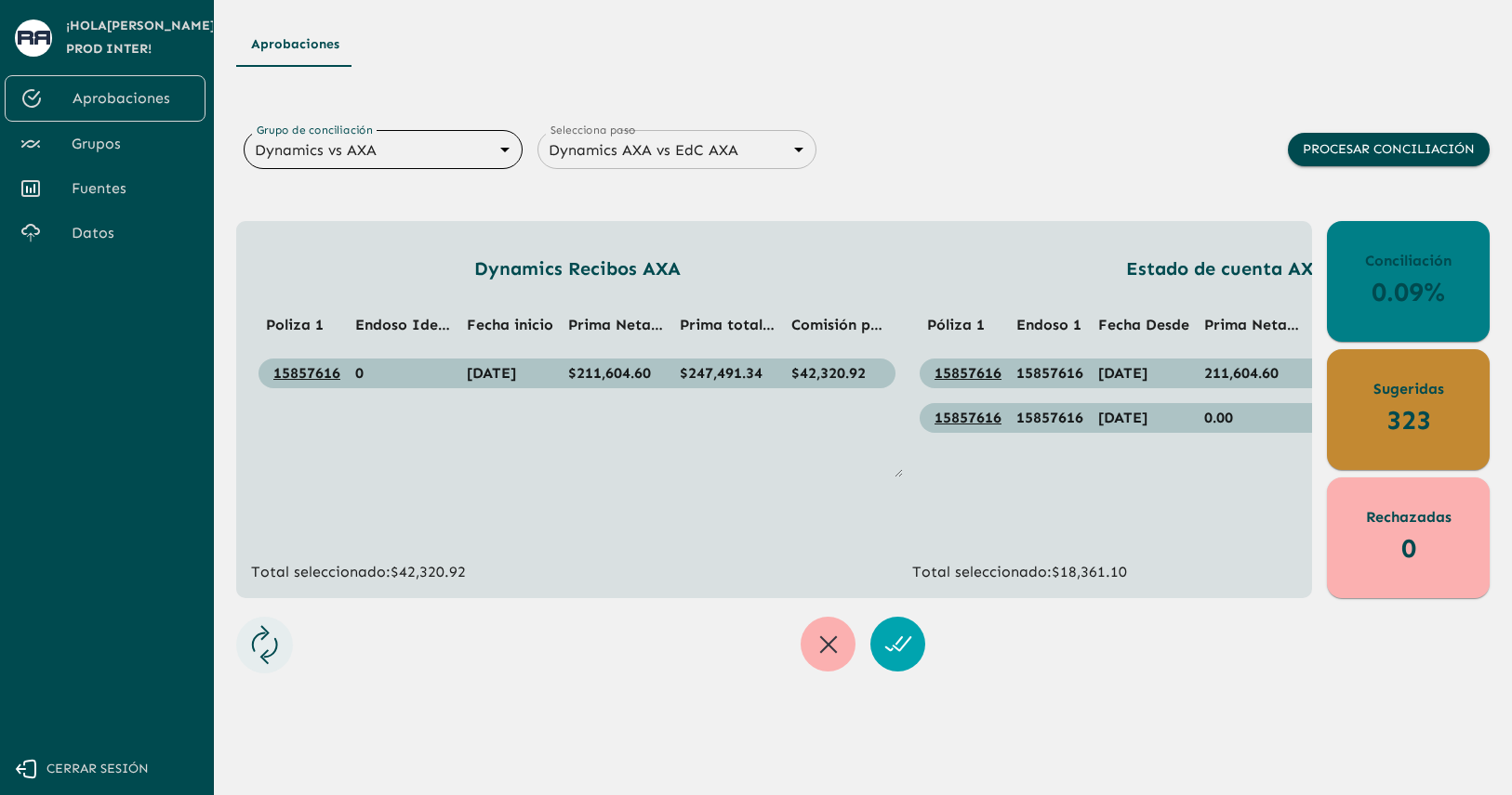
click at [86, 142] on span "Grupos" at bounding box center [130, 143] width 119 height 22
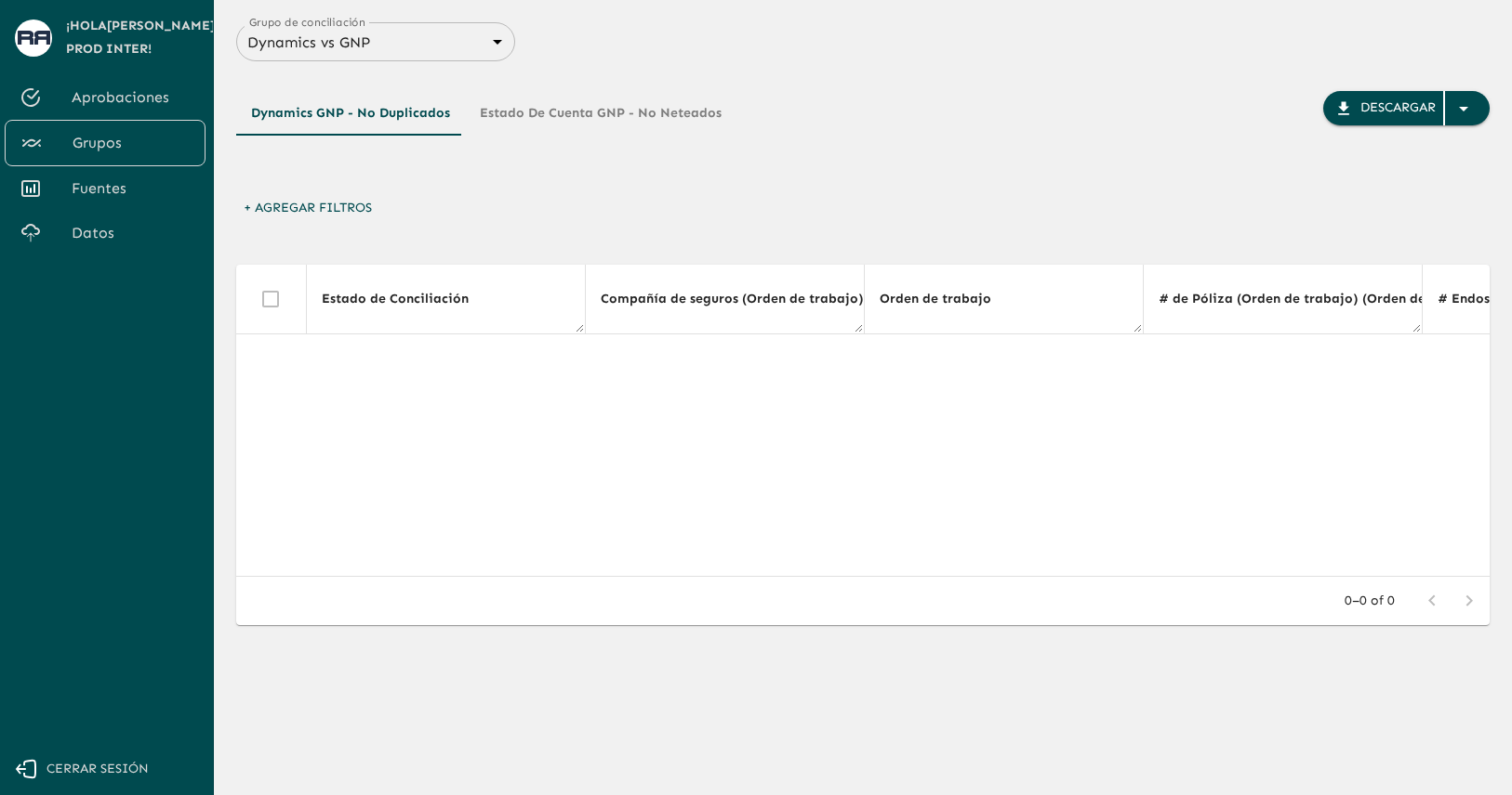
click at [442, 55] on div "Dynamics vs GNP 6848843415205559d9cb70b5 Grupo de conciliación" at bounding box center [374, 41] width 278 height 39
click at [505, 47] on body "Se están procesando los movimientos. Algunas acciones permanecerán deshabilitad…" at bounding box center [756, 397] width 1512 height 795
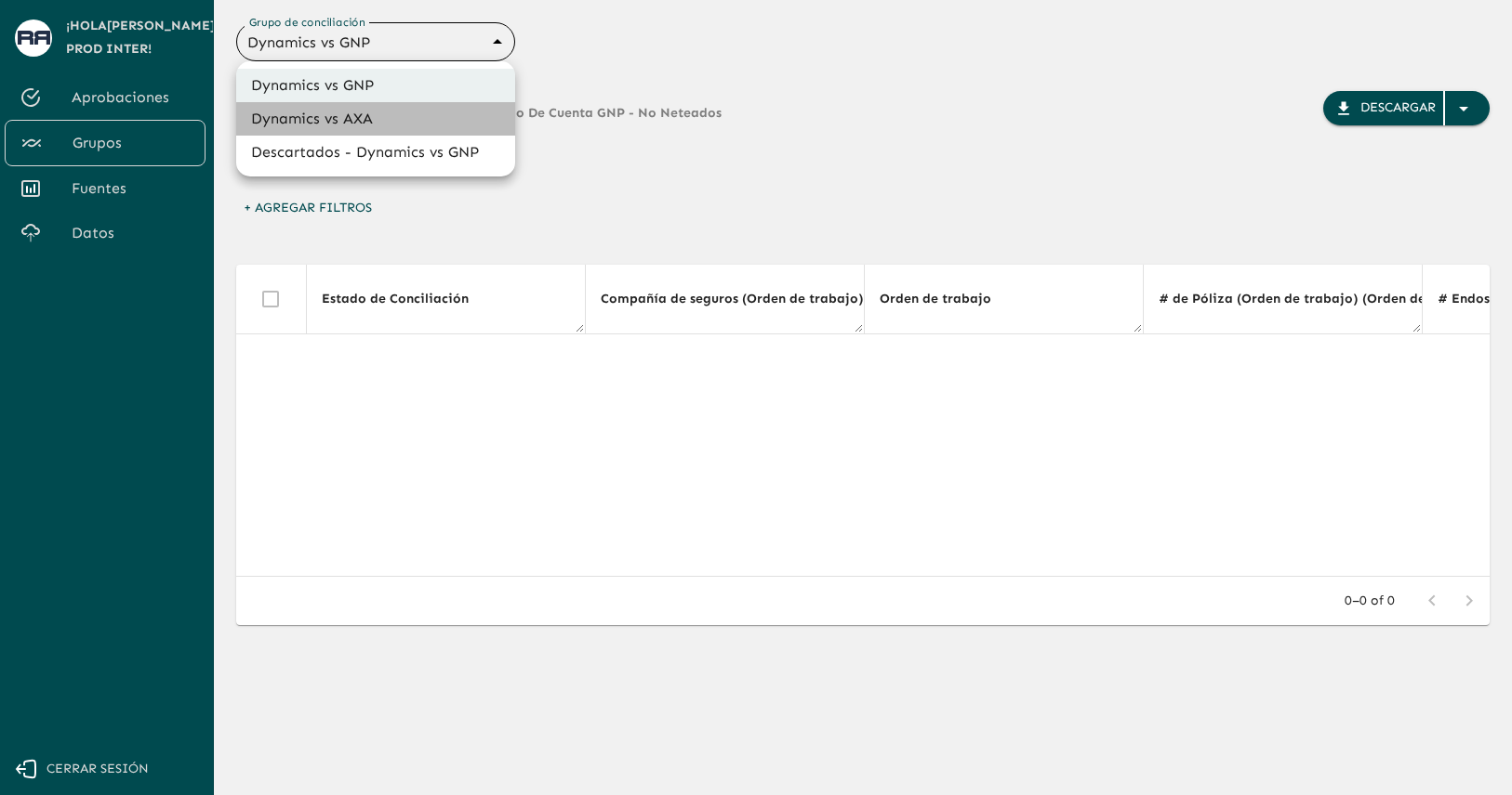
click at [434, 119] on li "Dynamics vs AXA" at bounding box center [374, 119] width 278 height 33
type input "688d0fb445366dcf85fc95f2"
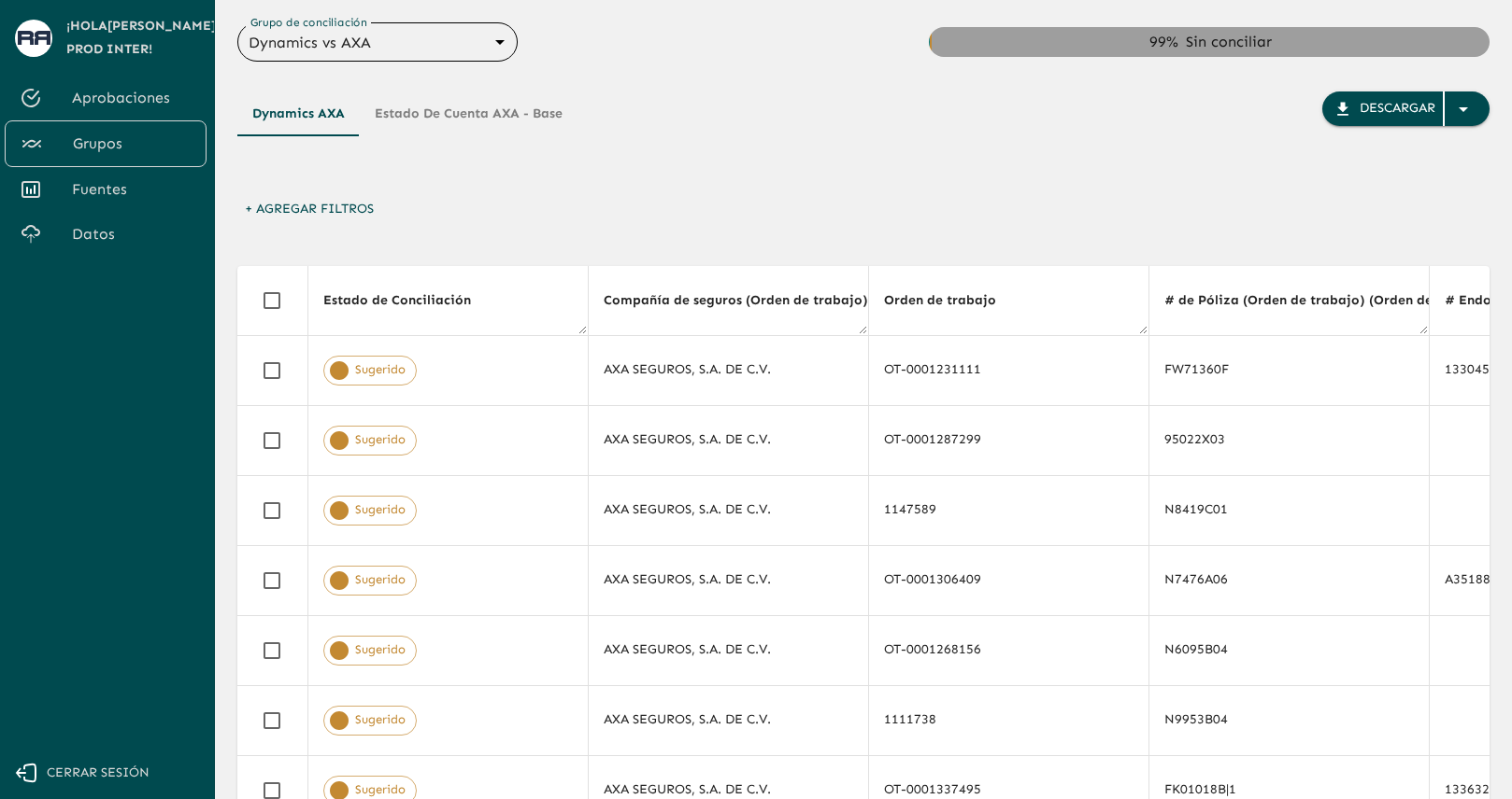
click at [339, 210] on button "+ Agregar Filtros" at bounding box center [309, 210] width 144 height 34
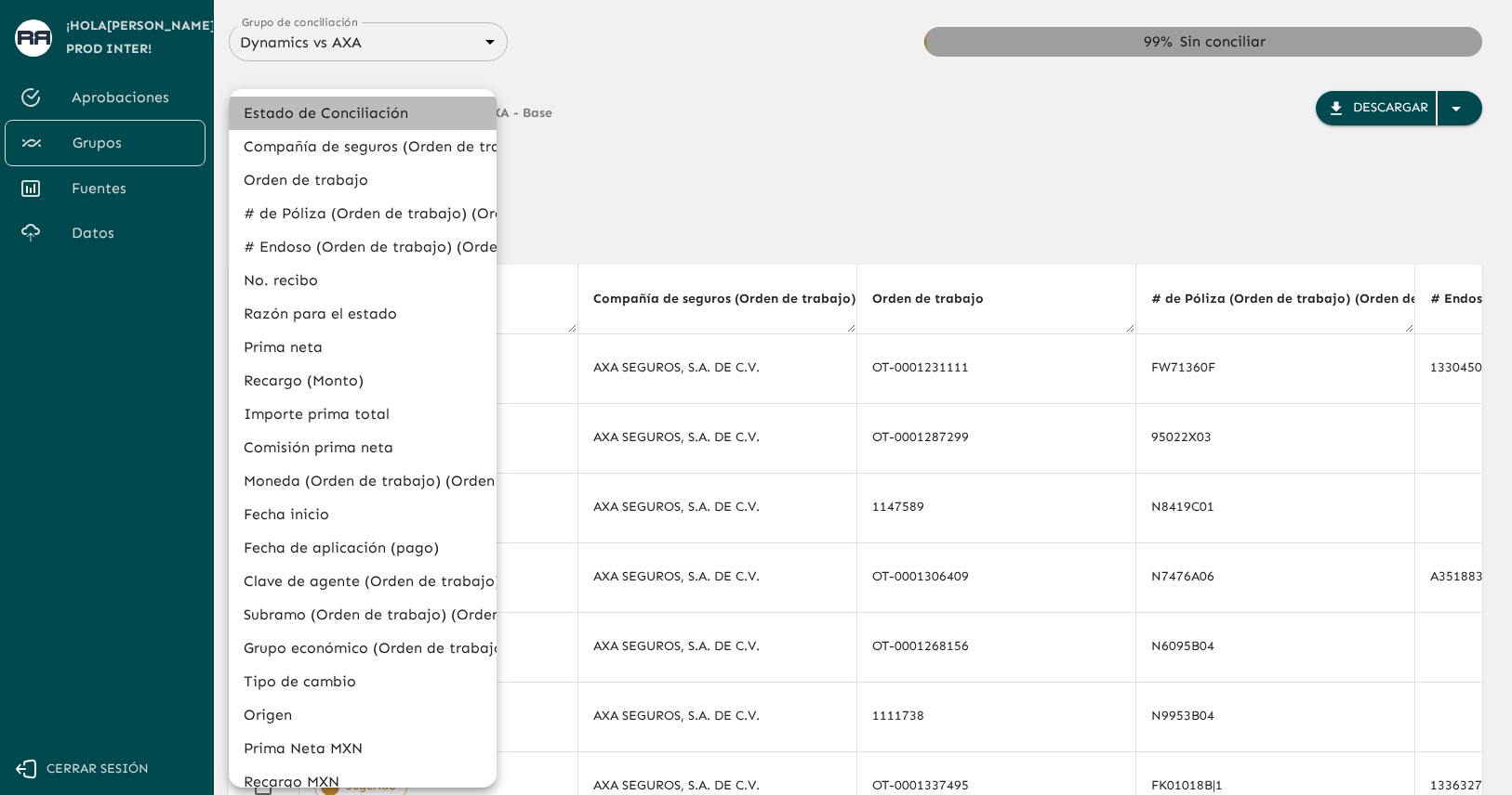
click at [388, 120] on li "Estado de Conciliación" at bounding box center [363, 113] width 268 height 33
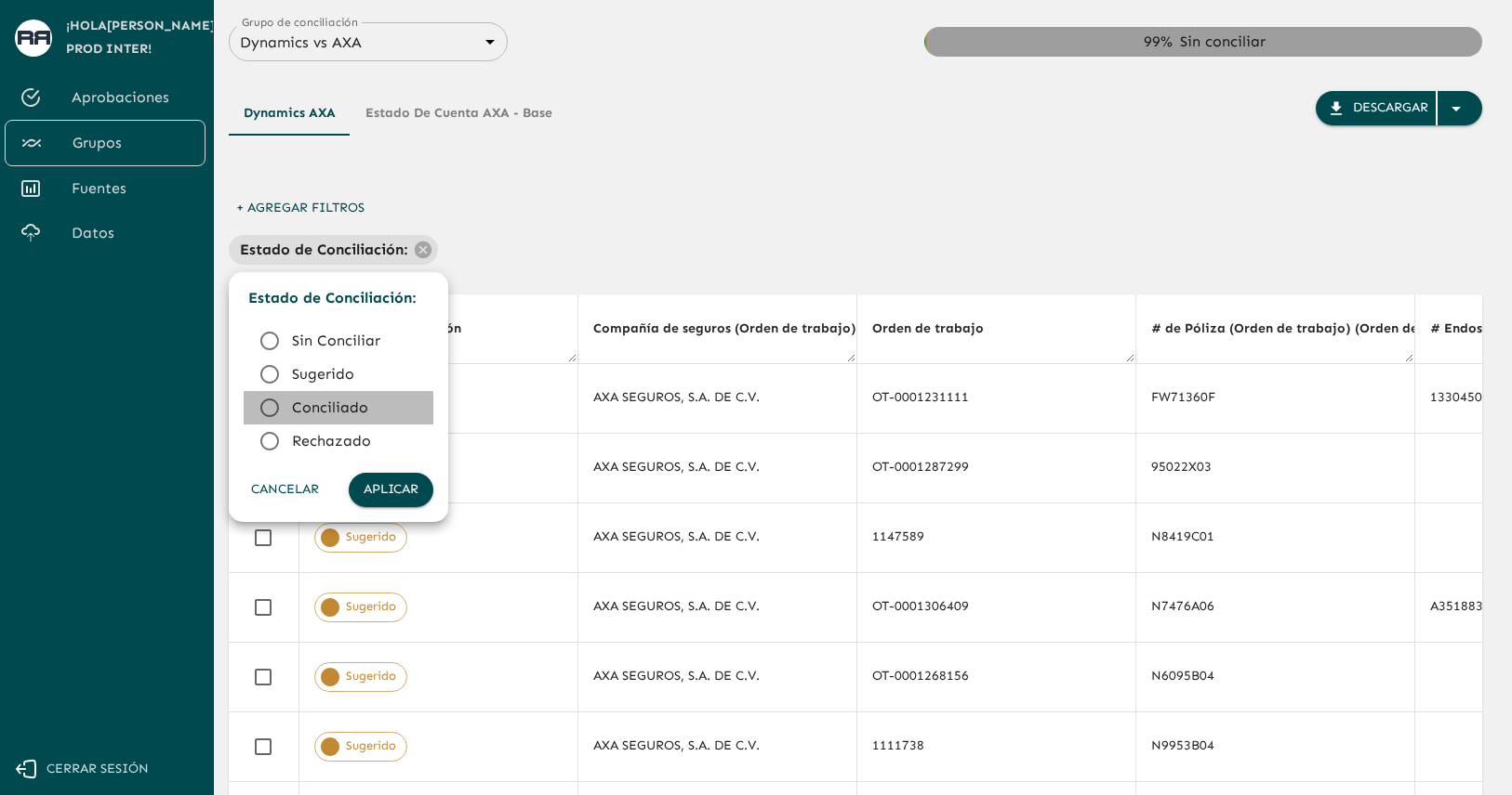
click at [331, 405] on span "Conciliado" at bounding box center [354, 407] width 126 height 22
click at [389, 493] on button "Aplicar" at bounding box center [391, 490] width 85 height 34
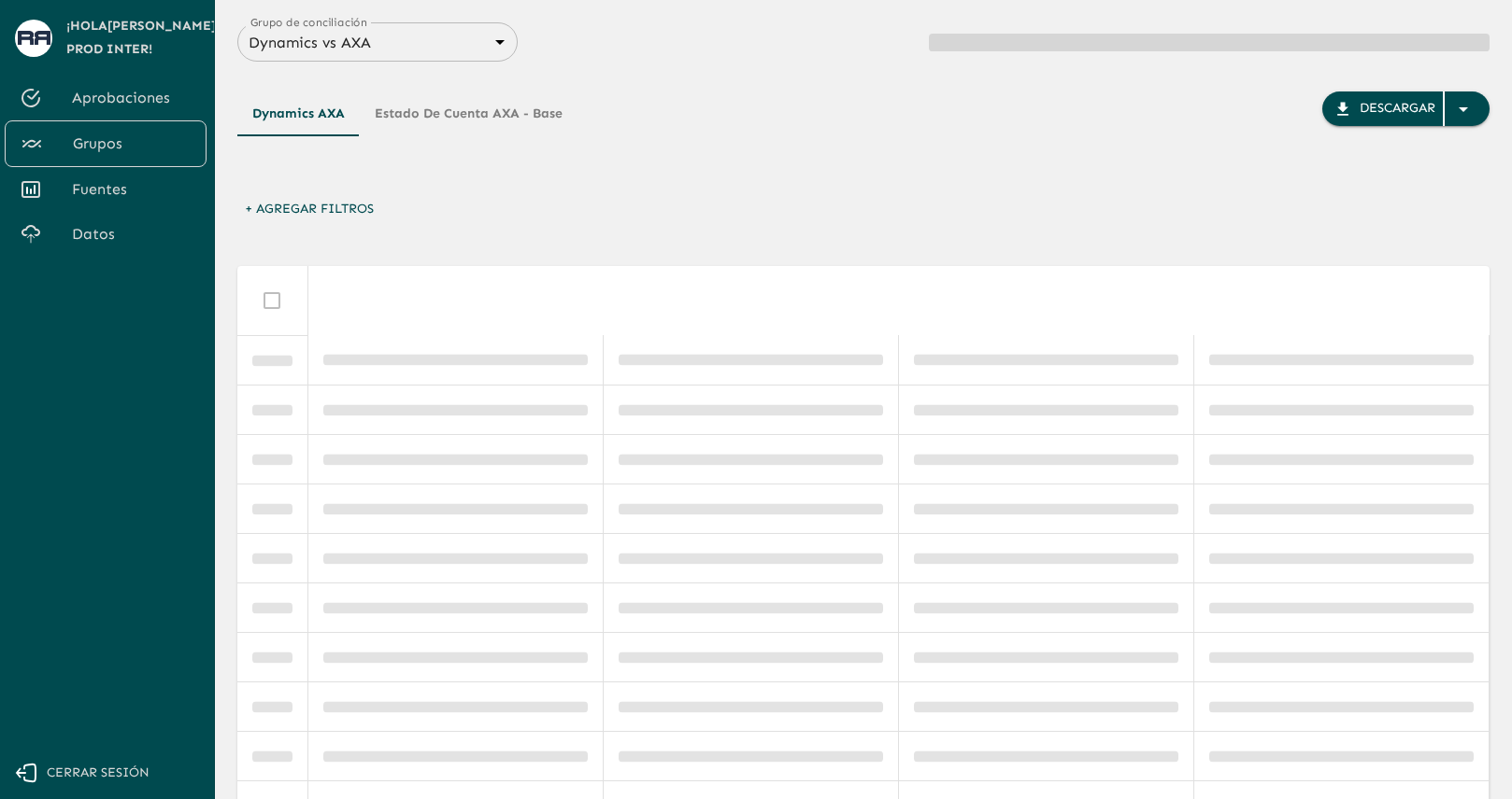
click at [792, 194] on div "+ Agregar Filtros" at bounding box center [862, 215] width 1252 height 44
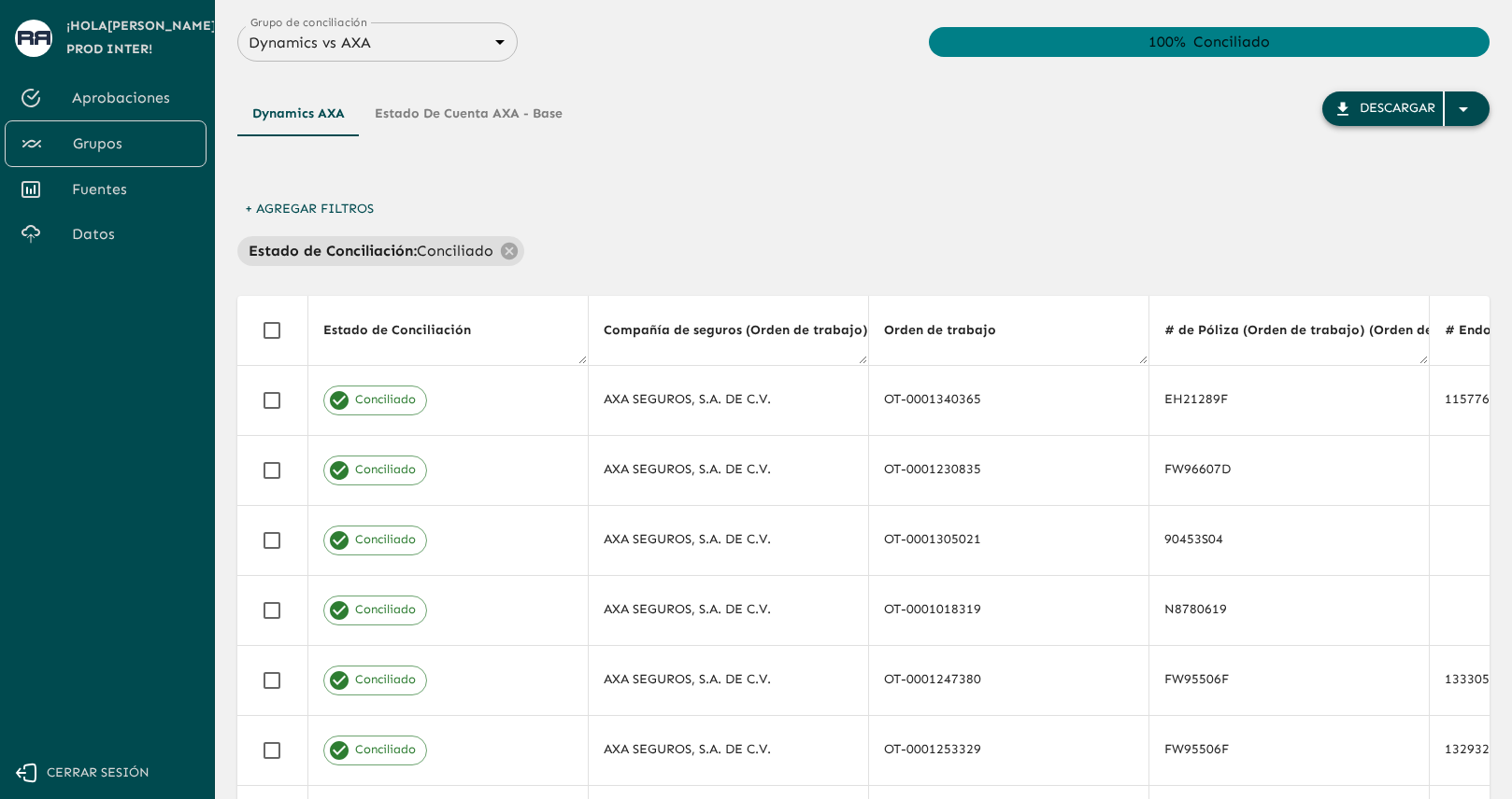
click at [1471, 109] on icon "button" at bounding box center [1462, 109] width 22 height 22
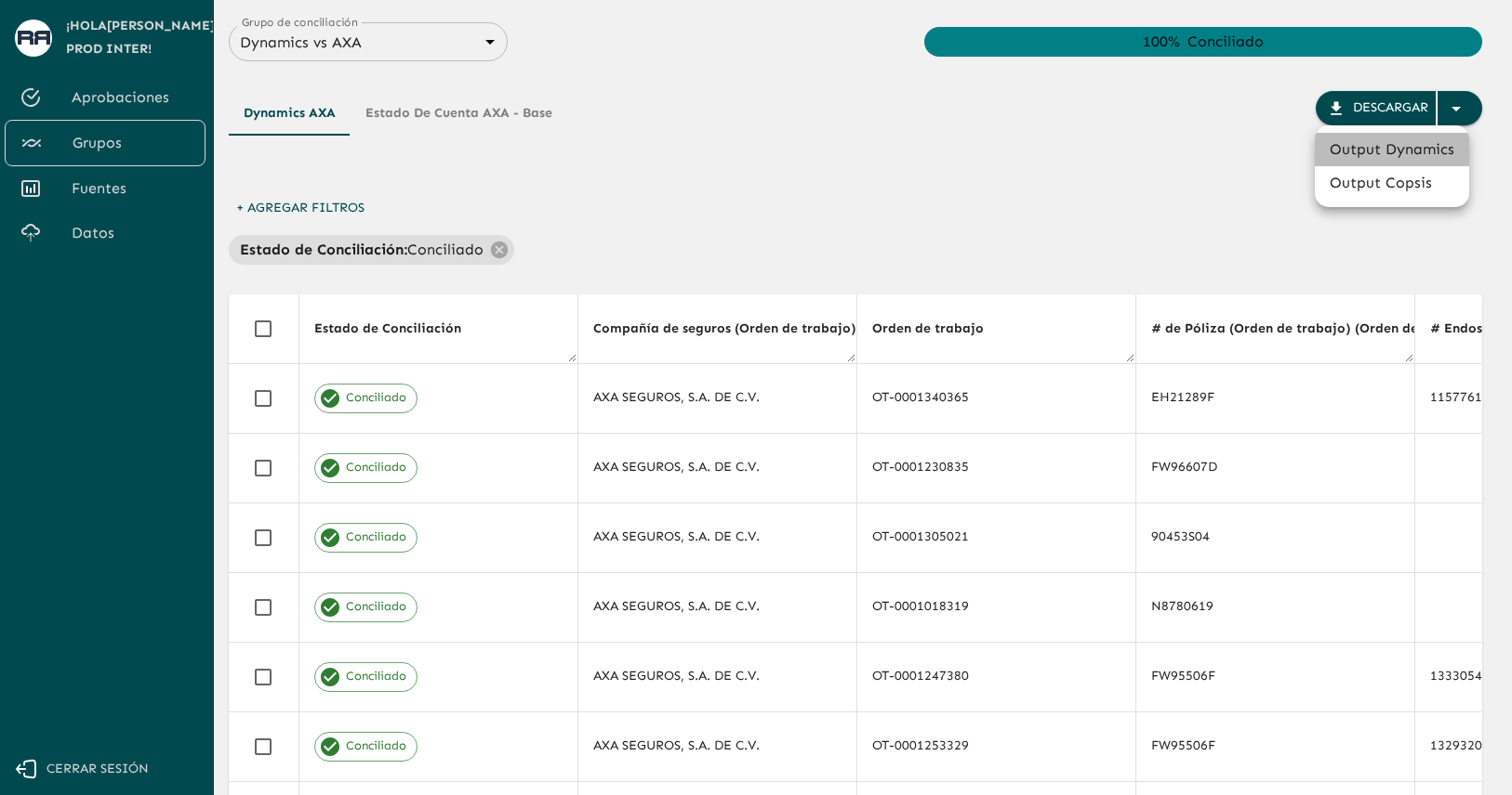
click at [1414, 146] on li "Output Dynamics" at bounding box center [1391, 149] width 154 height 33
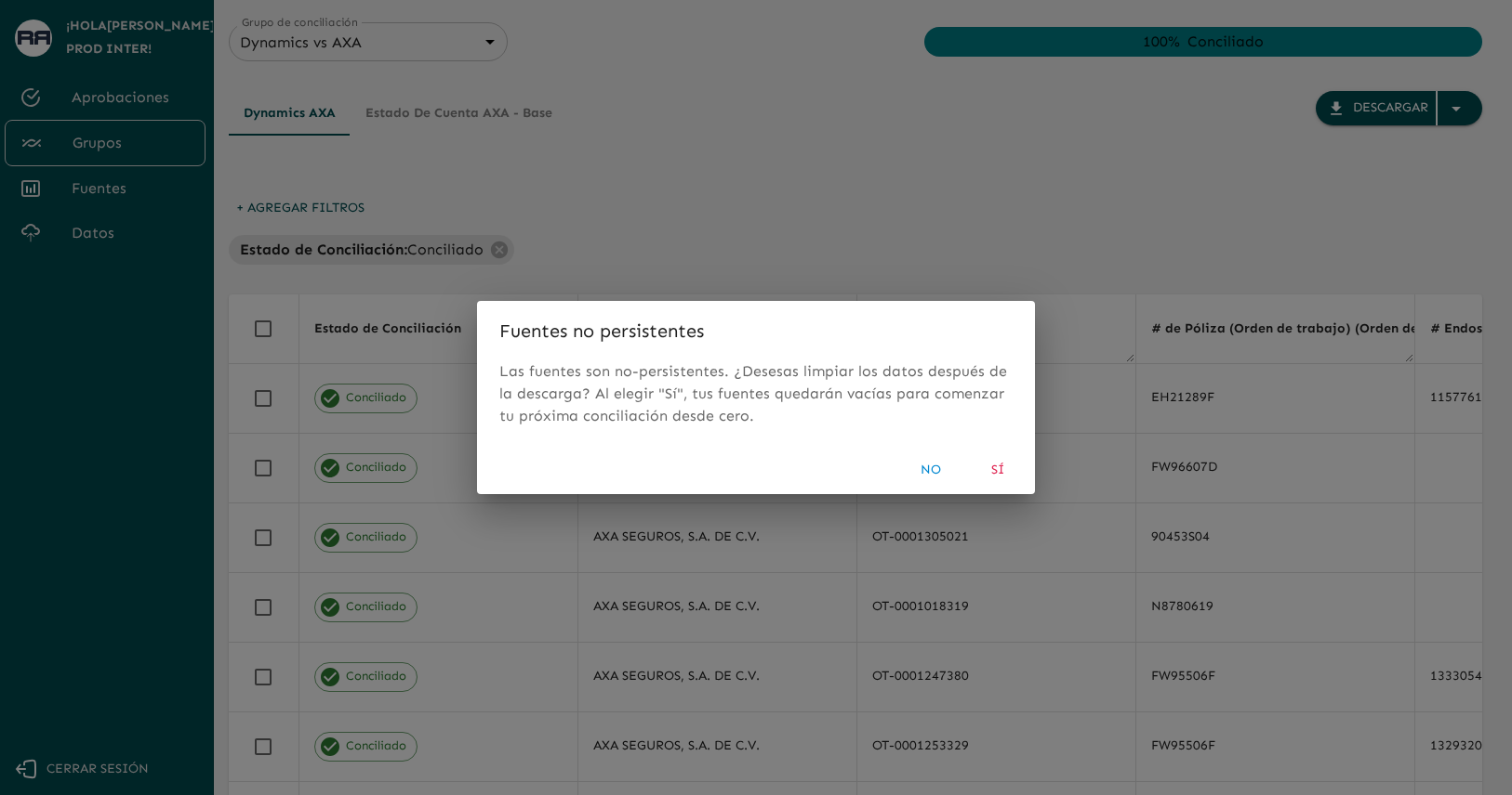
click at [936, 476] on button "No" at bounding box center [930, 470] width 60 height 34
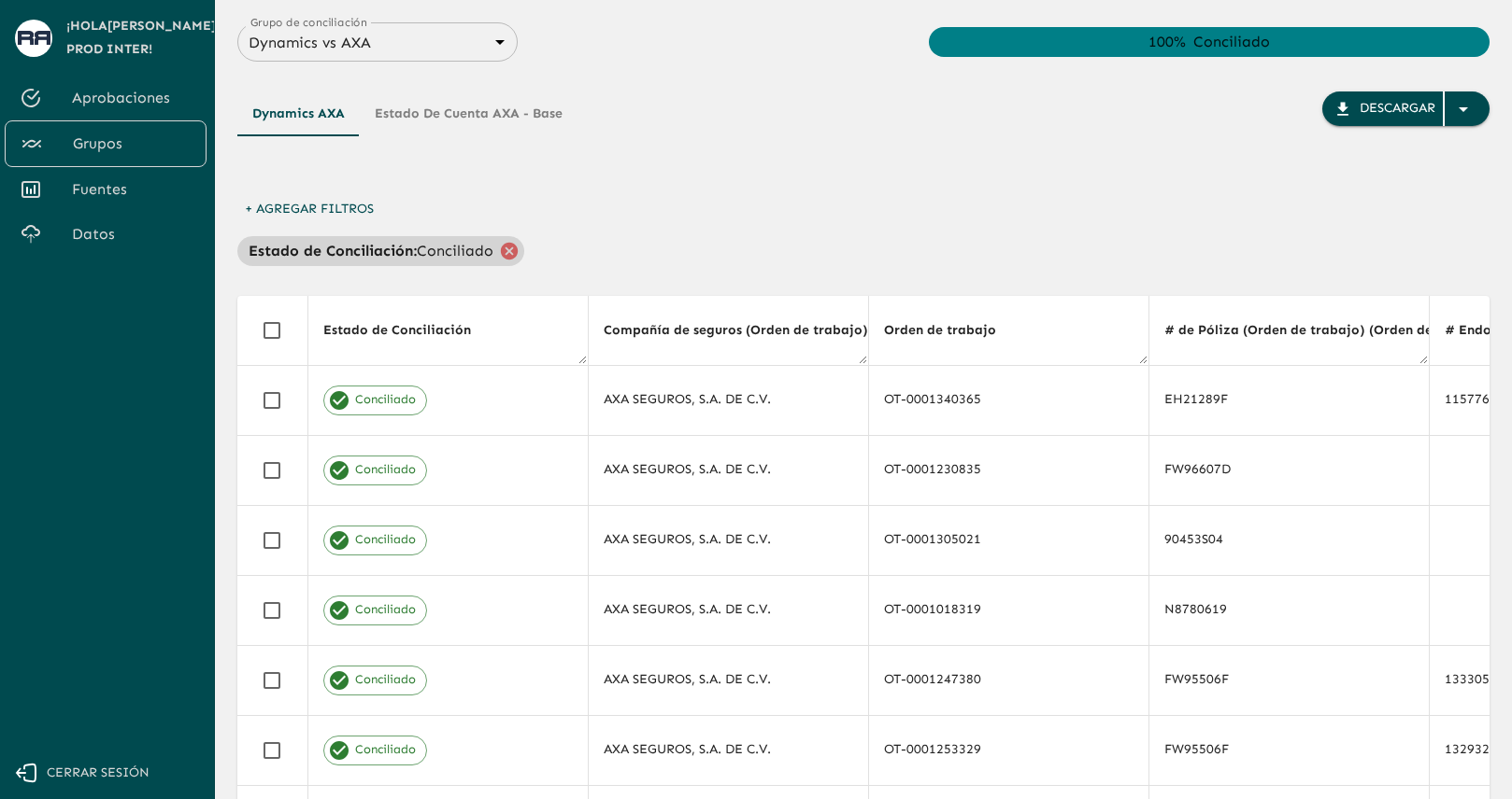
click at [507, 251] on icon at bounding box center [509, 250] width 17 height 17
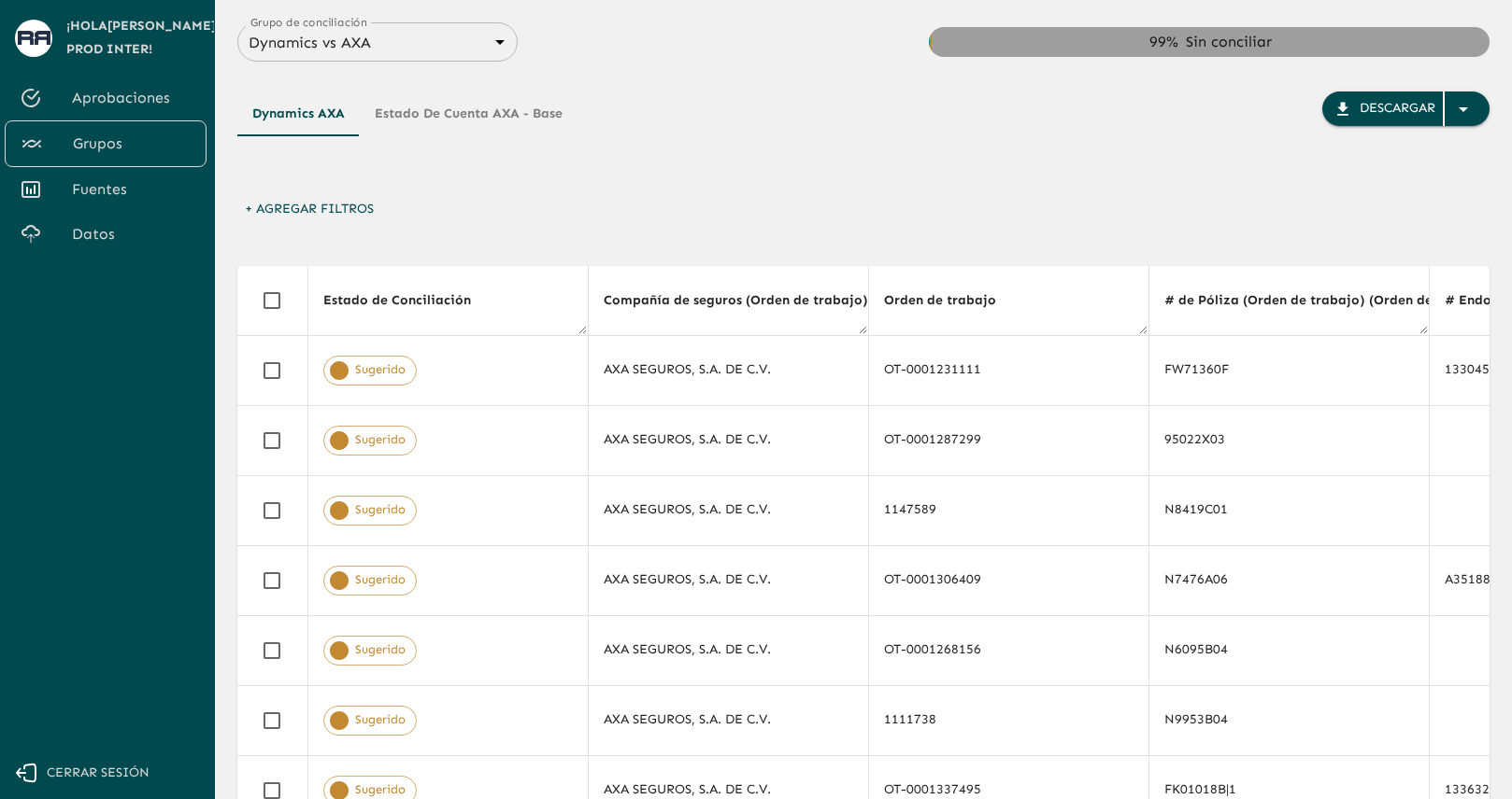
click at [364, 203] on button "+ Agregar Filtros" at bounding box center [309, 210] width 144 height 34
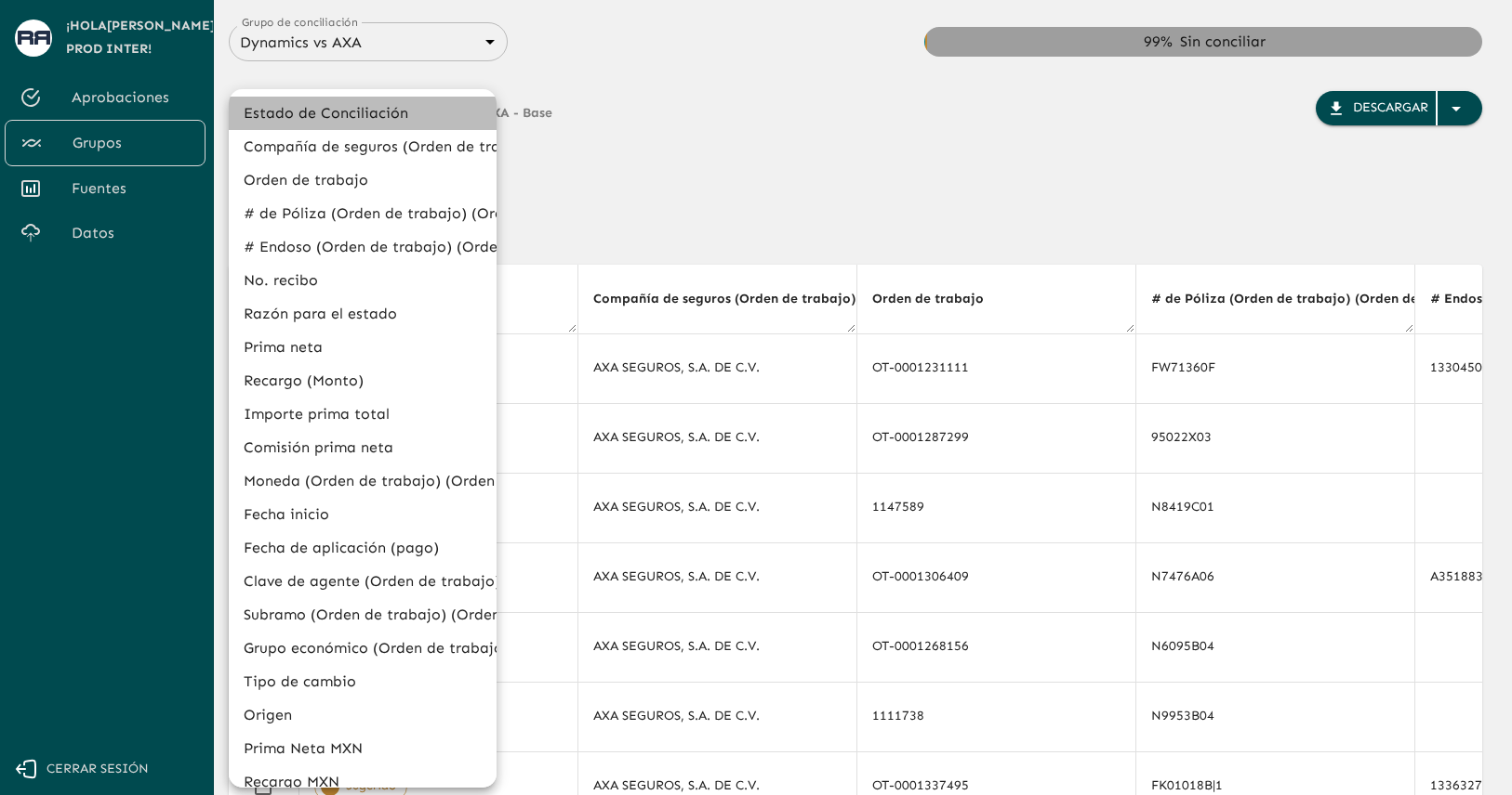
click at [392, 117] on li "Estado de Conciliación" at bounding box center [363, 113] width 268 height 33
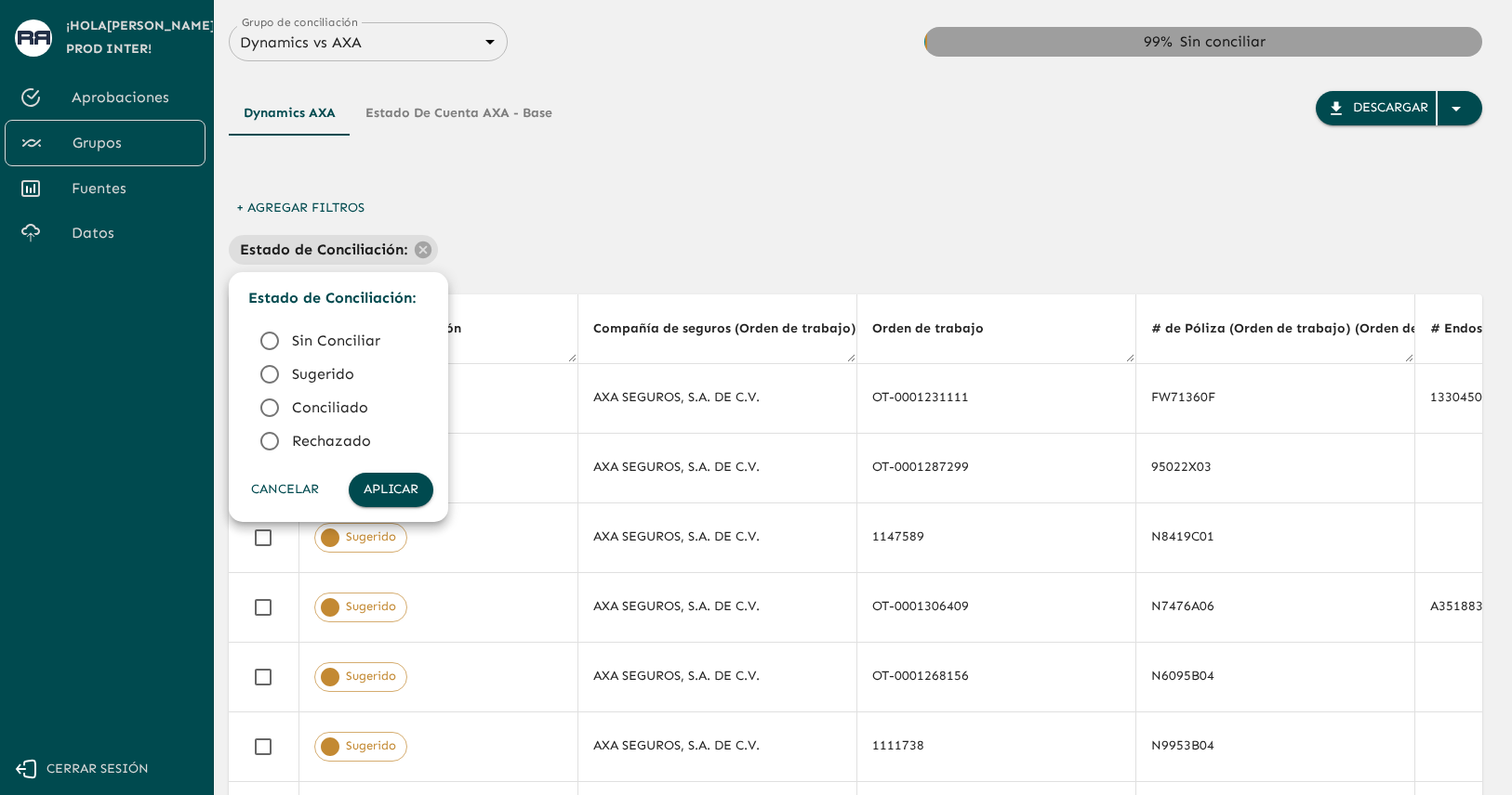
click at [328, 413] on span "Conciliado" at bounding box center [354, 407] width 126 height 22
click at [406, 490] on button "Aplicar" at bounding box center [391, 490] width 85 height 34
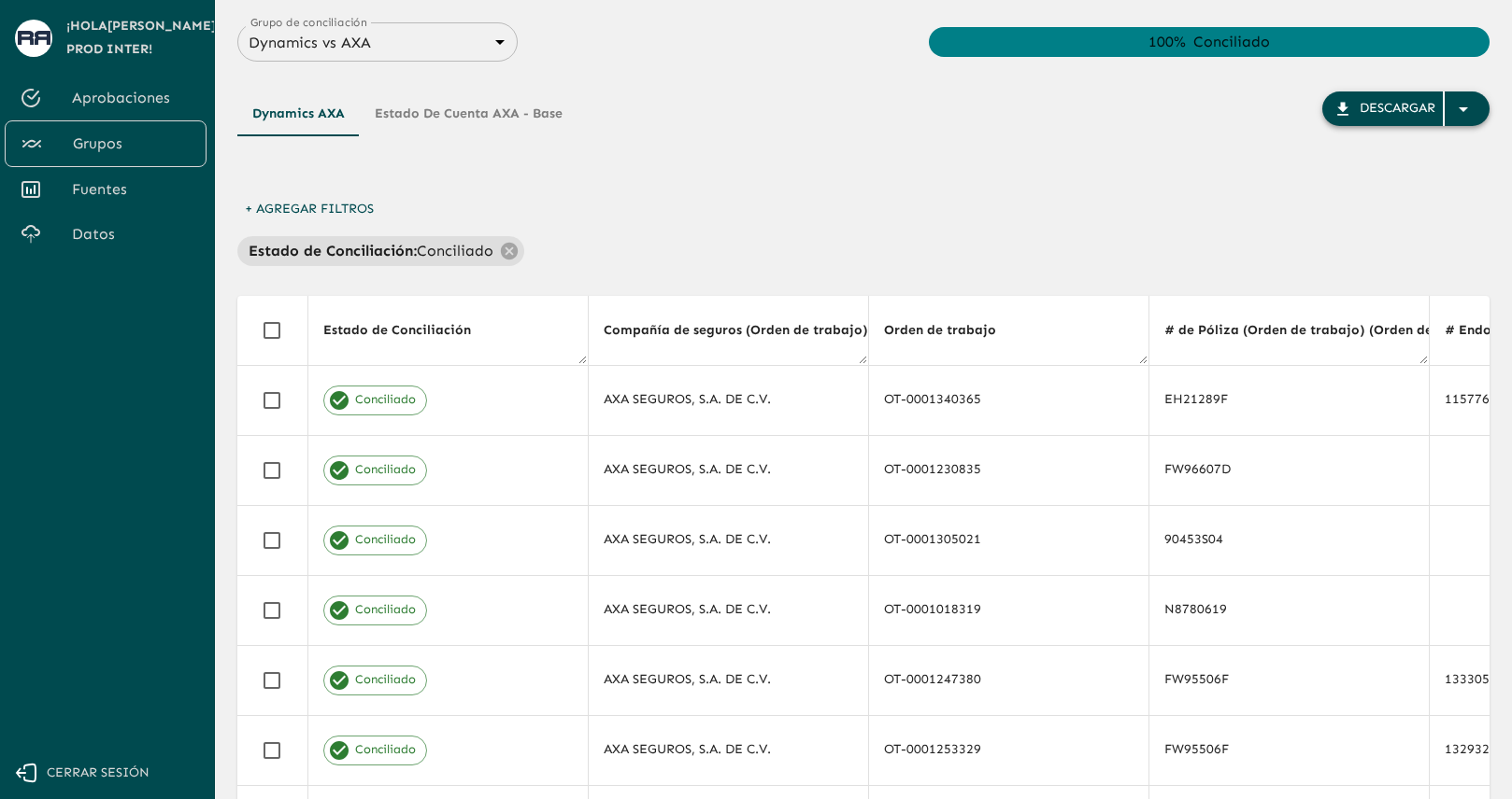
click at [1353, 111] on button "Descargar" at bounding box center [1405, 109] width 167 height 34
click at [740, 282] on div "Dynamics AXA Estado de cuenta AXA - Base Descargar + Agregar Filtros Estado de …" at bounding box center [862, 571] width 1252 height 1019
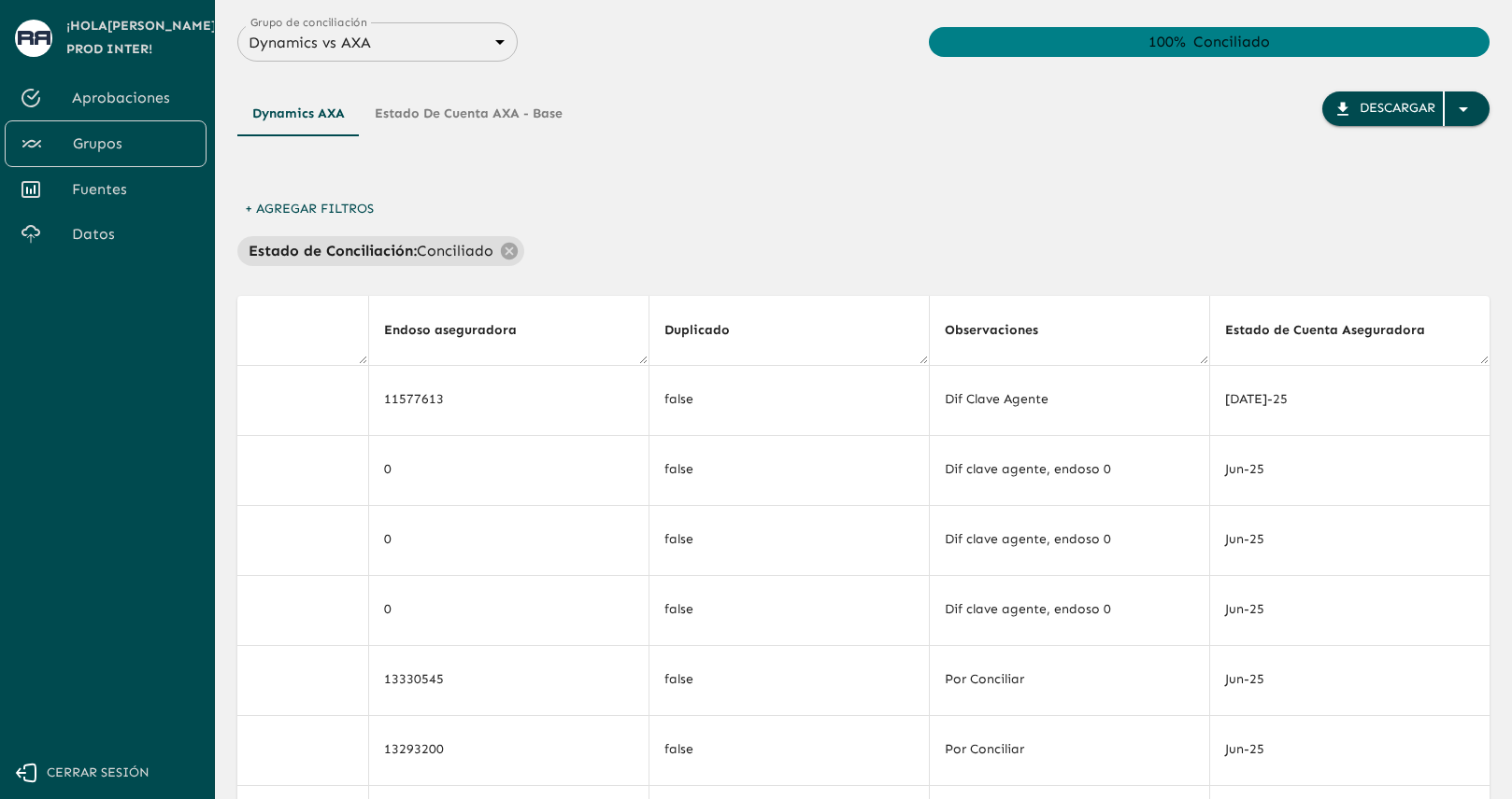
click at [957, 179] on div "Dynamics AXA Estado de cuenta AXA - Base Descargar" at bounding box center [862, 142] width 1252 height 101
